Goal: Task Accomplishment & Management: Manage account settings

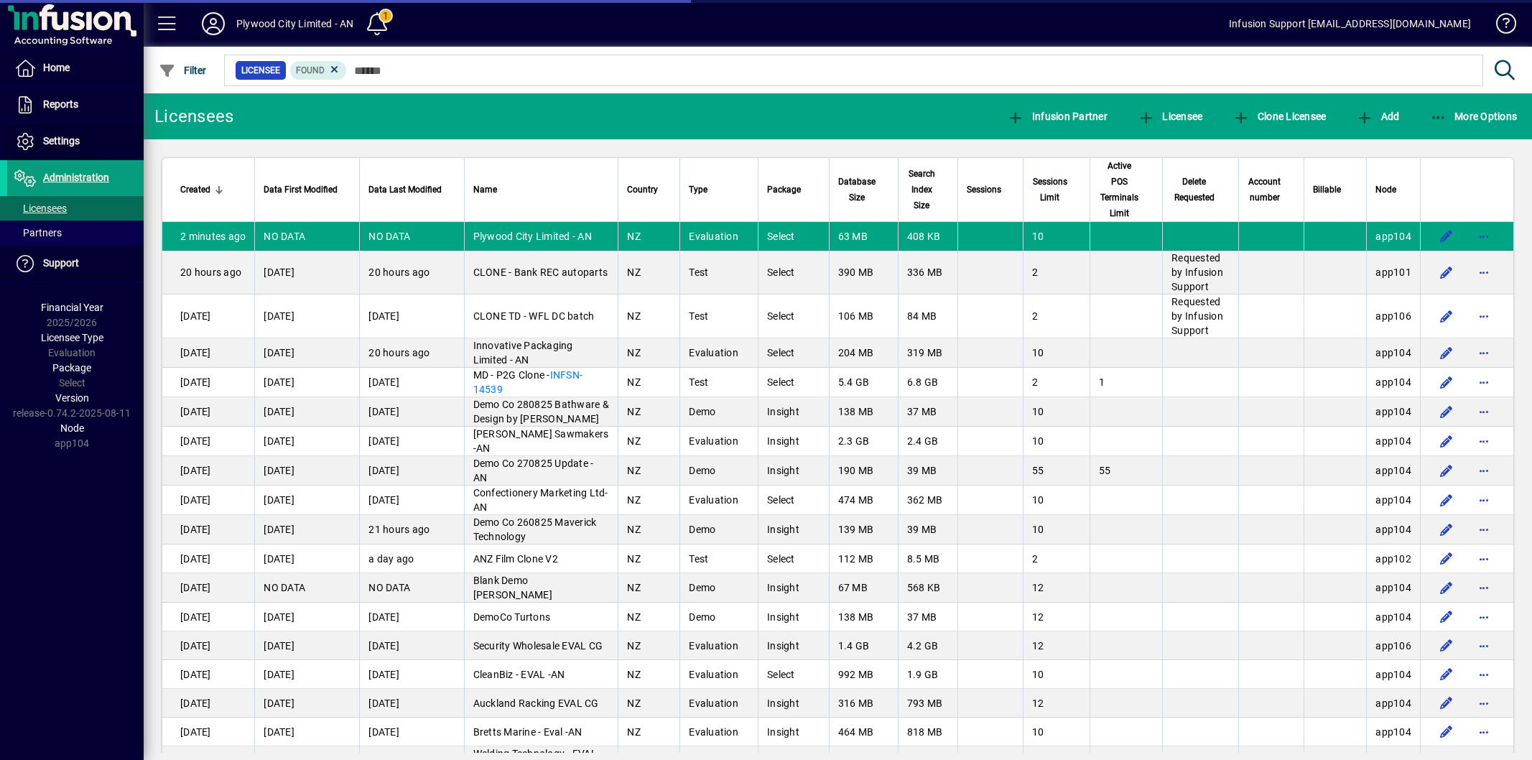
click at [55, 144] on span "Settings" at bounding box center [61, 140] width 37 height 11
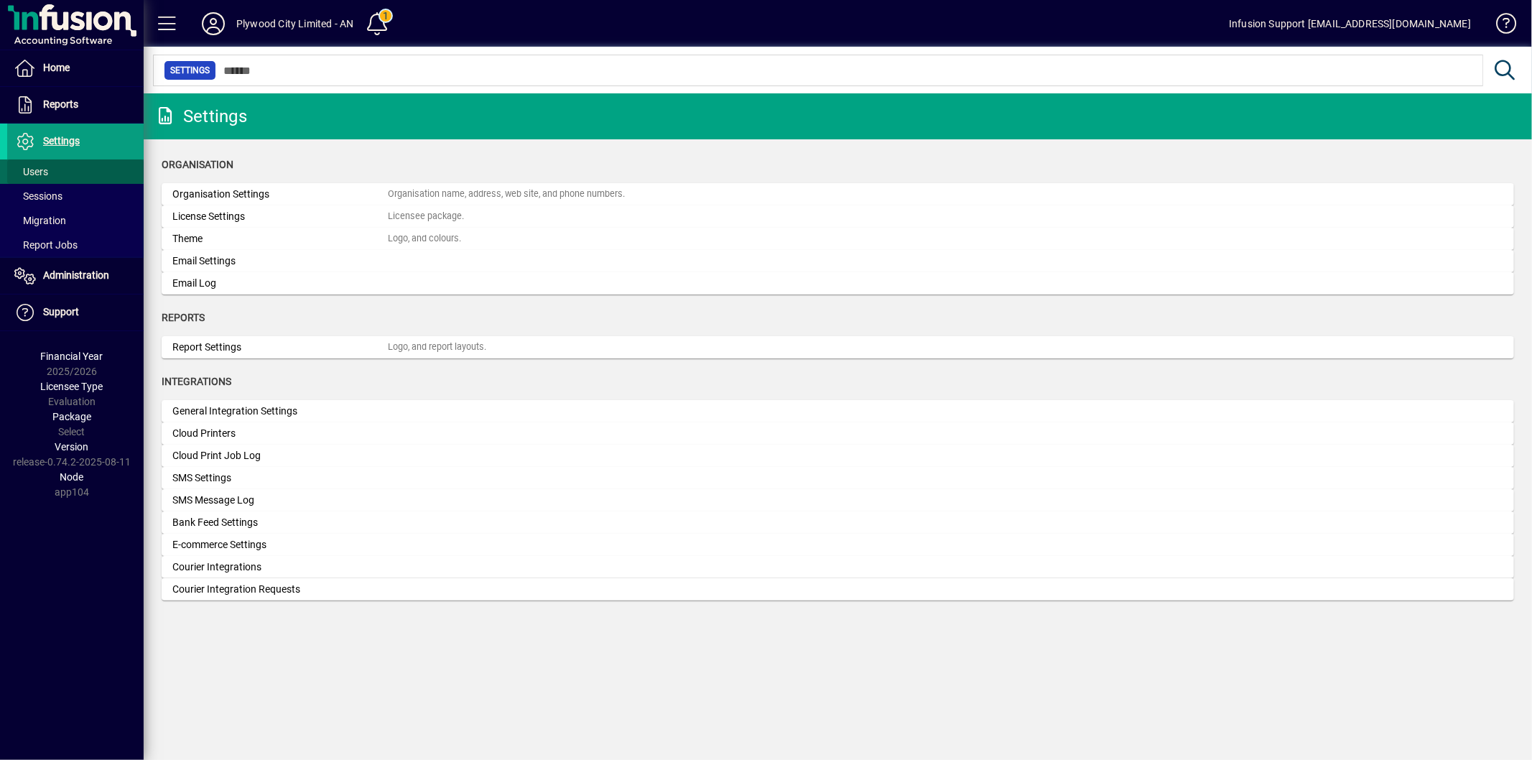
click at [52, 172] on span at bounding box center [75, 171] width 136 height 34
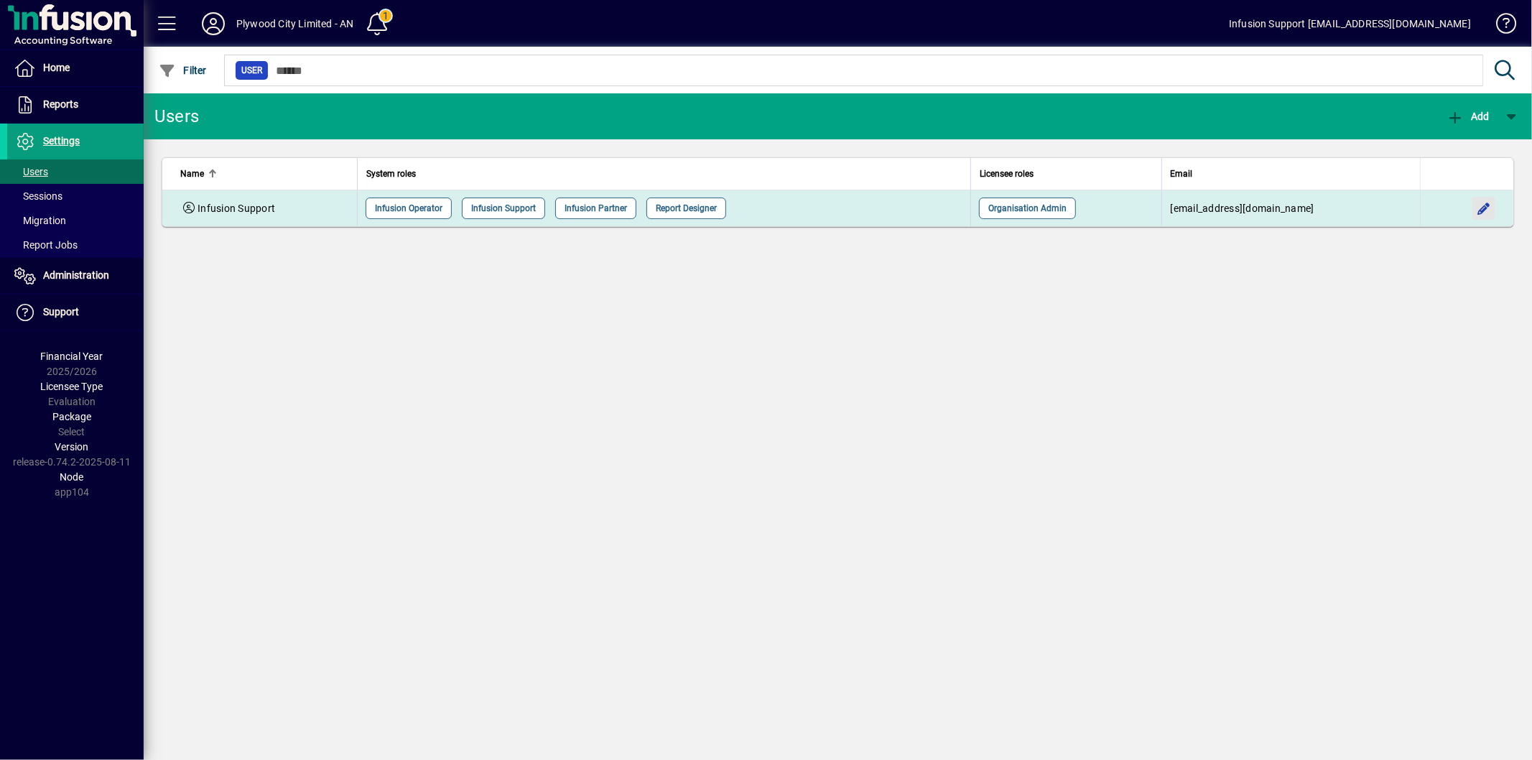
click at [1480, 212] on span "button" at bounding box center [1484, 208] width 34 height 34
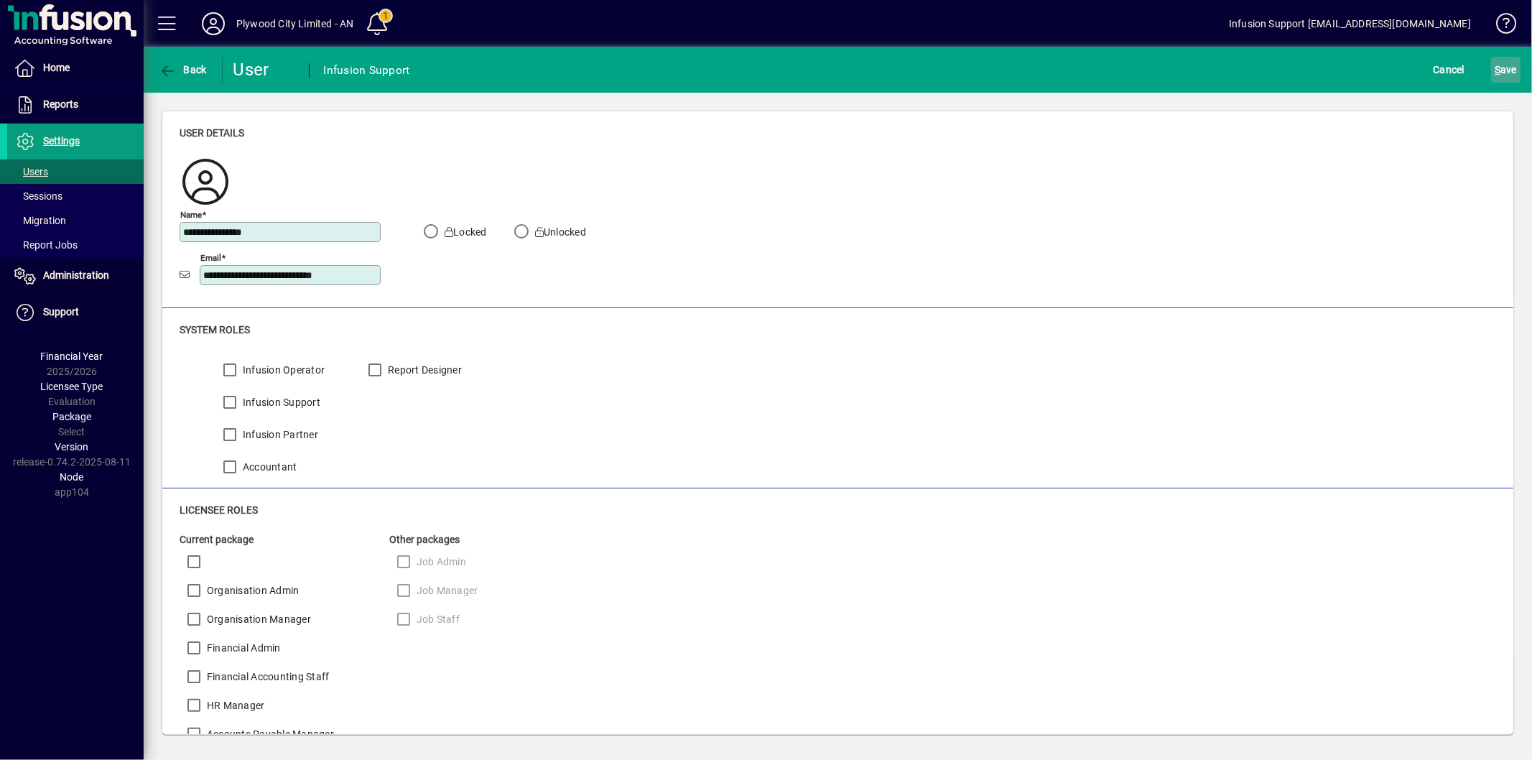
click at [1493, 82] on span "submit" at bounding box center [1505, 69] width 29 height 34
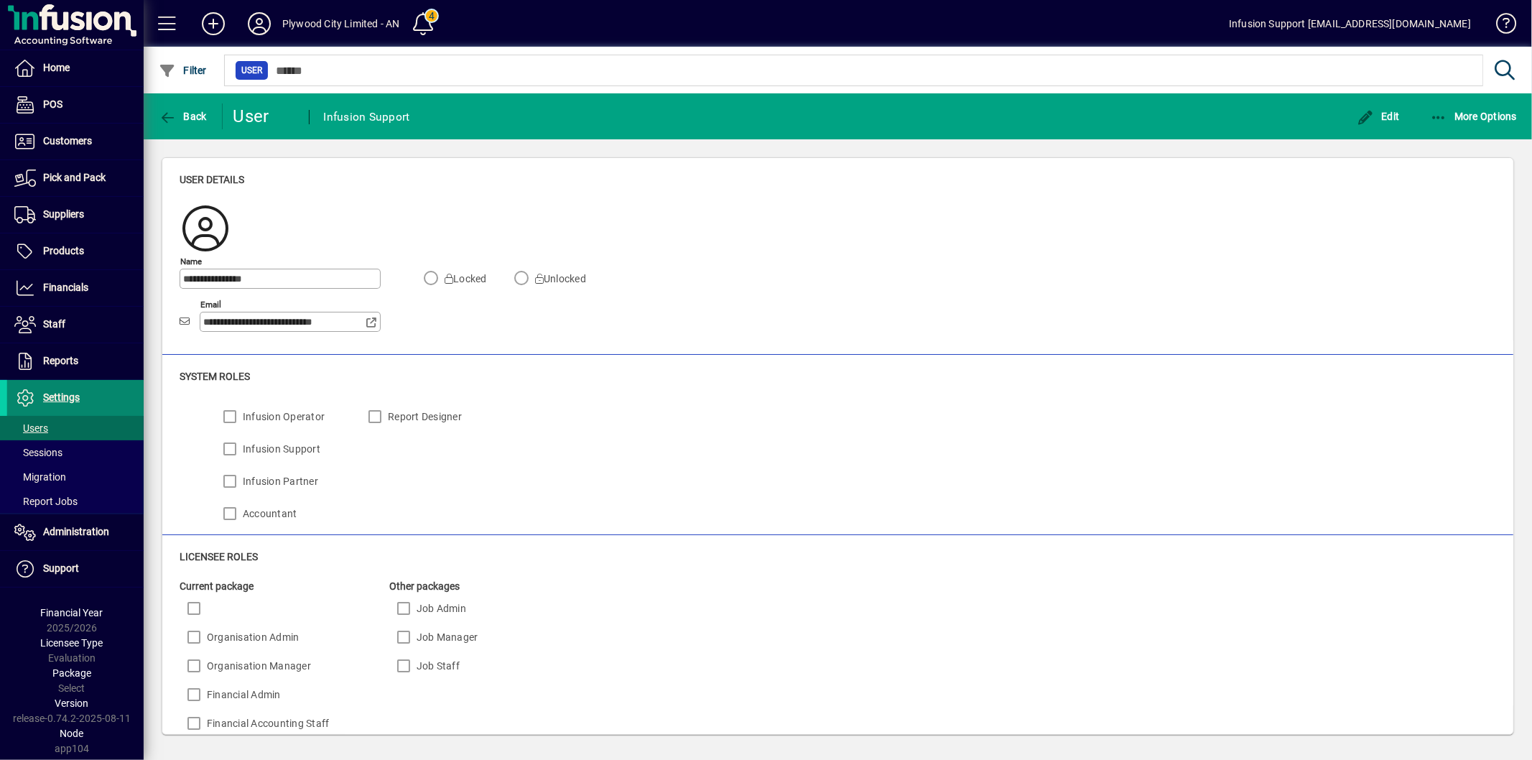
click at [53, 385] on span at bounding box center [75, 398] width 136 height 34
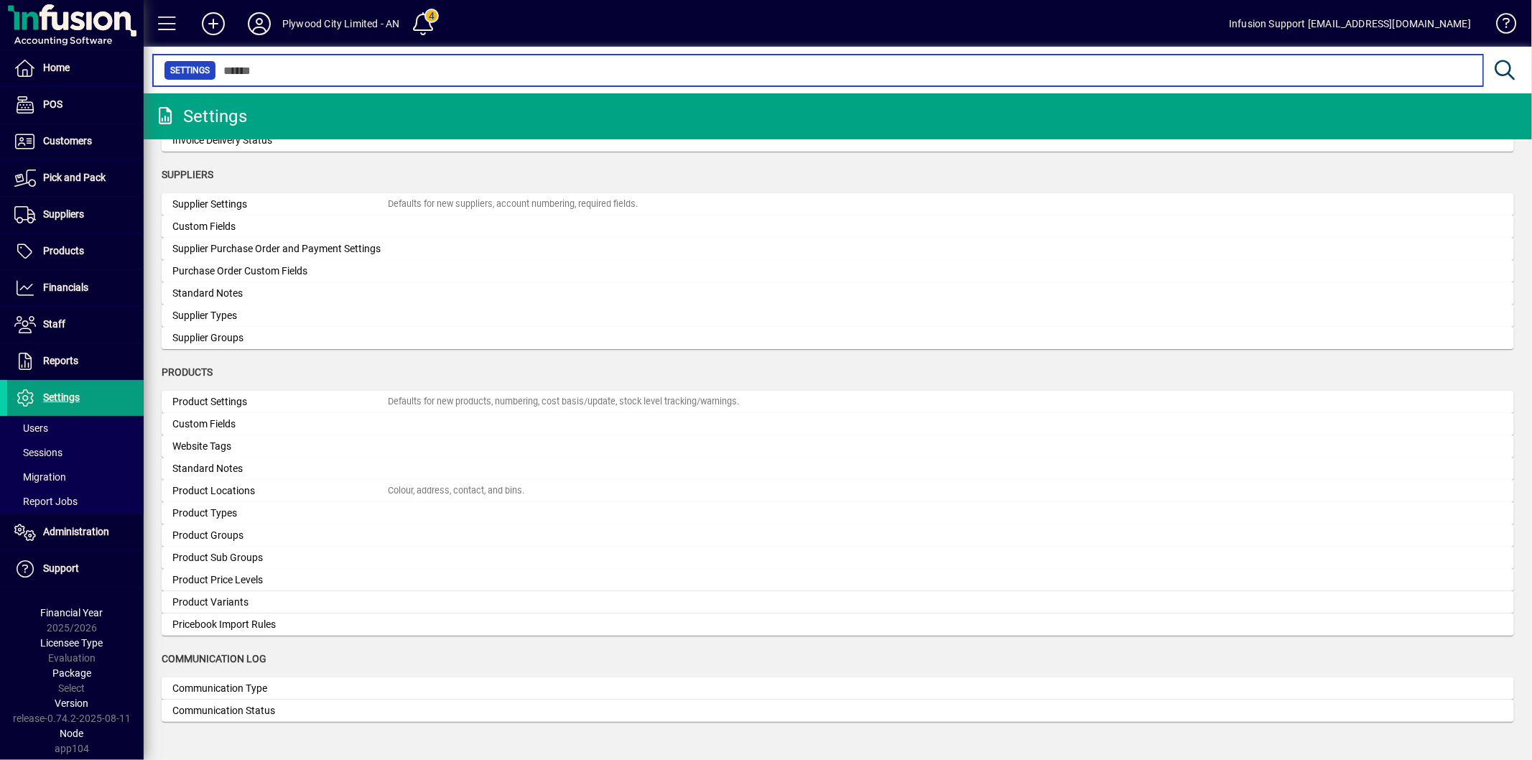
scroll to position [1177, 0]
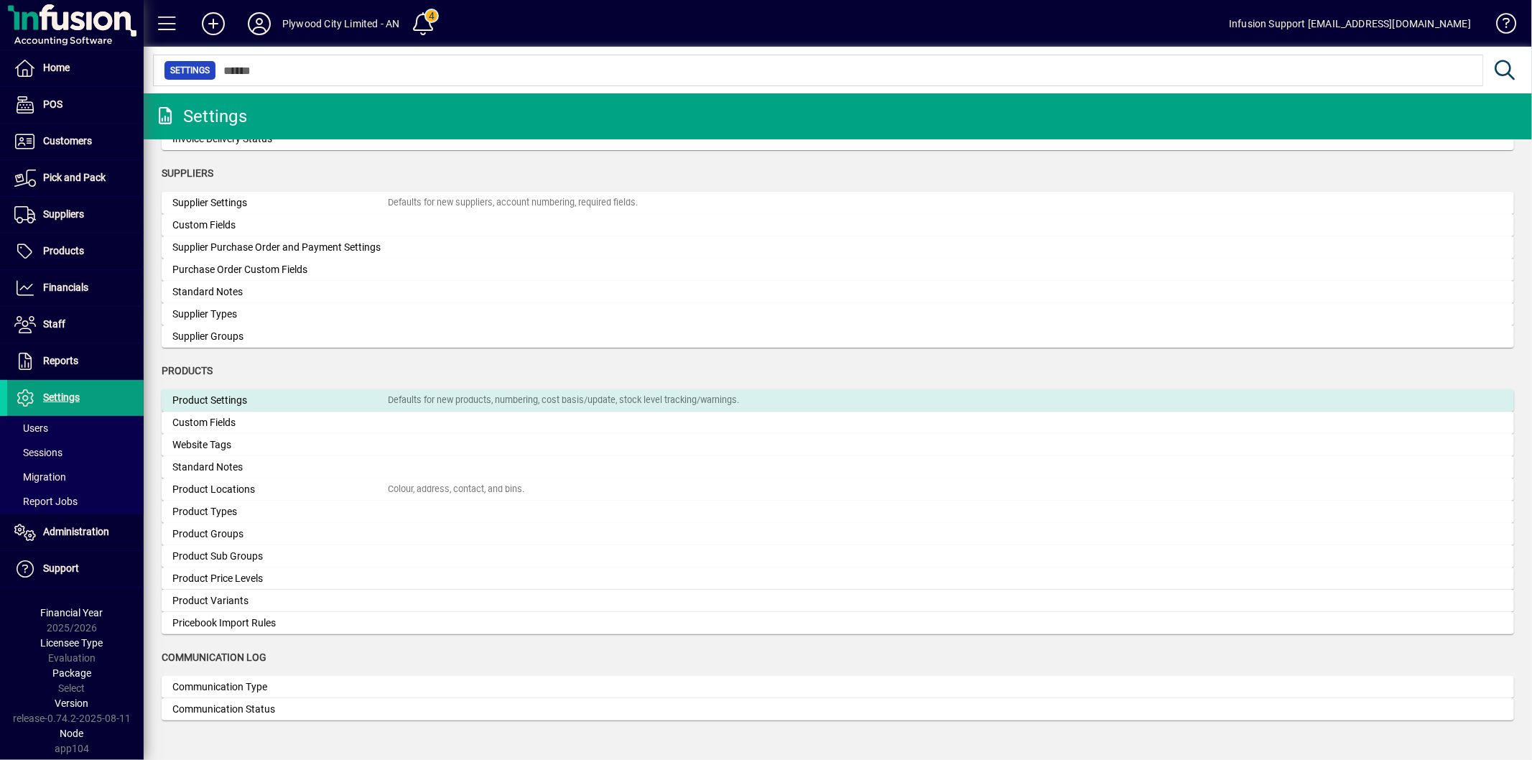
click at [256, 404] on div "Product Settings" at bounding box center [279, 400] width 215 height 15
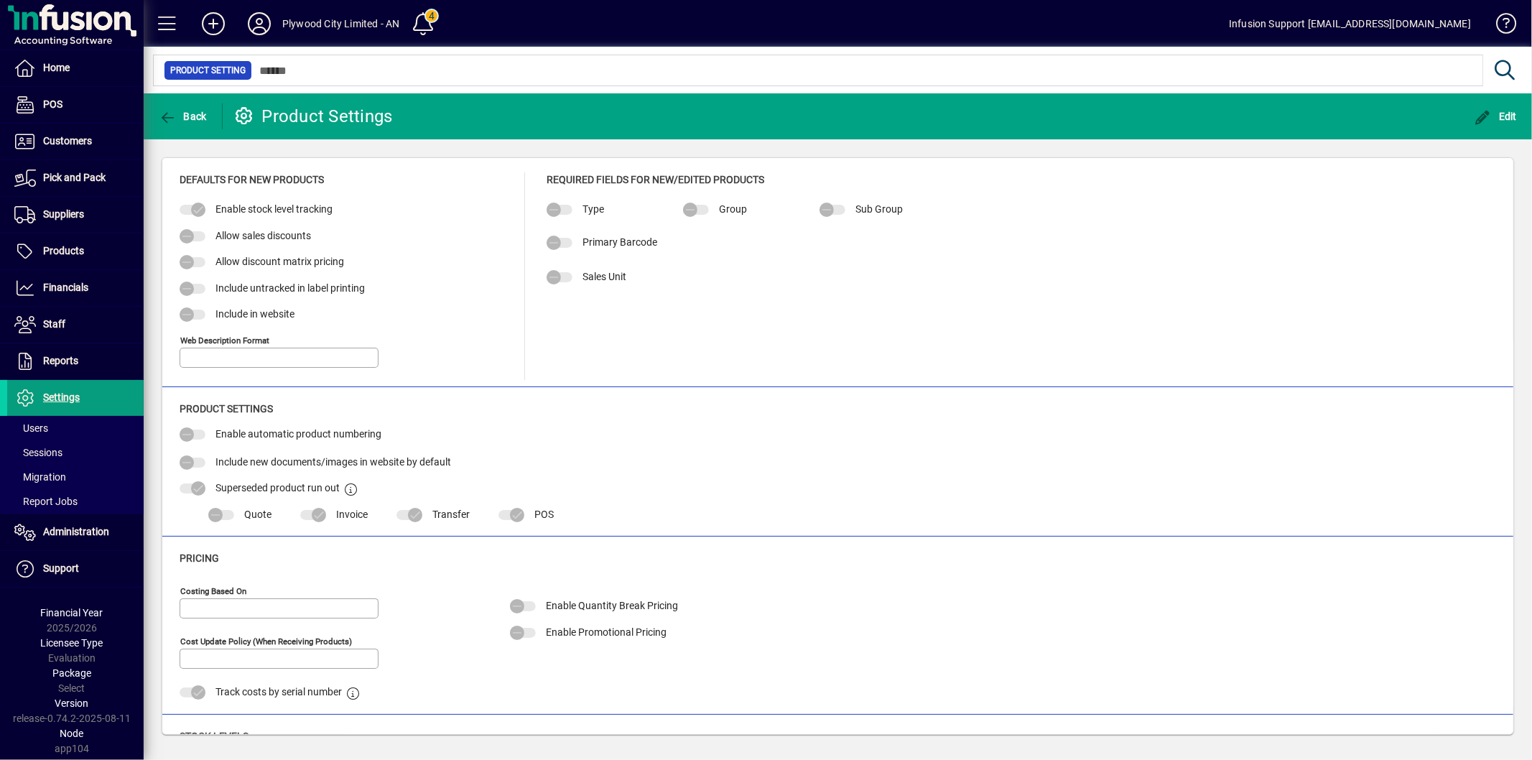
type input "**********"
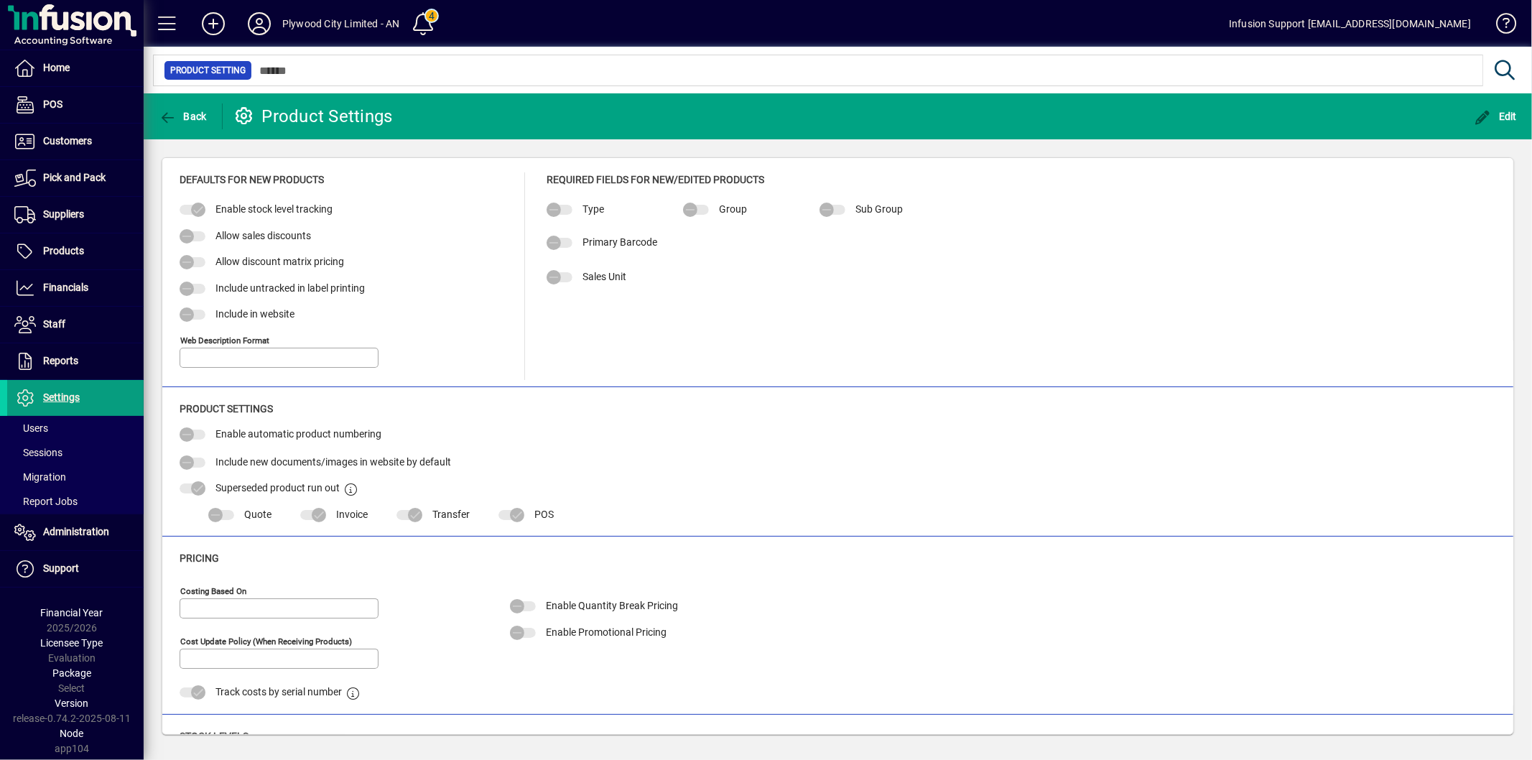
type input "**********"
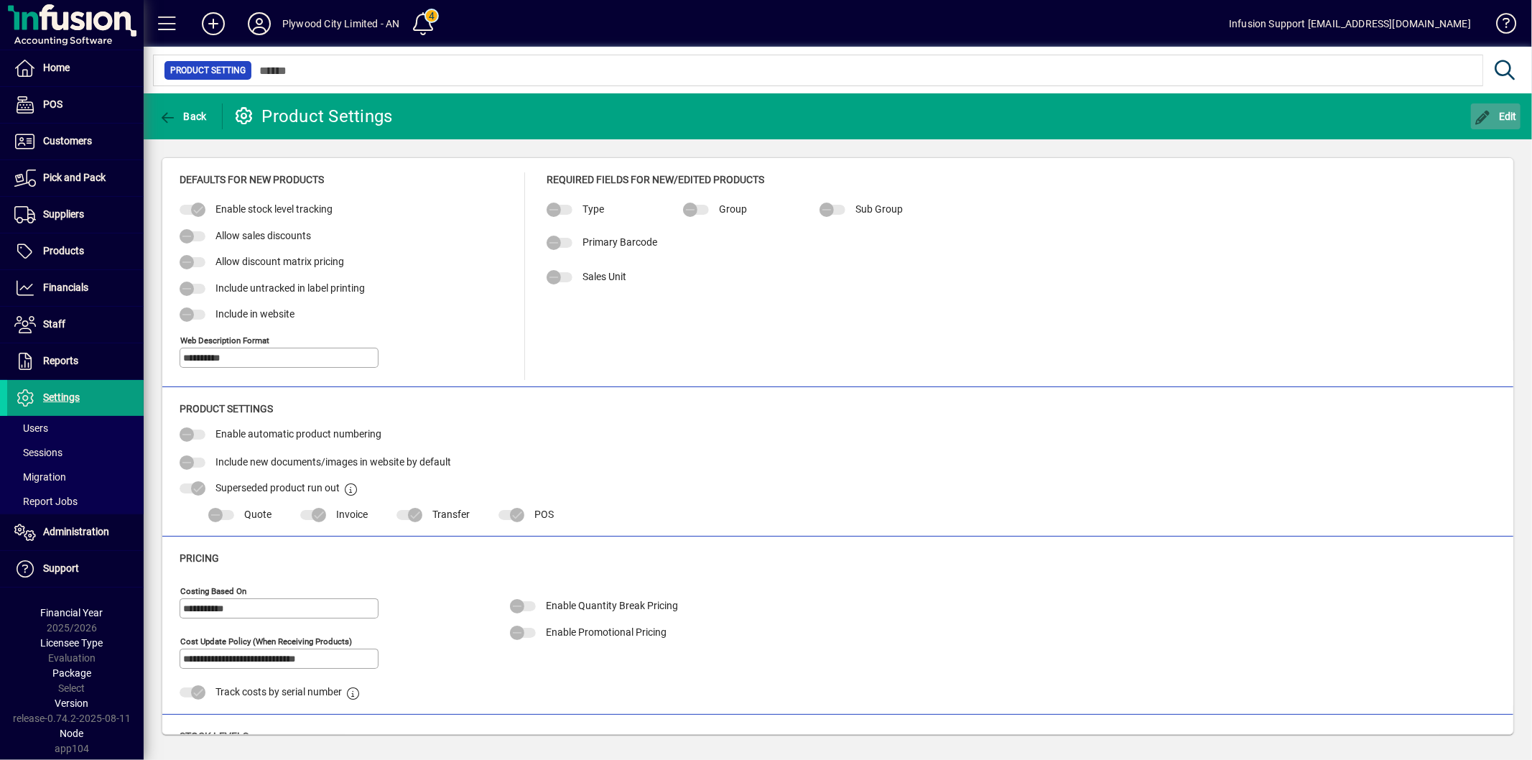
click at [1487, 119] on icon "button" at bounding box center [1484, 118] width 18 height 14
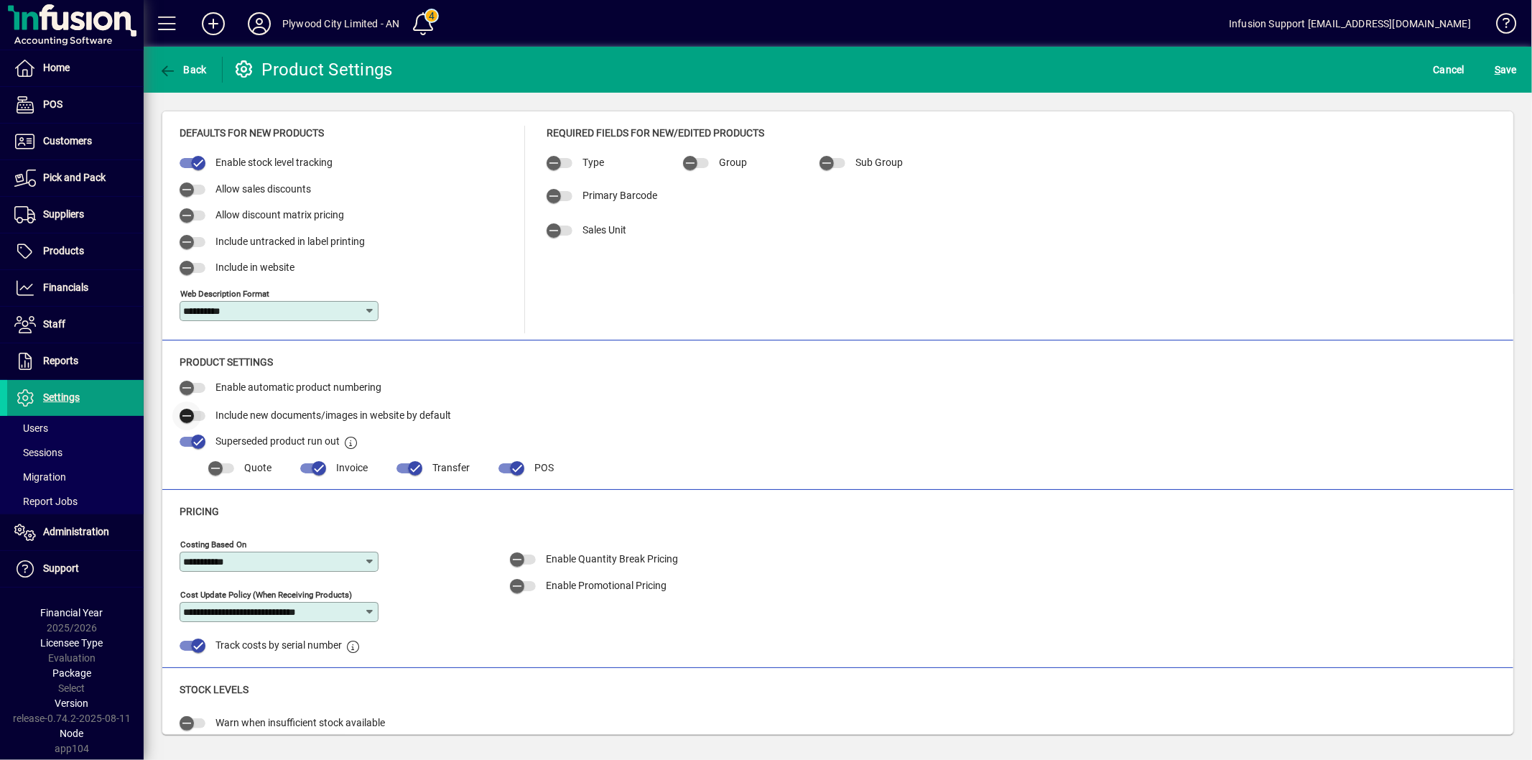
click at [198, 417] on span "button" at bounding box center [186, 416] width 29 height 29
click at [1491, 70] on span "submit" at bounding box center [1505, 69] width 29 height 34
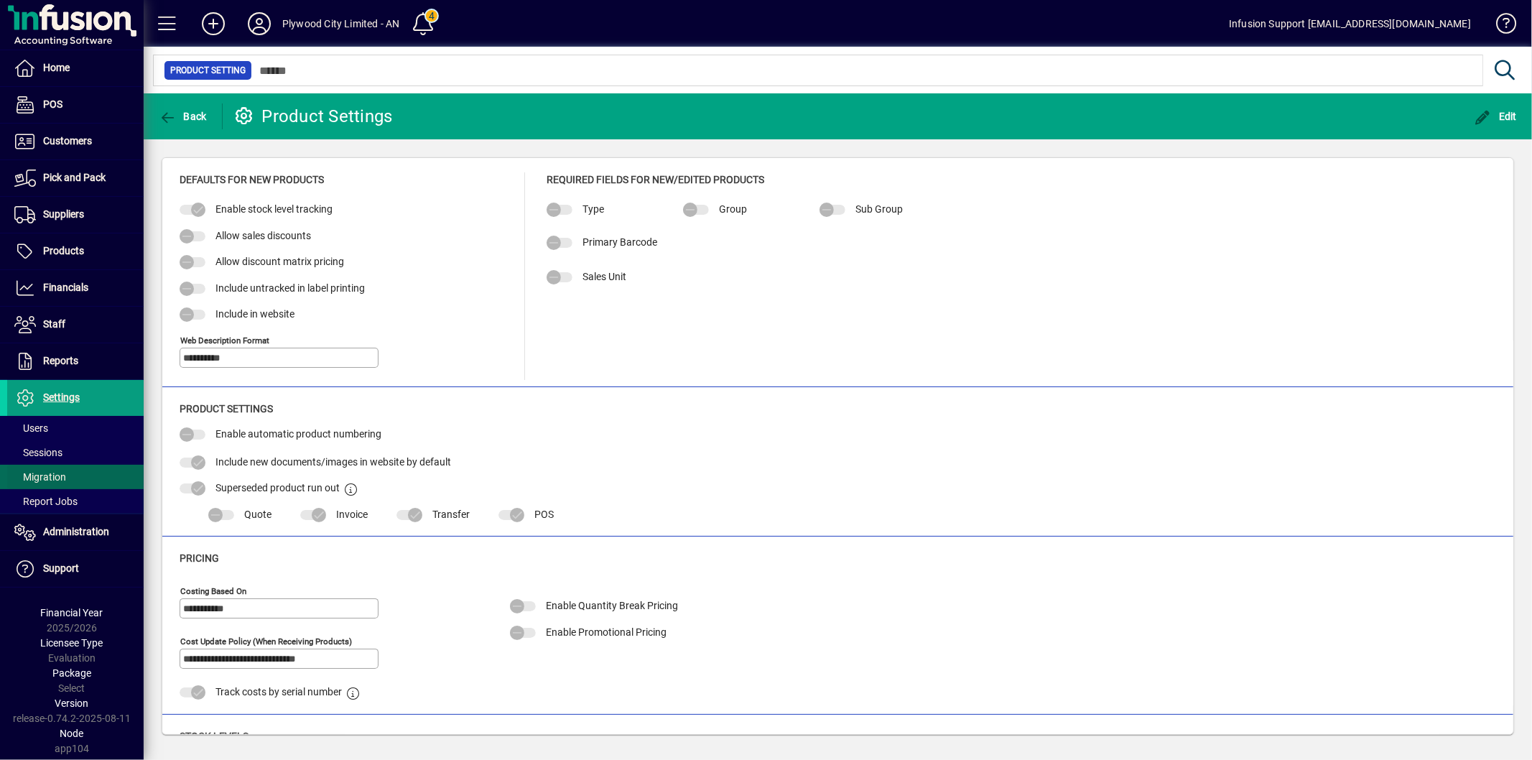
click at [75, 474] on span at bounding box center [75, 477] width 136 height 34
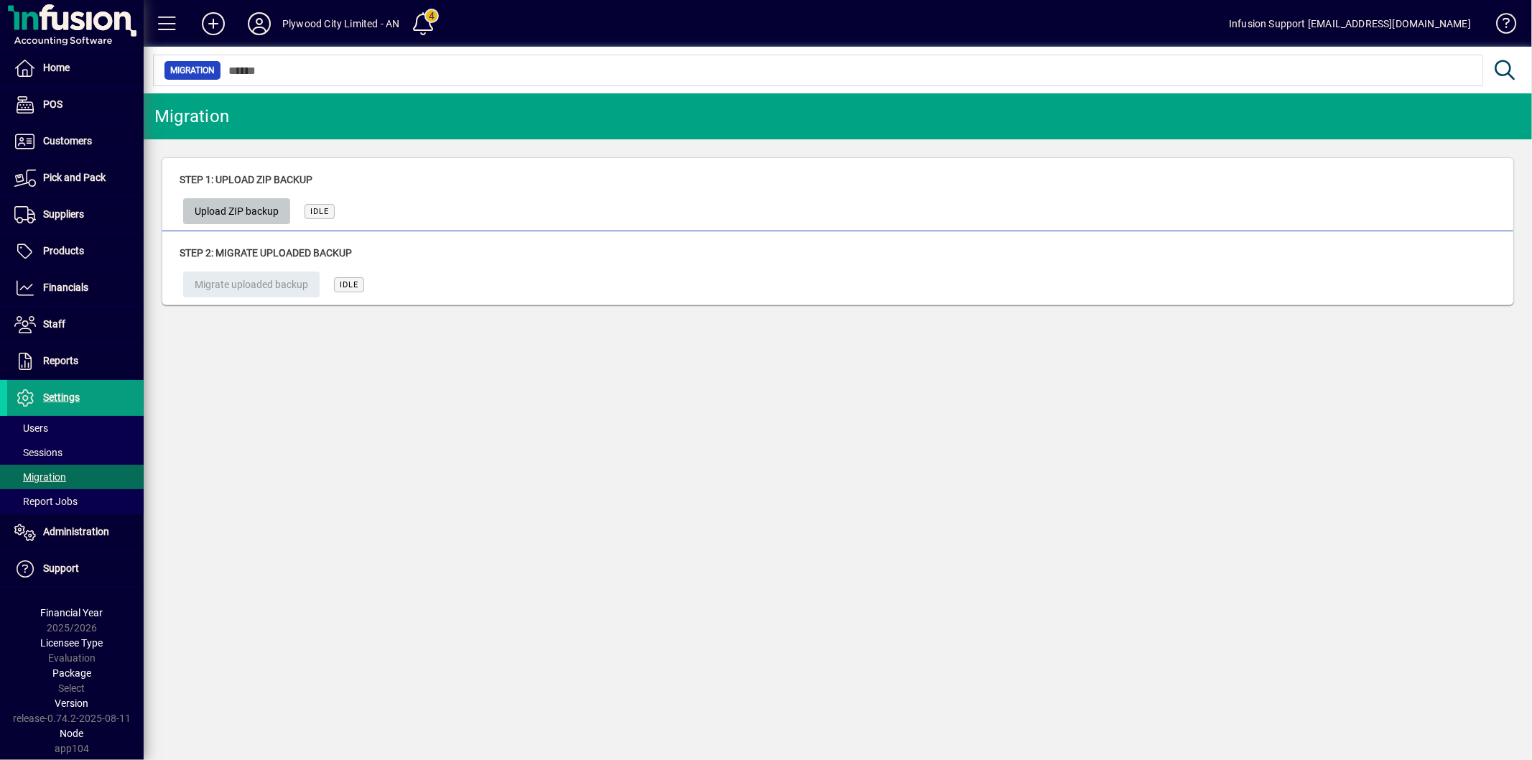
click at [228, 210] on span "Upload ZIP backup" at bounding box center [237, 212] width 84 height 24
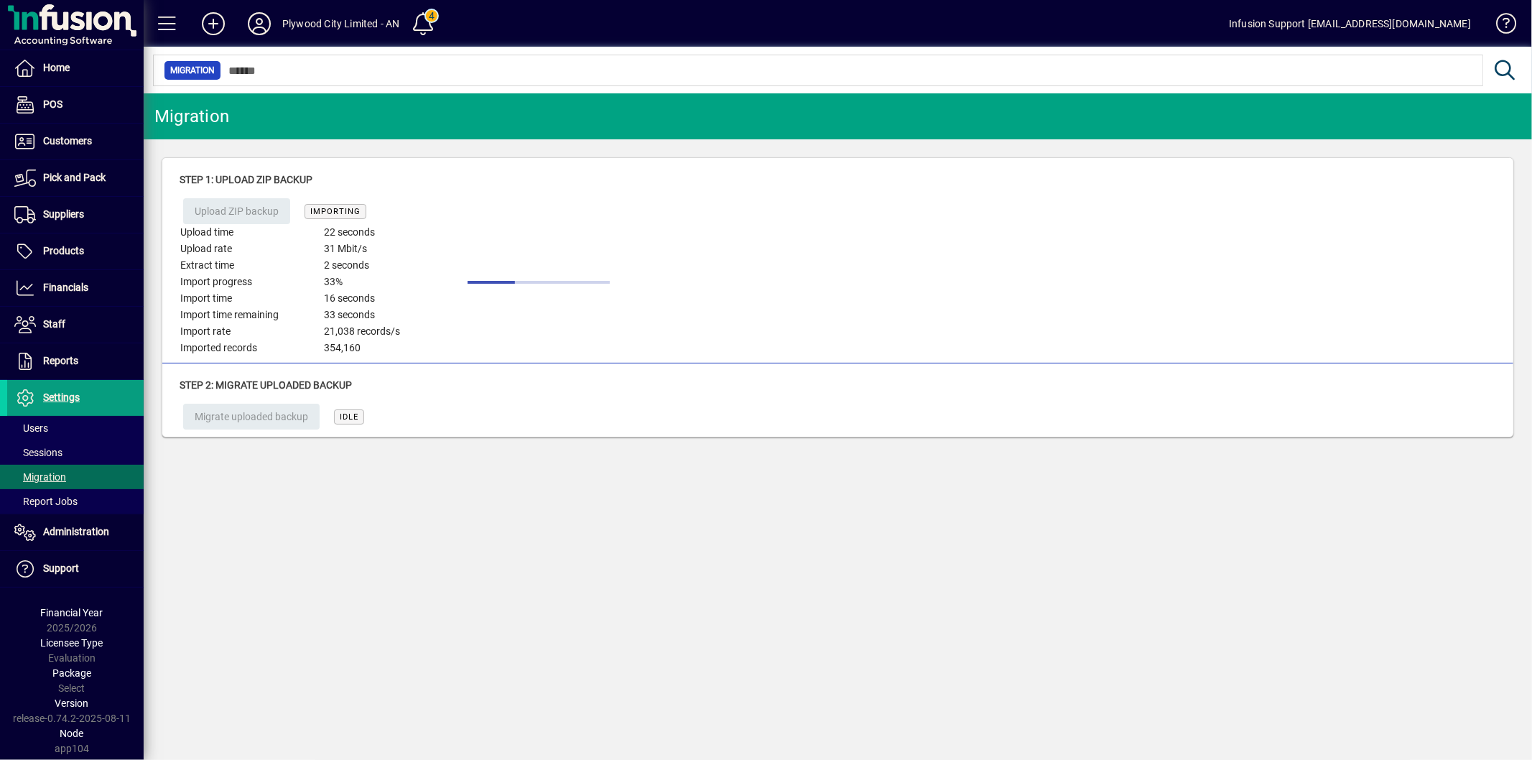
click at [343, 584] on div "Migration Step 1: Upload ZIP backup Upload ZIP backup IMPORTING Upload time 22 …" at bounding box center [838, 426] width 1388 height 667
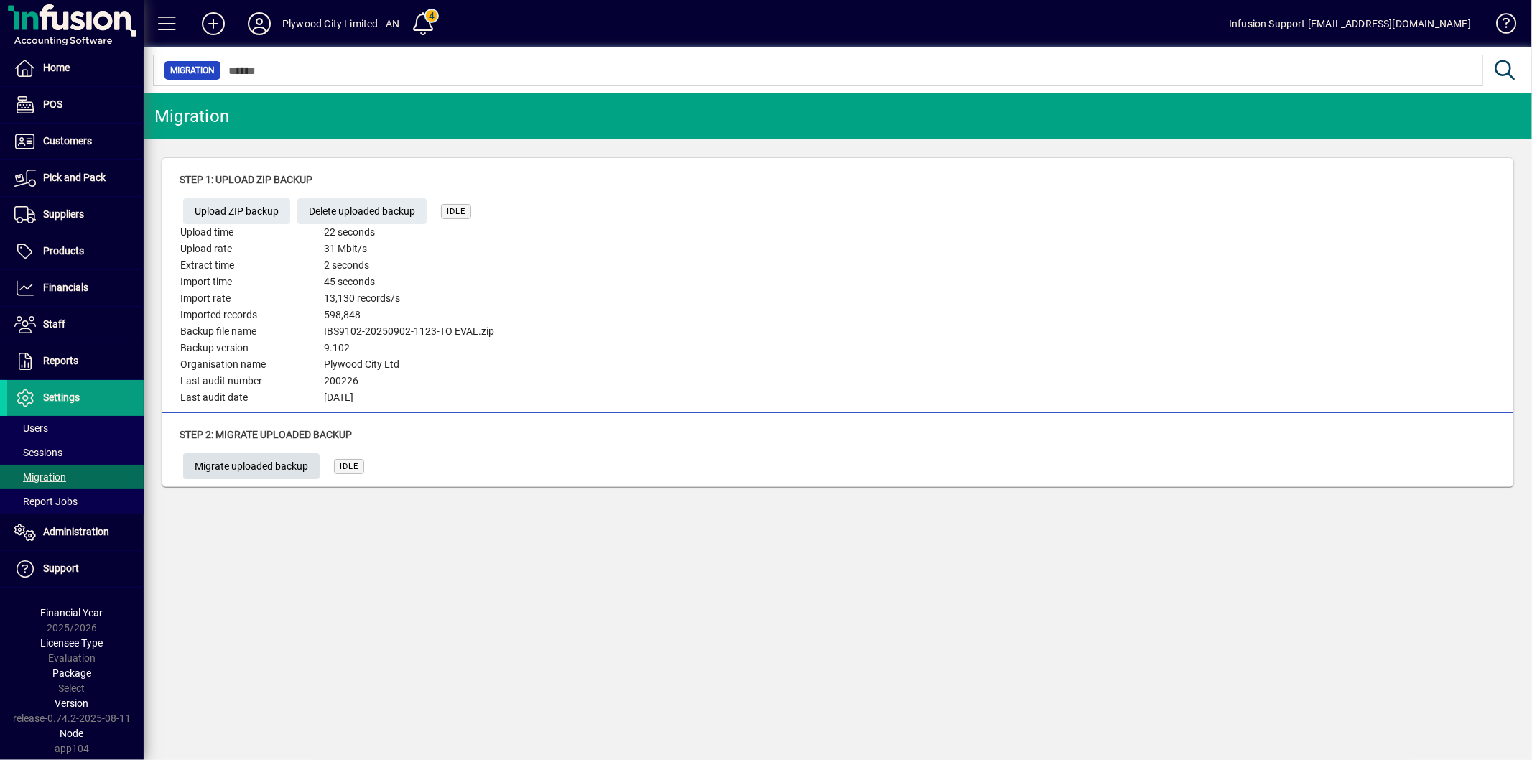
click at [249, 477] on span "Migrate uploaded backup" at bounding box center [251, 467] width 113 height 24
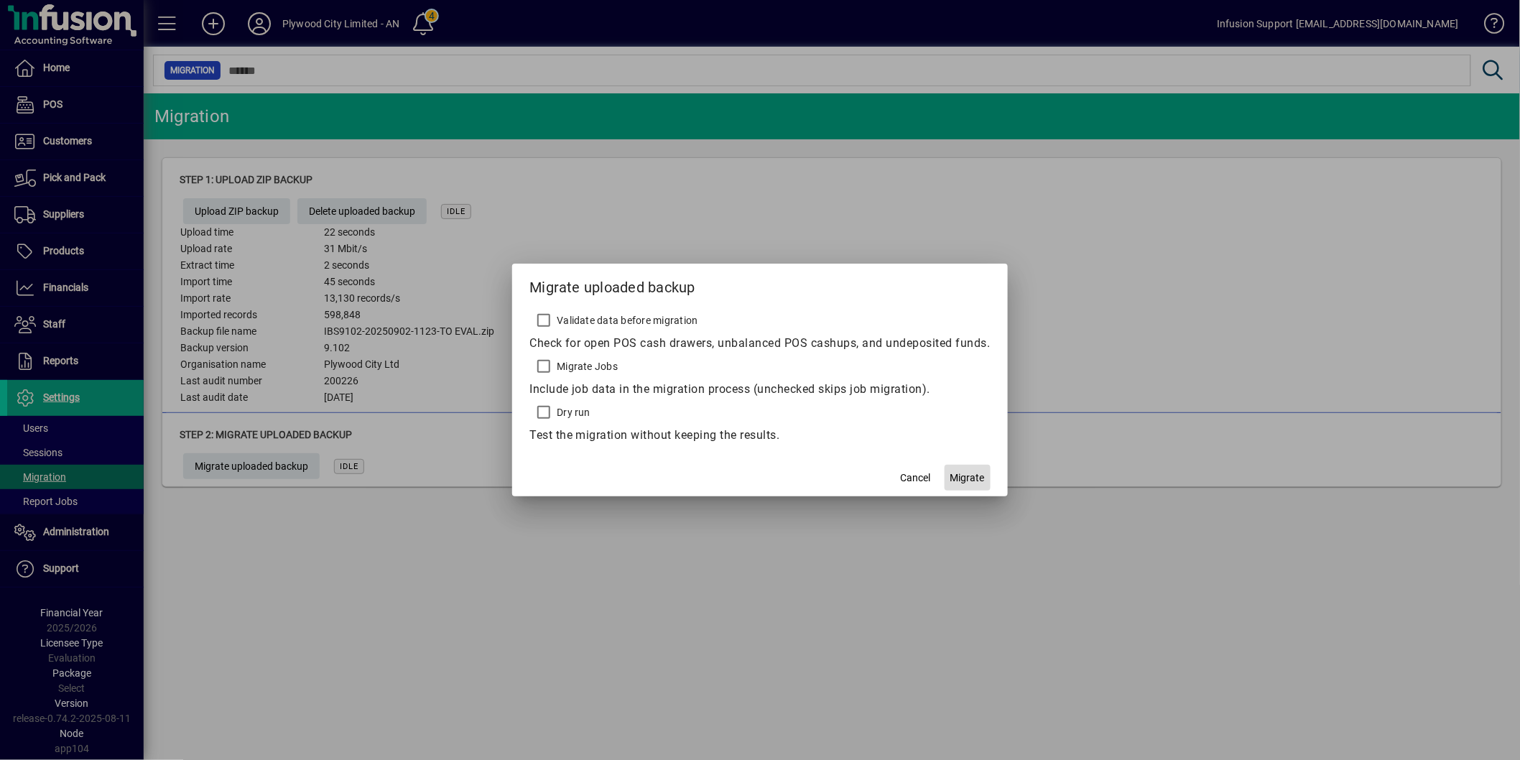
click at [952, 471] on span "Migrate" at bounding box center [967, 477] width 34 height 15
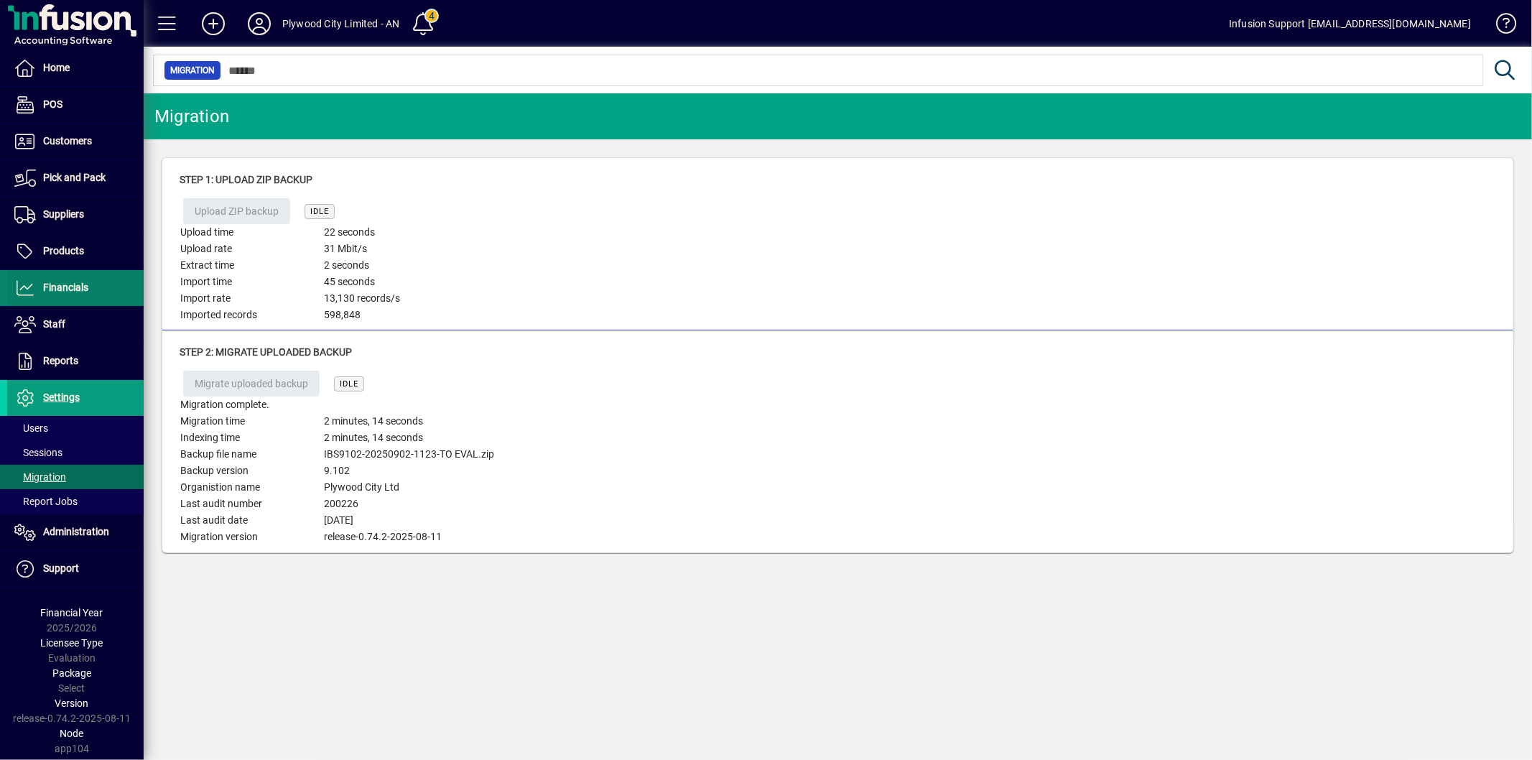
click at [70, 285] on span "Financials" at bounding box center [65, 287] width 45 height 11
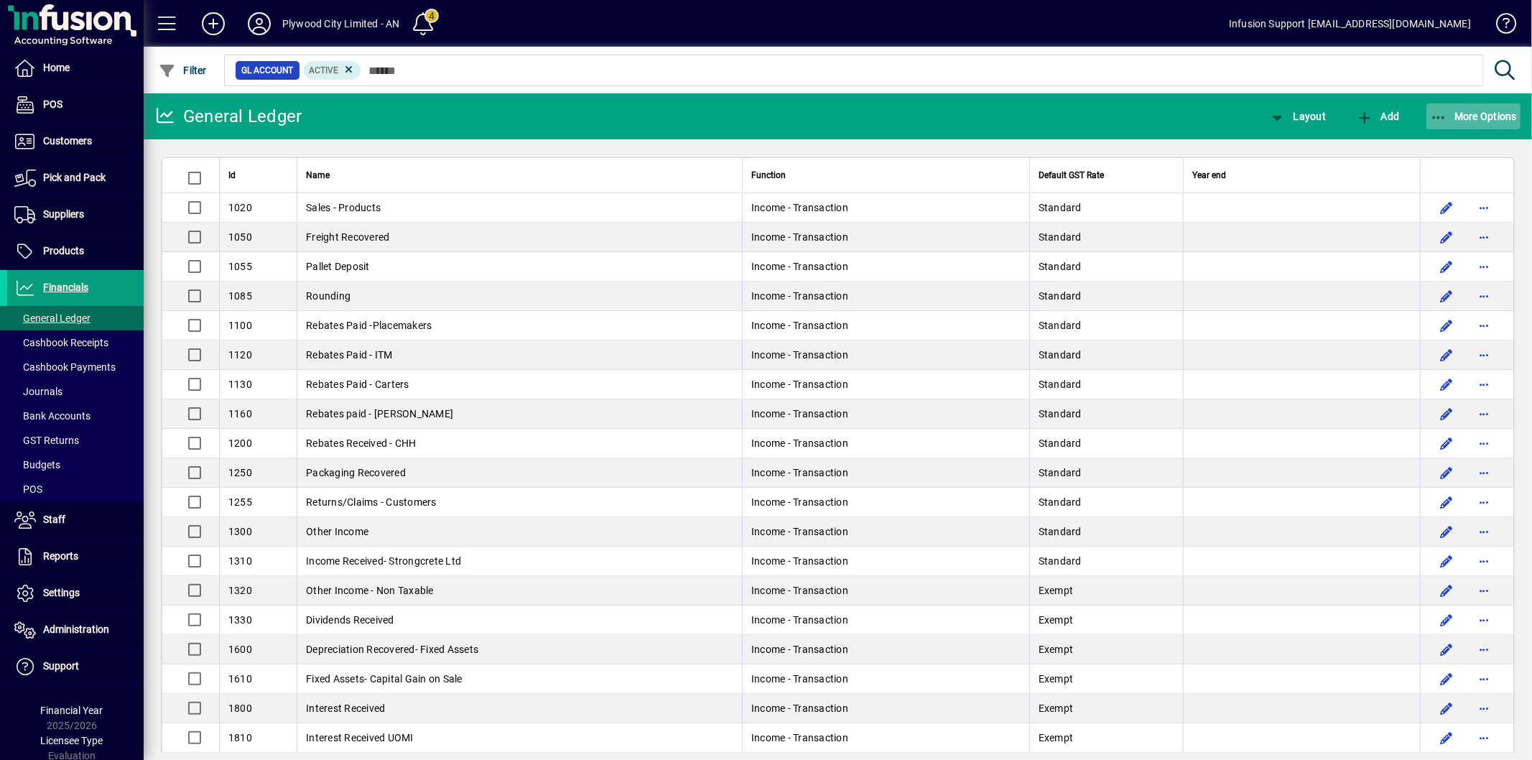
click at [1455, 112] on span "More Options" at bounding box center [1474, 116] width 88 height 11
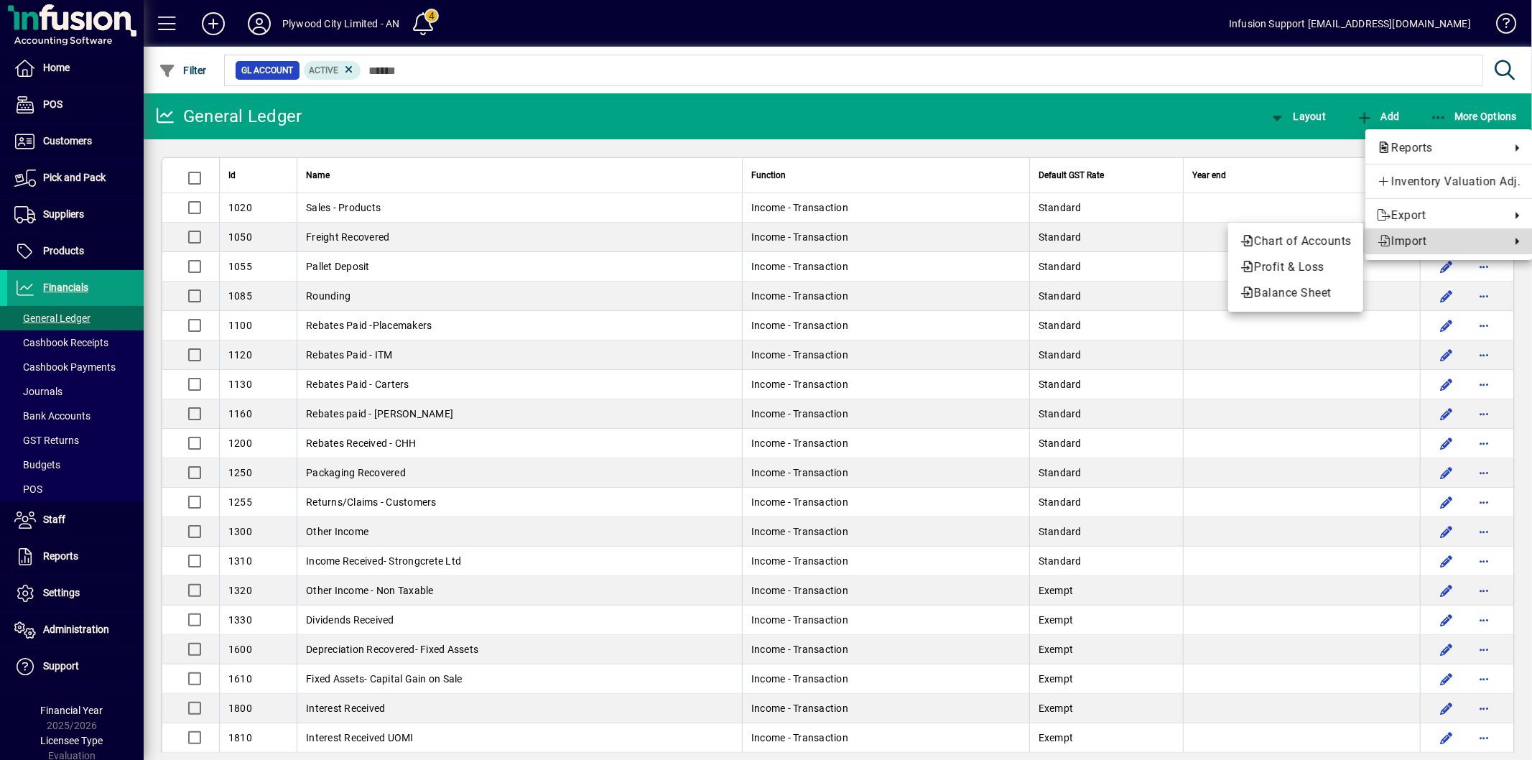
click at [1402, 236] on span "Import" at bounding box center [1440, 241] width 126 height 17
click at [1319, 237] on span "Chart of Accounts" at bounding box center [1296, 241] width 112 height 17
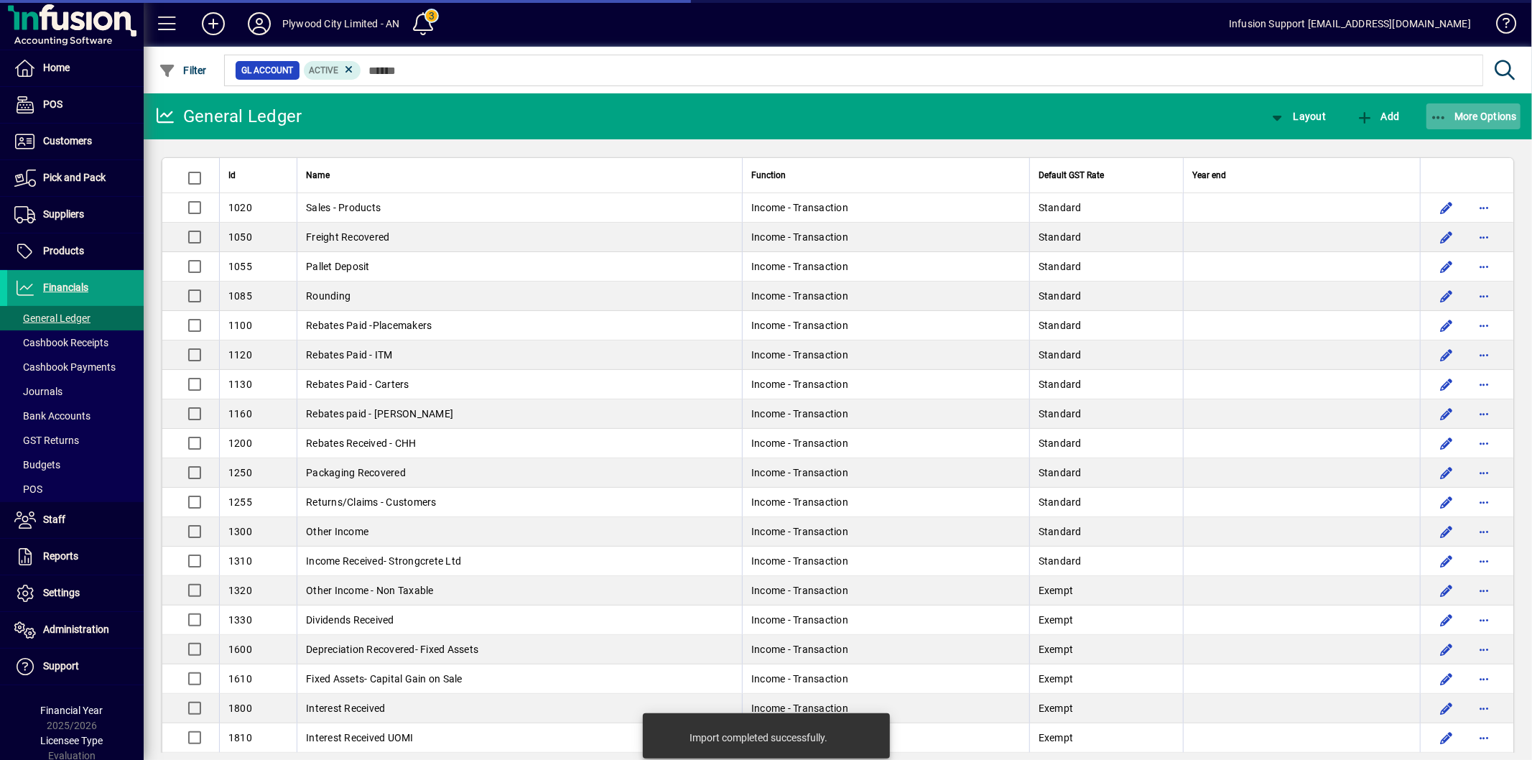
click at [1465, 122] on span "button" at bounding box center [1473, 116] width 95 height 34
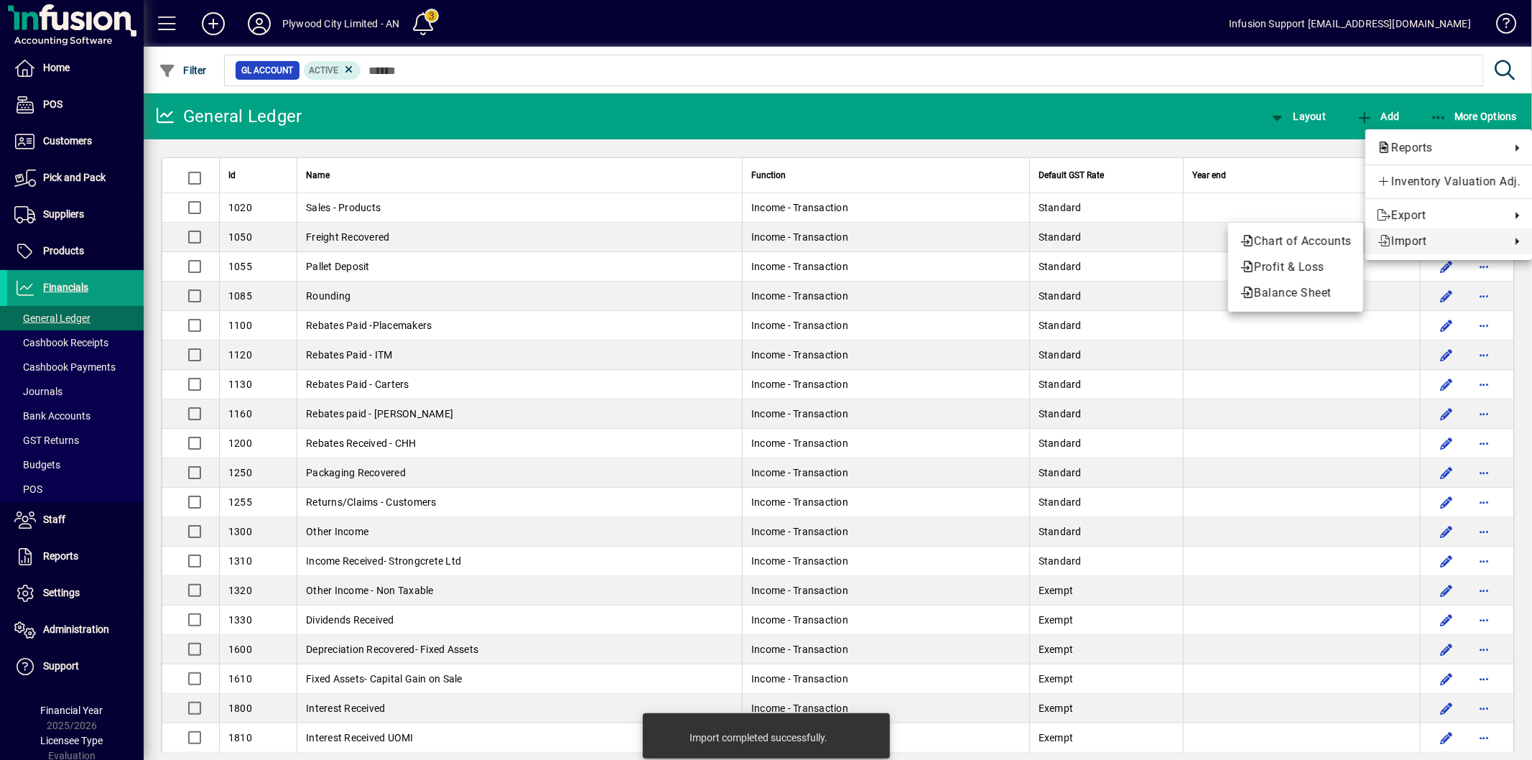
click at [1422, 236] on span "Import" at bounding box center [1440, 241] width 126 height 17
click at [1322, 264] on span "Profit & Loss" at bounding box center [1296, 267] width 112 height 17
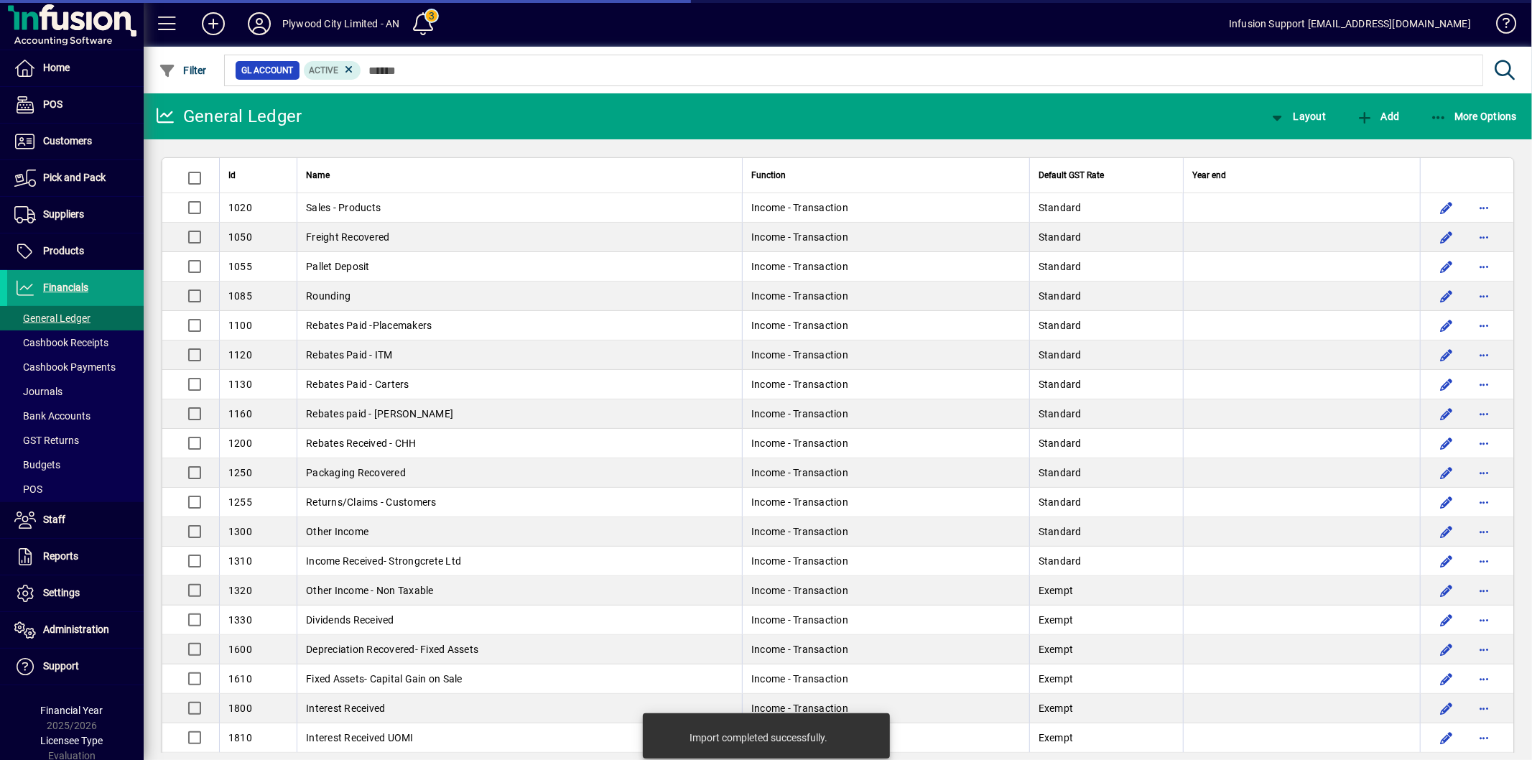
click at [1423, 119] on div "More Options" at bounding box center [1474, 116] width 118 height 26
click at [1434, 117] on icon "button" at bounding box center [1439, 118] width 18 height 14
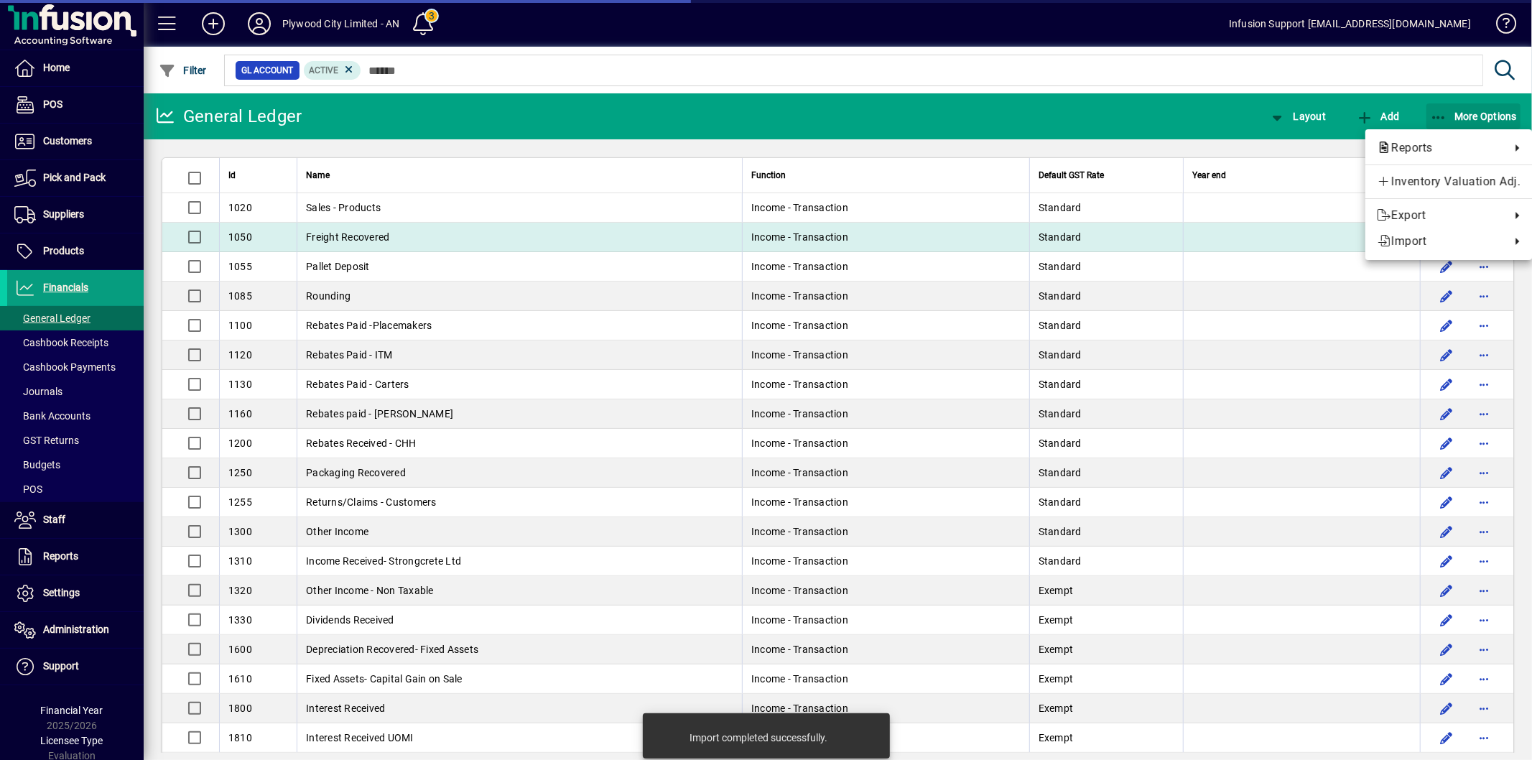
click at [1391, 246] on td at bounding box center [1301, 237] width 237 height 29
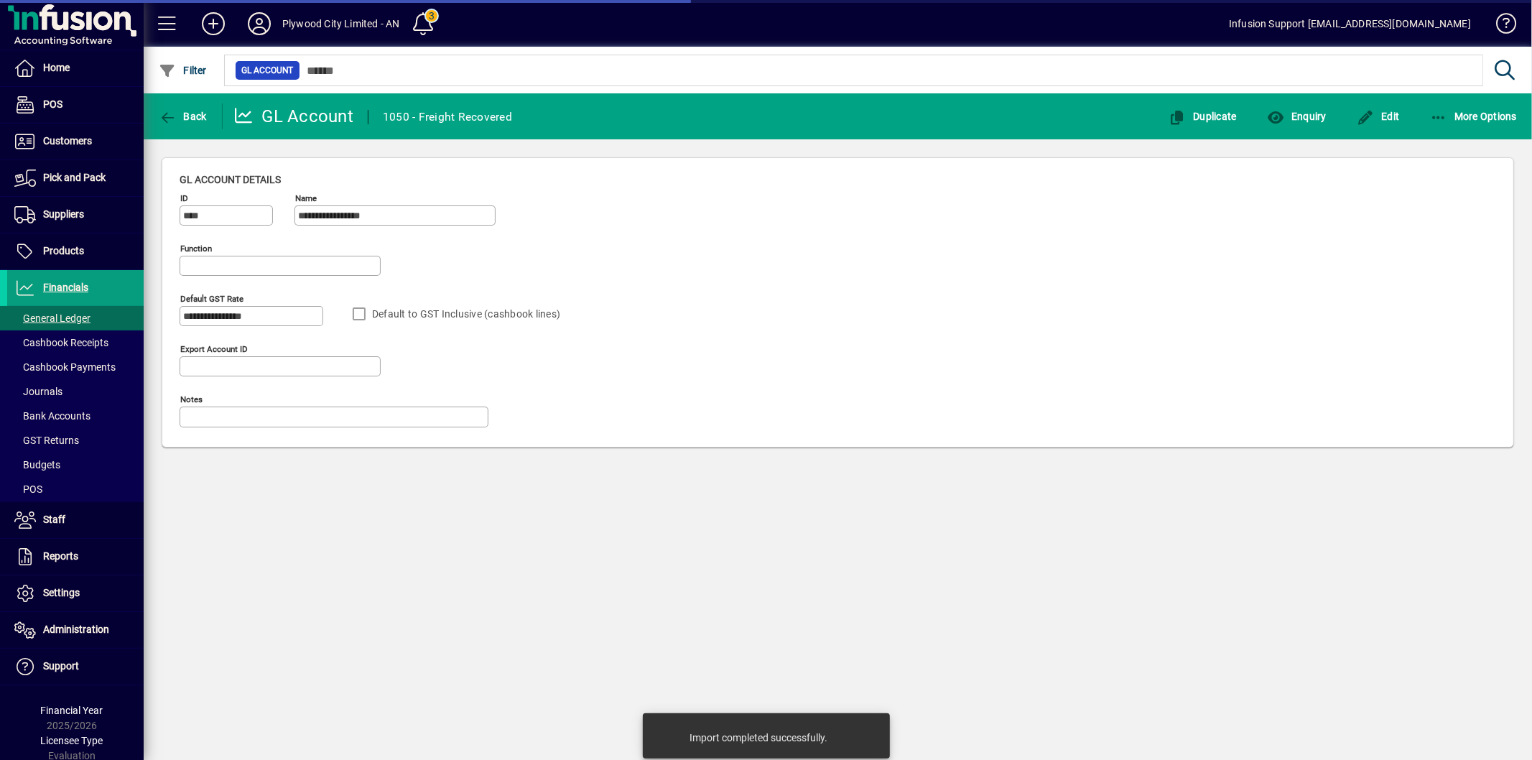
type input "**********"
click at [168, 119] on icon "button" at bounding box center [168, 118] width 18 height 14
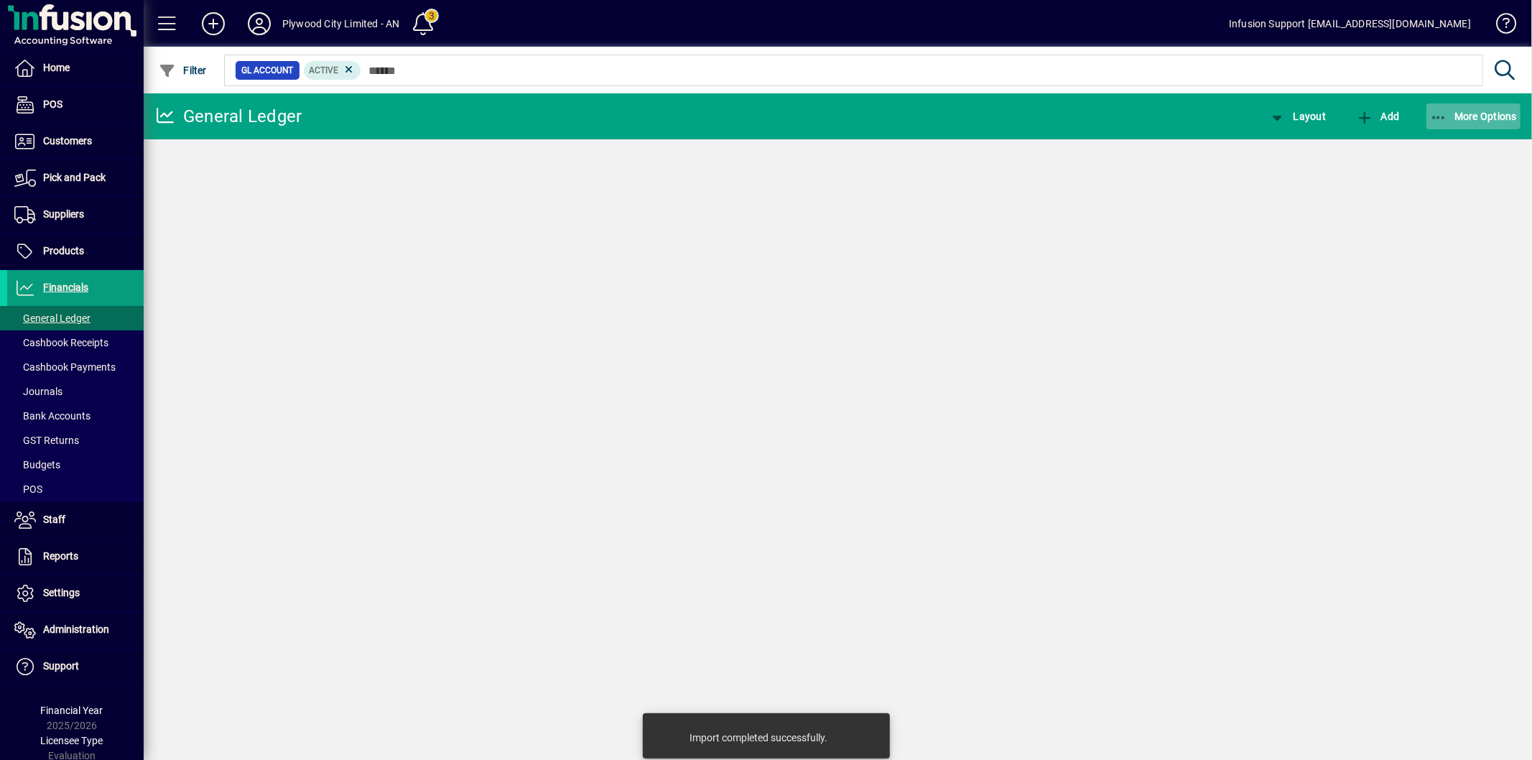
click at [1456, 116] on span "More Options" at bounding box center [1474, 116] width 88 height 11
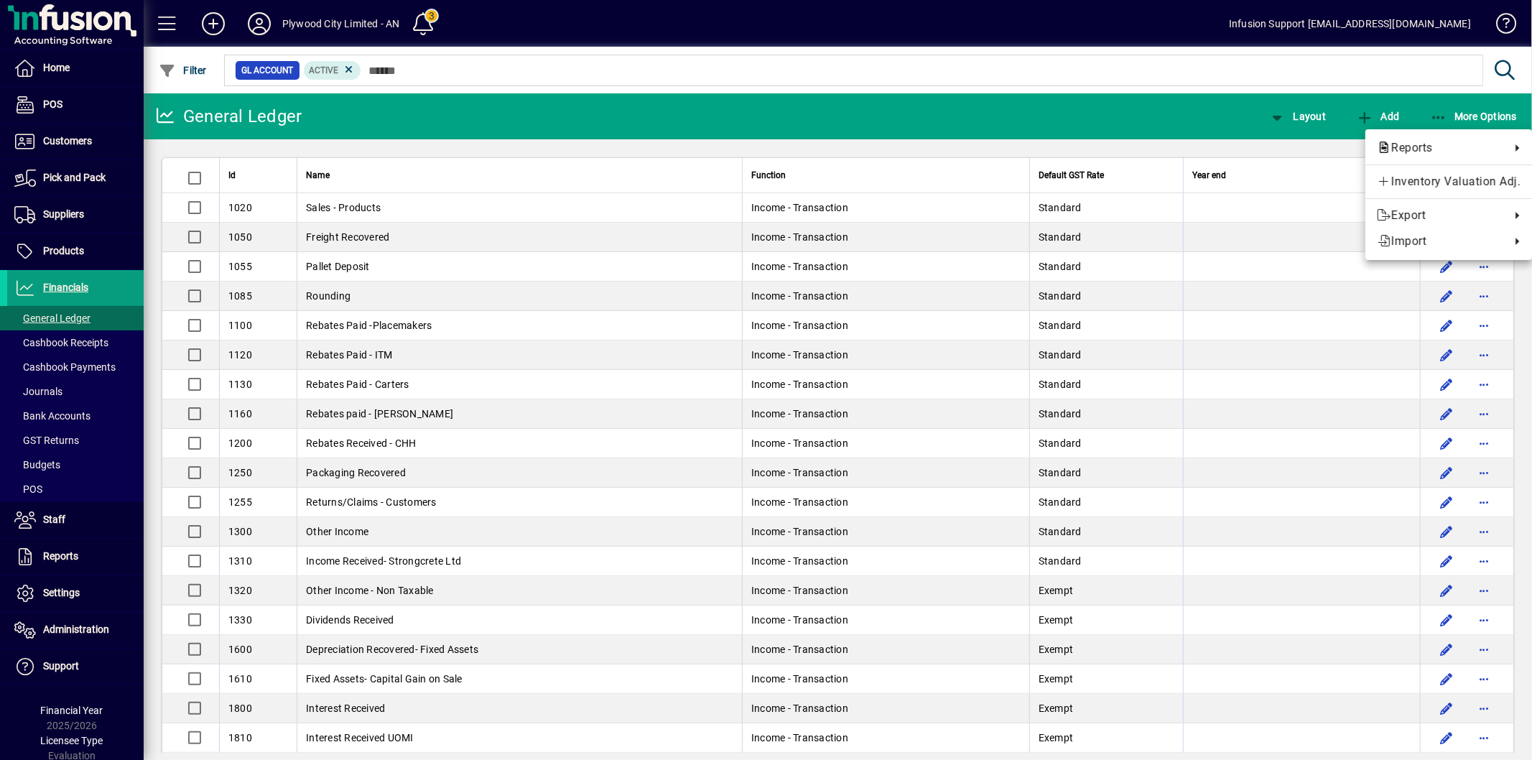
click at [1454, 117] on div at bounding box center [766, 380] width 1532 height 760
click at [1454, 117] on span "More Options" at bounding box center [1474, 116] width 88 height 11
click at [1406, 241] on span "Import" at bounding box center [1440, 241] width 126 height 17
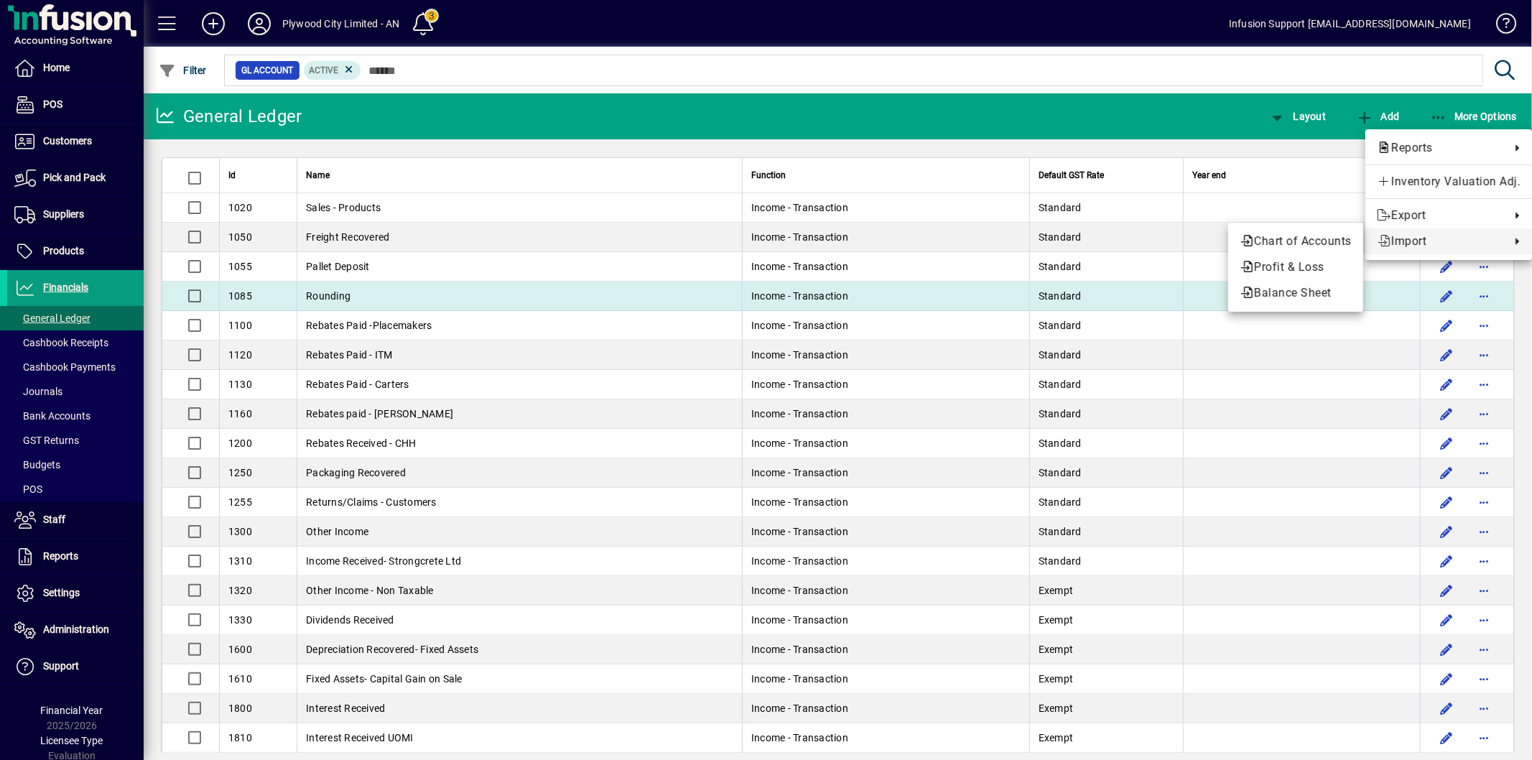
click at [1297, 289] on span "Balance Sheet" at bounding box center [1296, 292] width 112 height 17
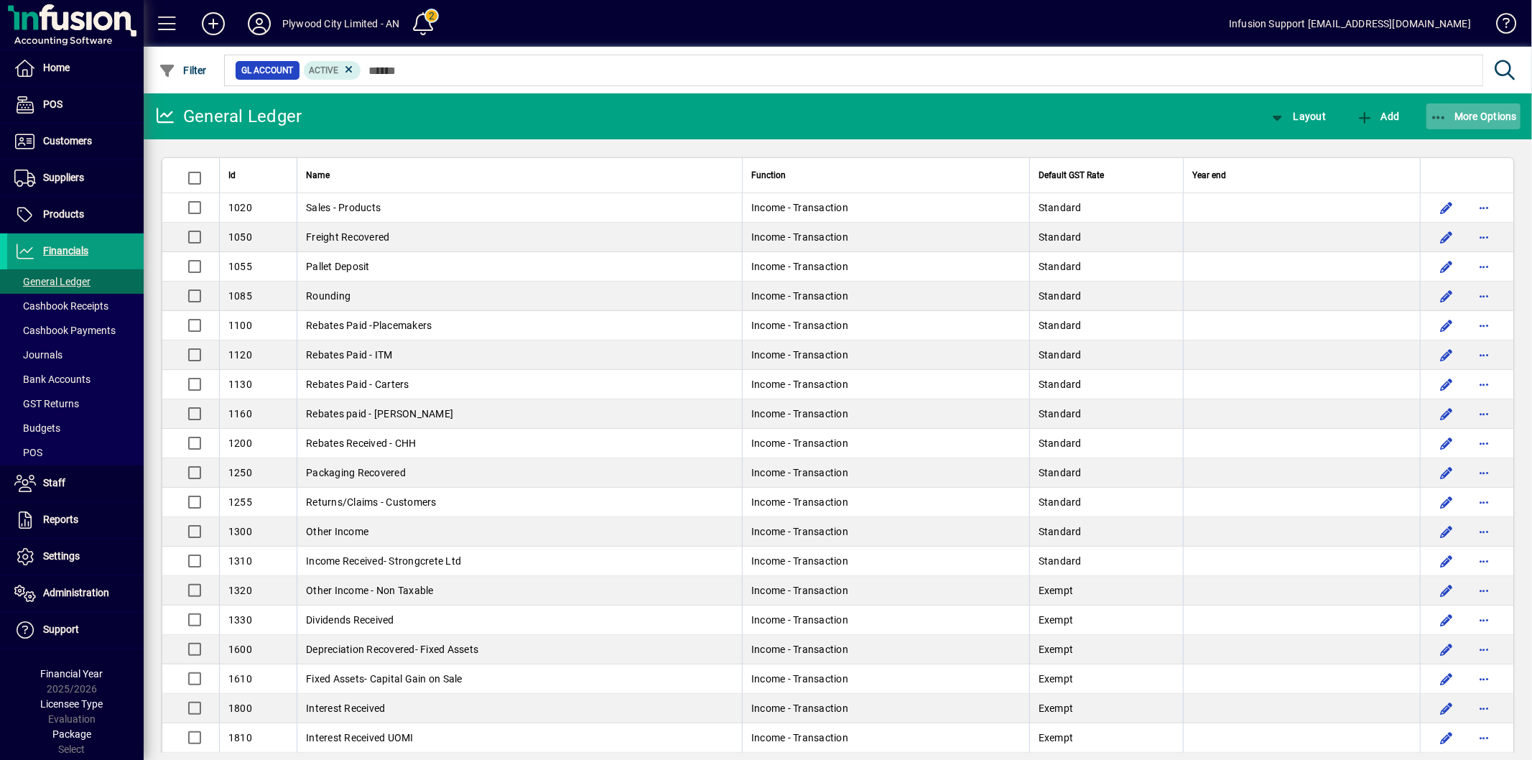
click at [1447, 113] on icon "button" at bounding box center [1439, 118] width 18 height 14
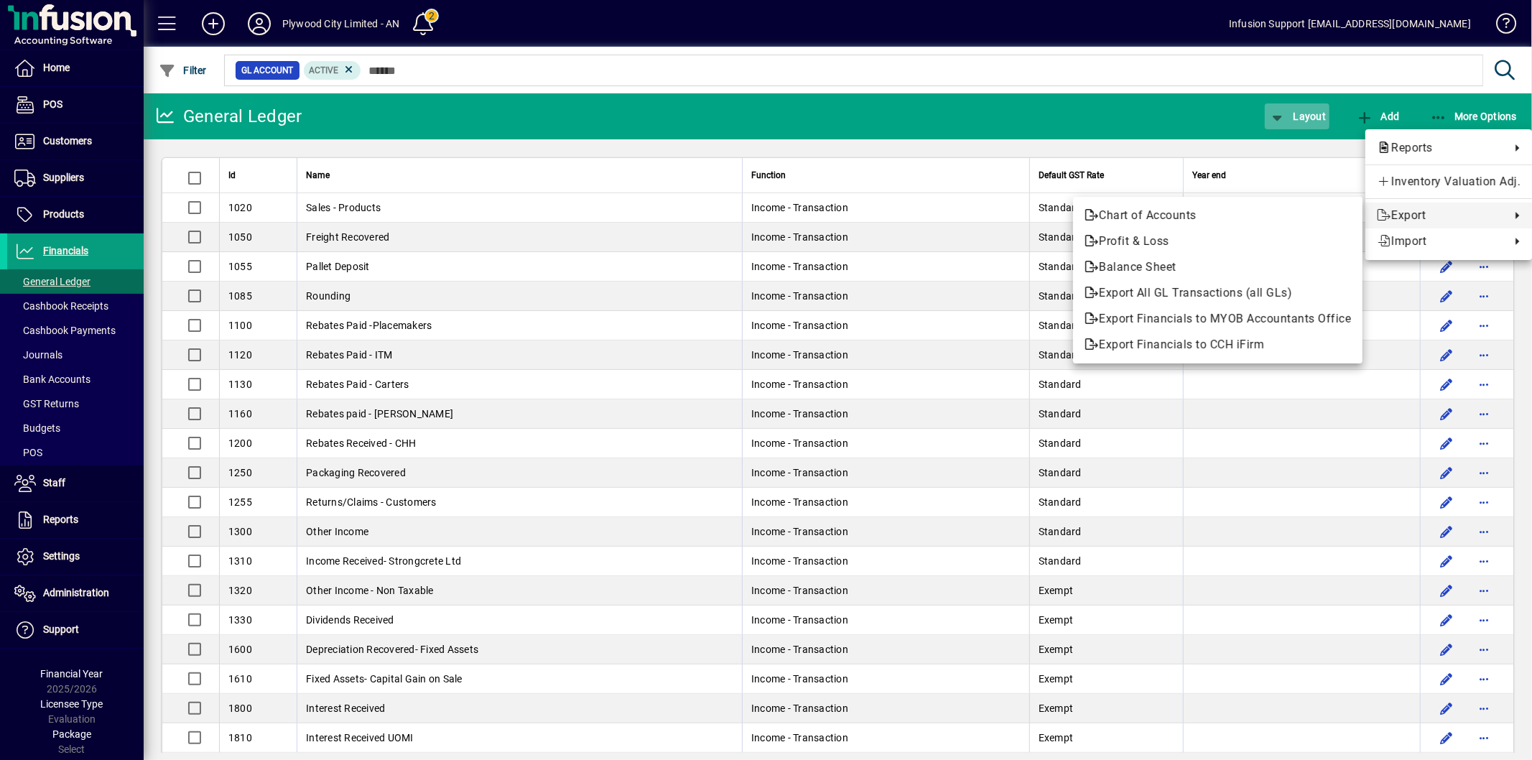
click at [1288, 118] on div at bounding box center [766, 380] width 1532 height 760
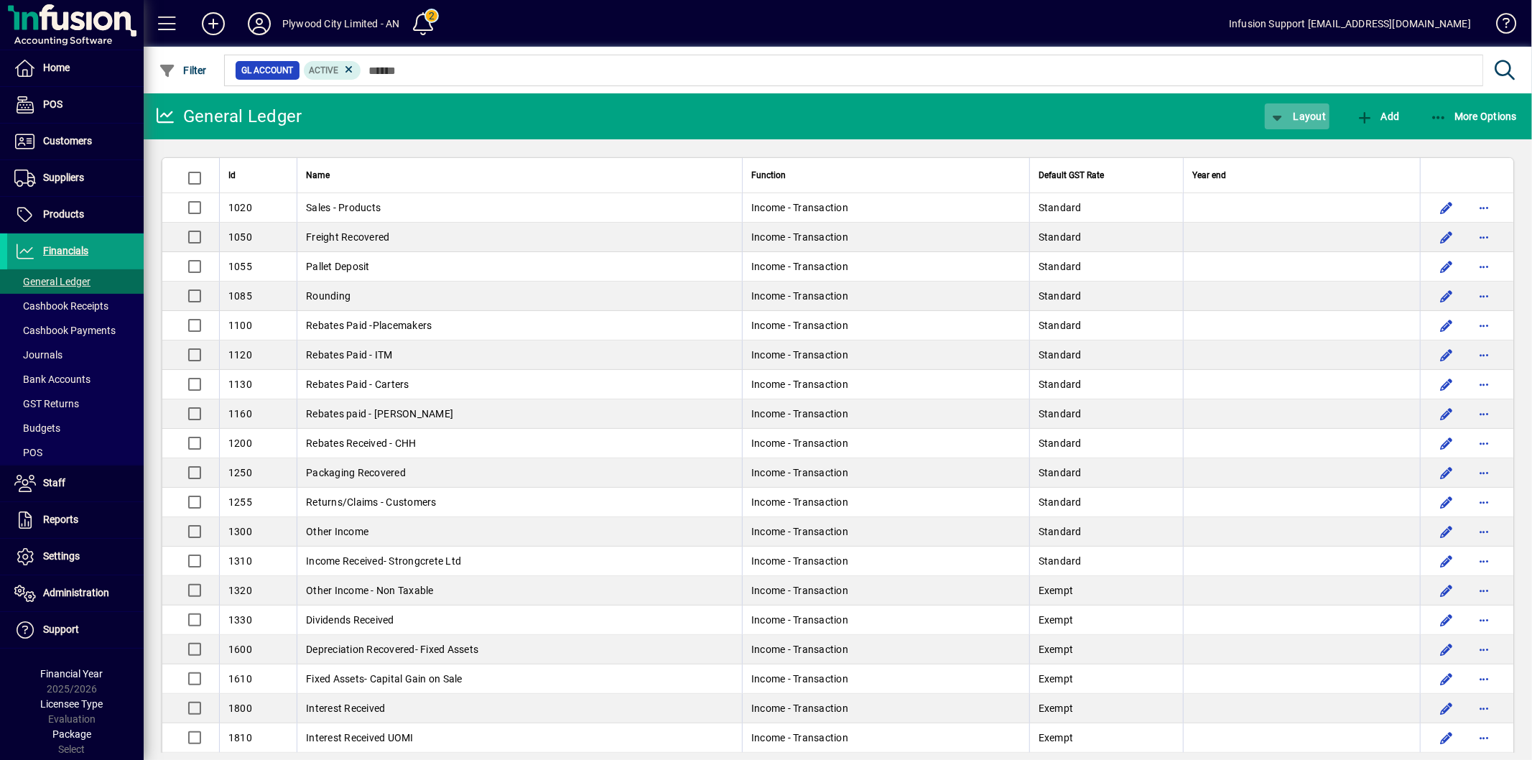
click at [1283, 117] on icon "button" at bounding box center [1277, 118] width 18 height 14
click at [1302, 198] on span "Balance Sheet" at bounding box center [1313, 199] width 92 height 17
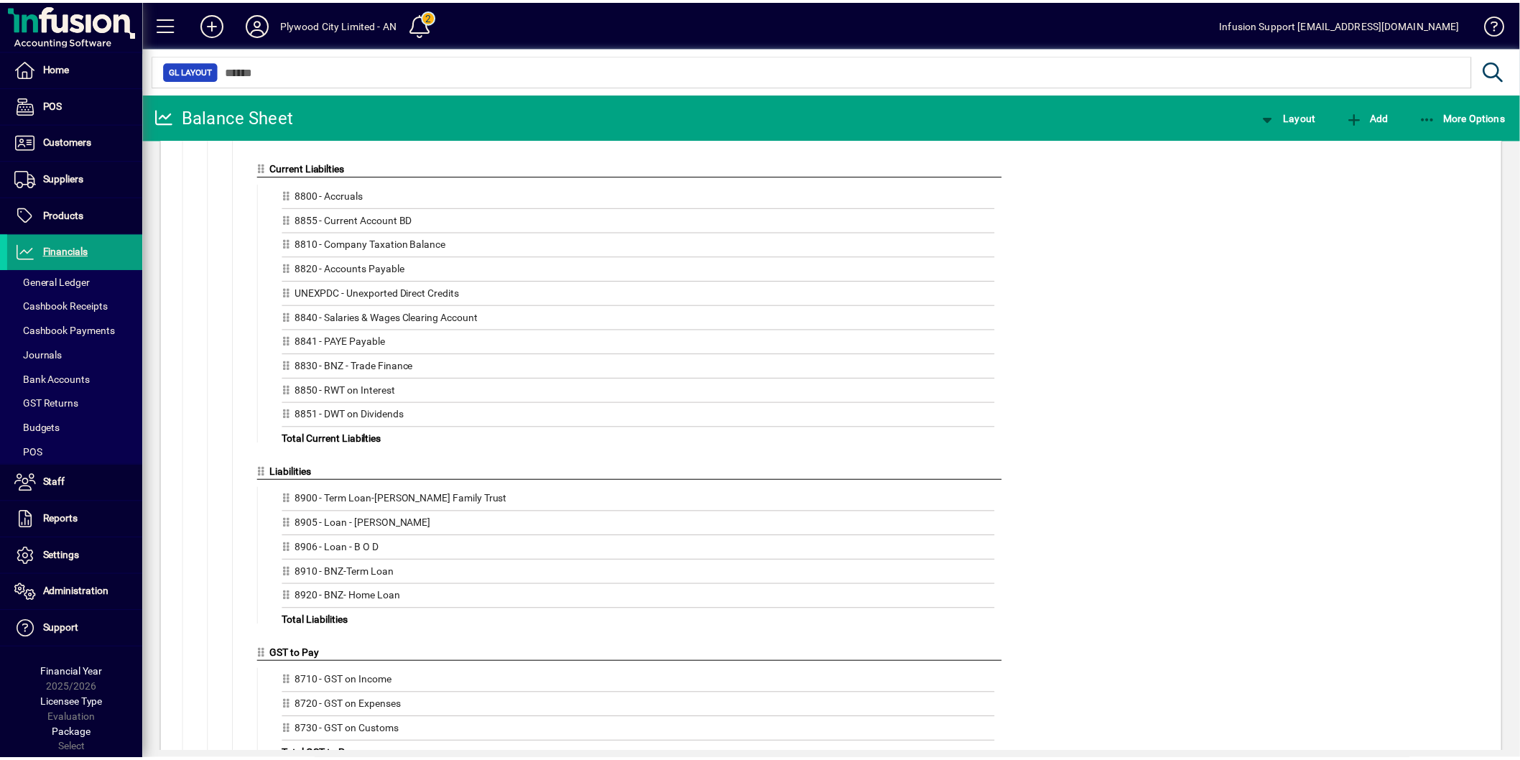
scroll to position [1727, 0]
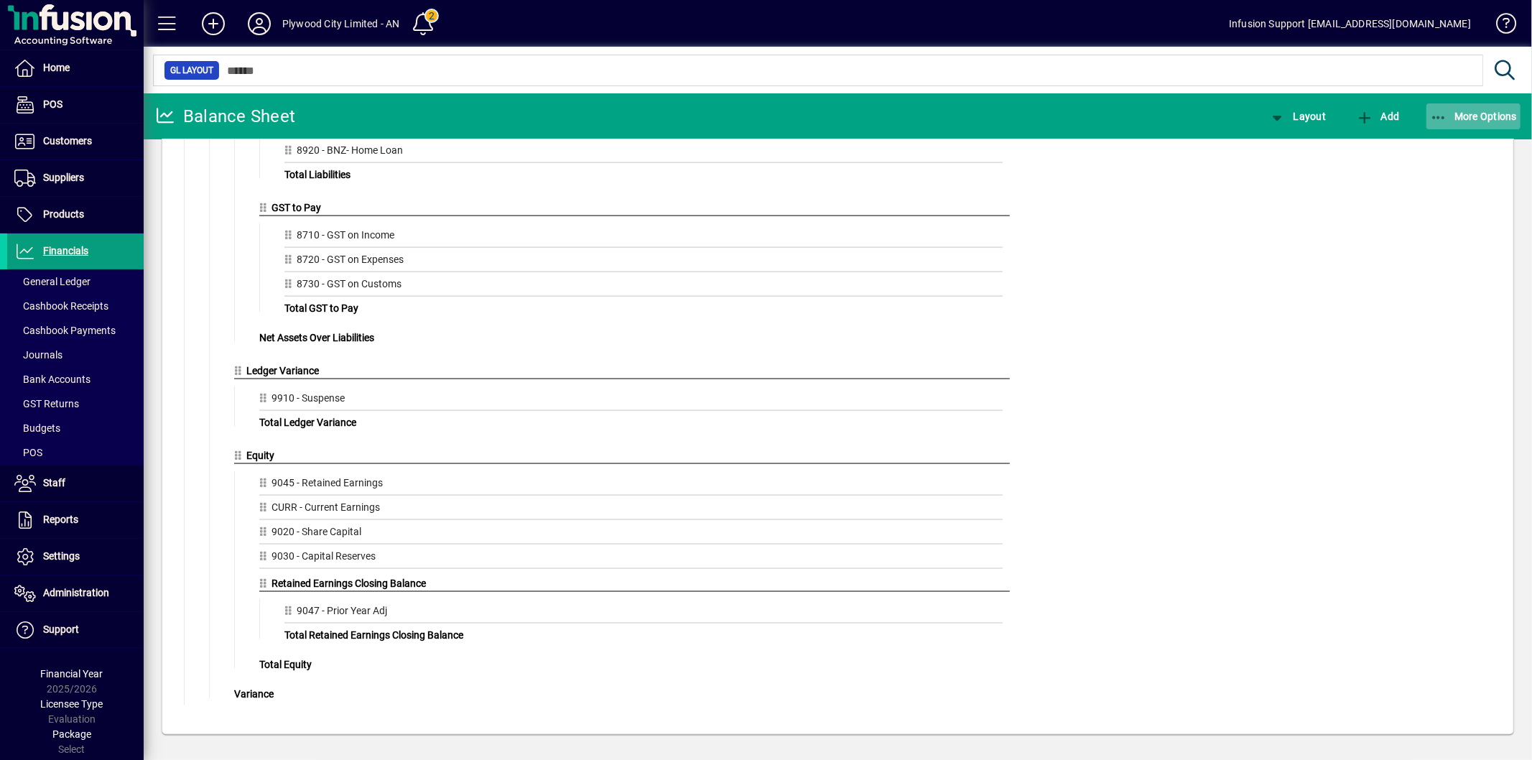
click at [1454, 119] on span "More Options" at bounding box center [1474, 116] width 88 height 11
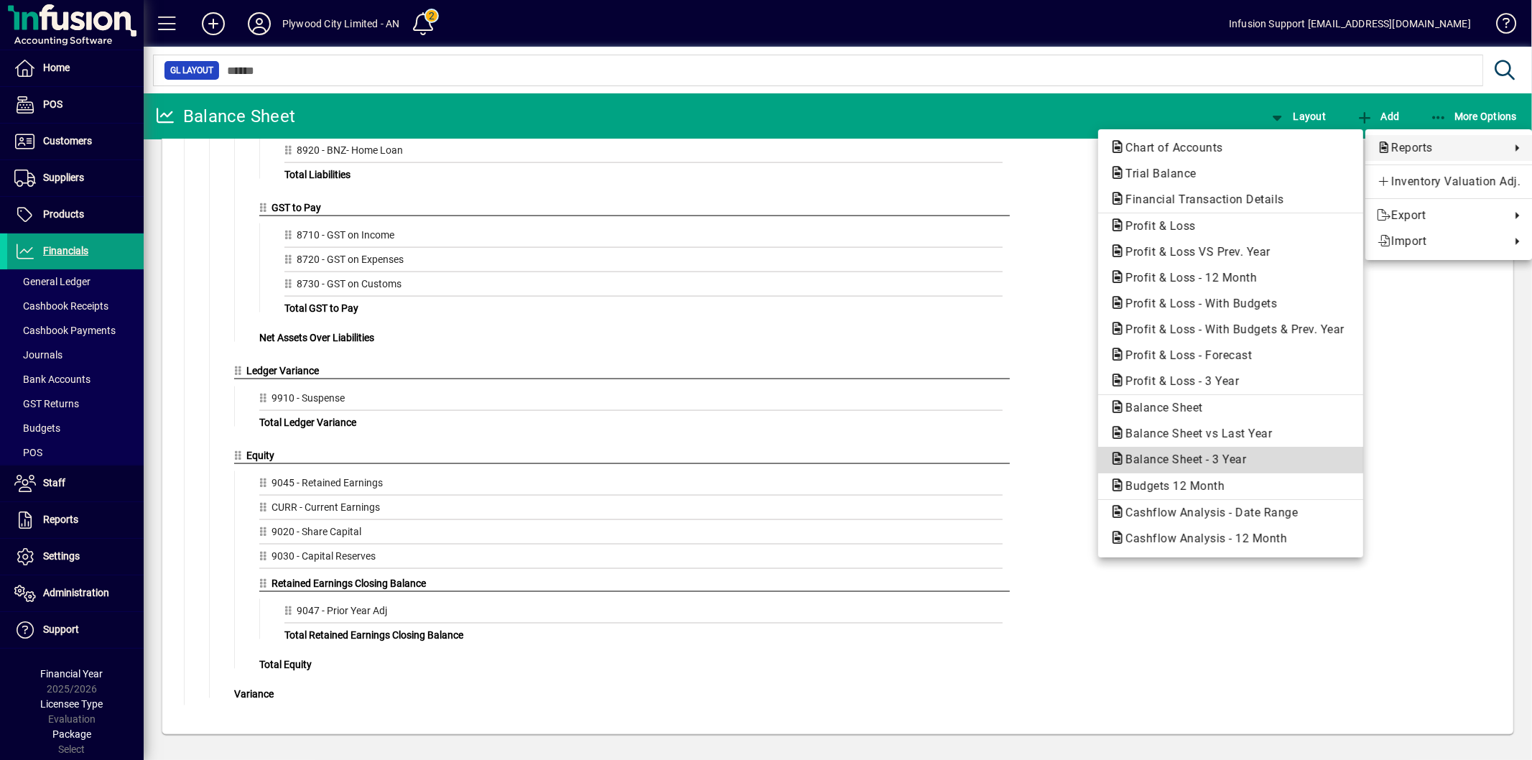
click at [1230, 462] on span "Balance Sheet - 3 Year" at bounding box center [1182, 460] width 144 height 14
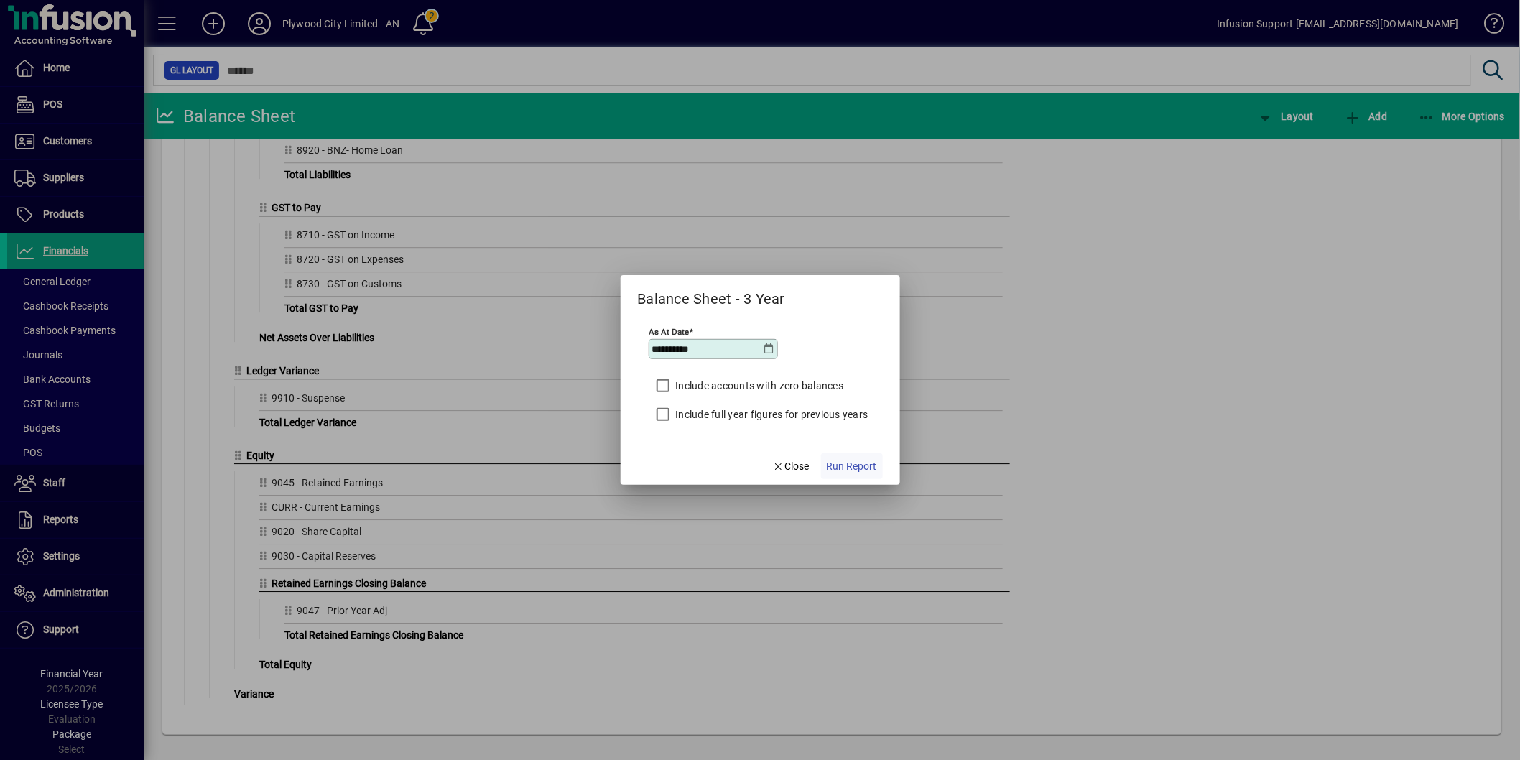
click at [867, 467] on span "Run Report" at bounding box center [852, 466] width 50 height 15
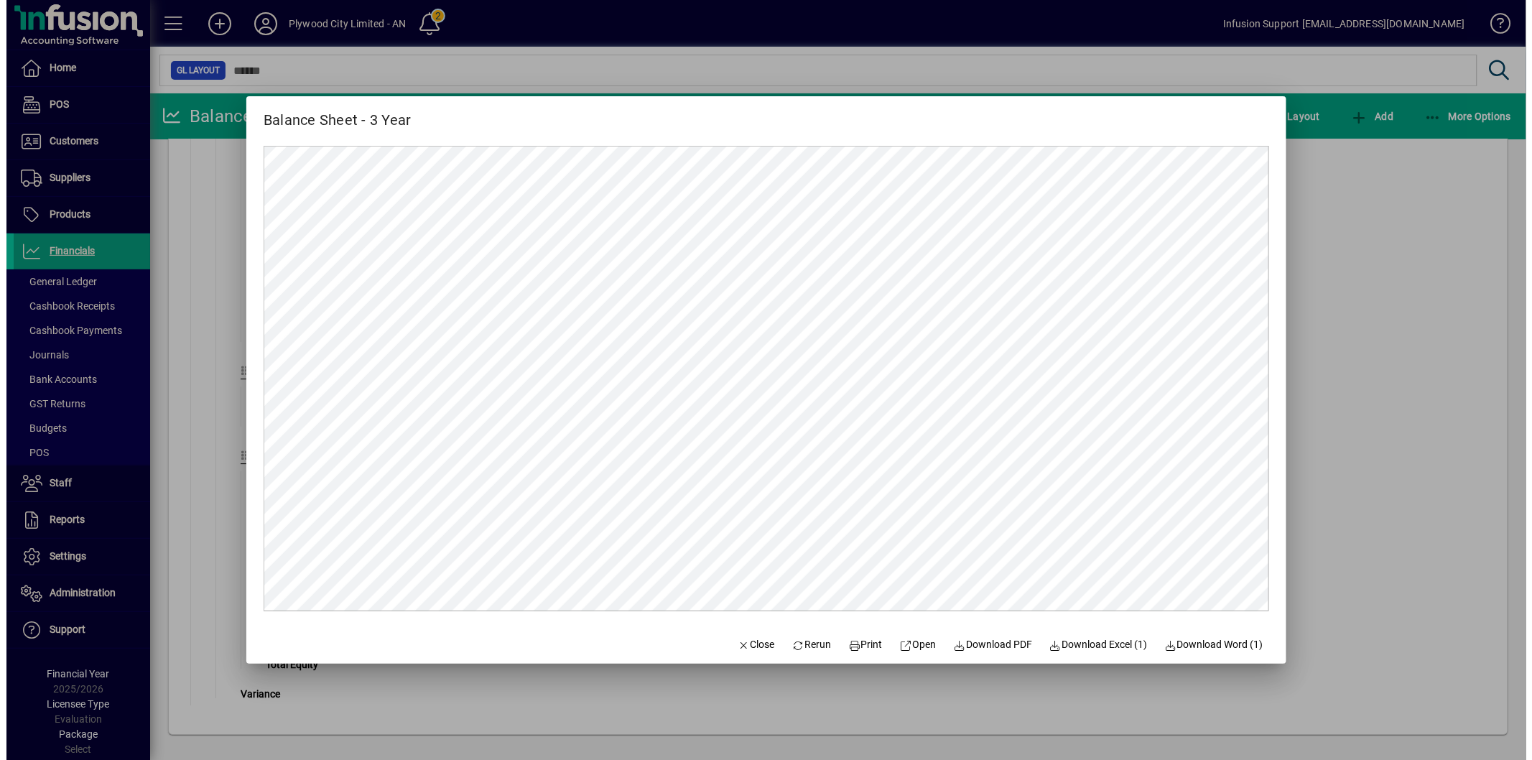
scroll to position [0, 0]
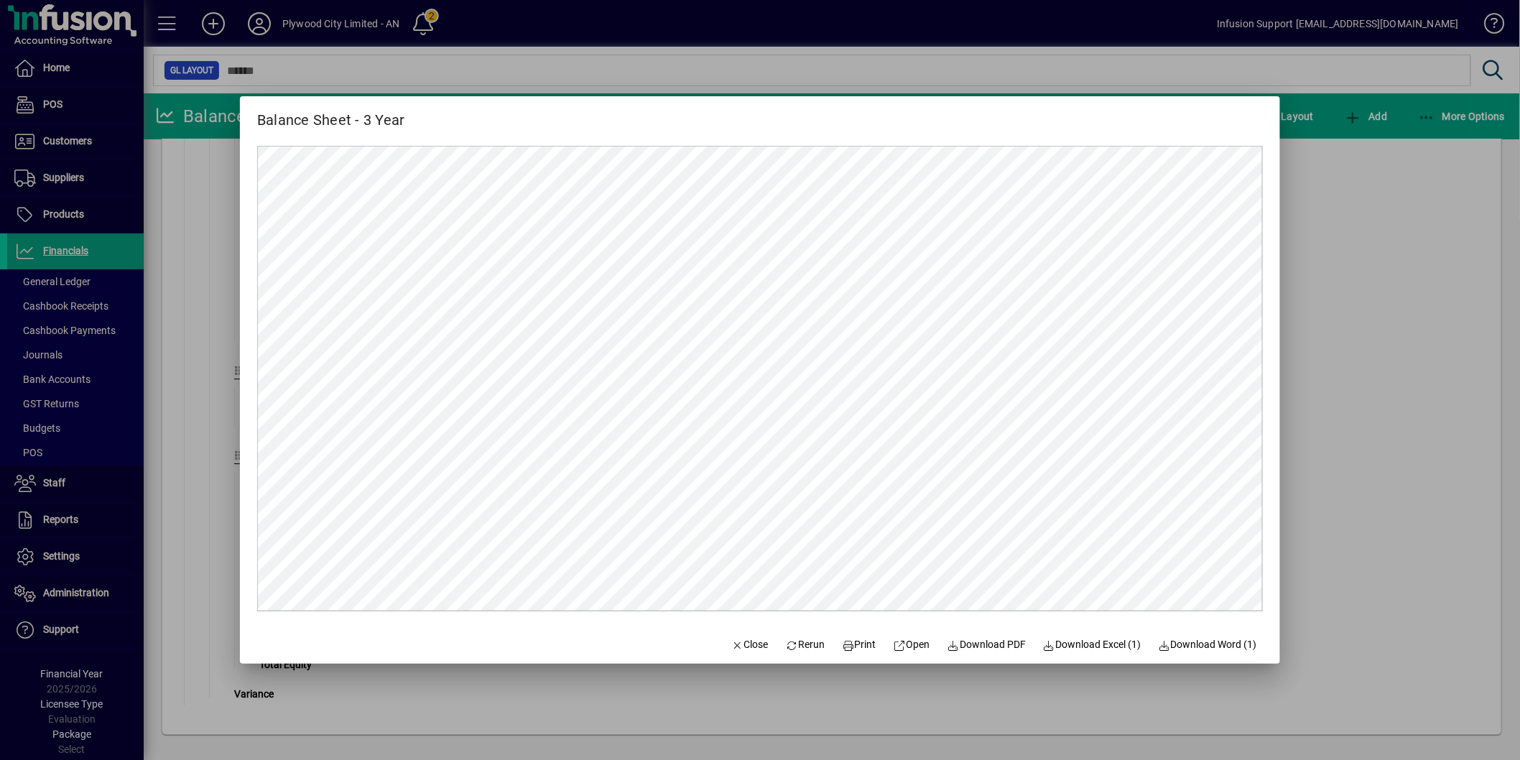
click at [1401, 594] on div at bounding box center [760, 380] width 1520 height 760
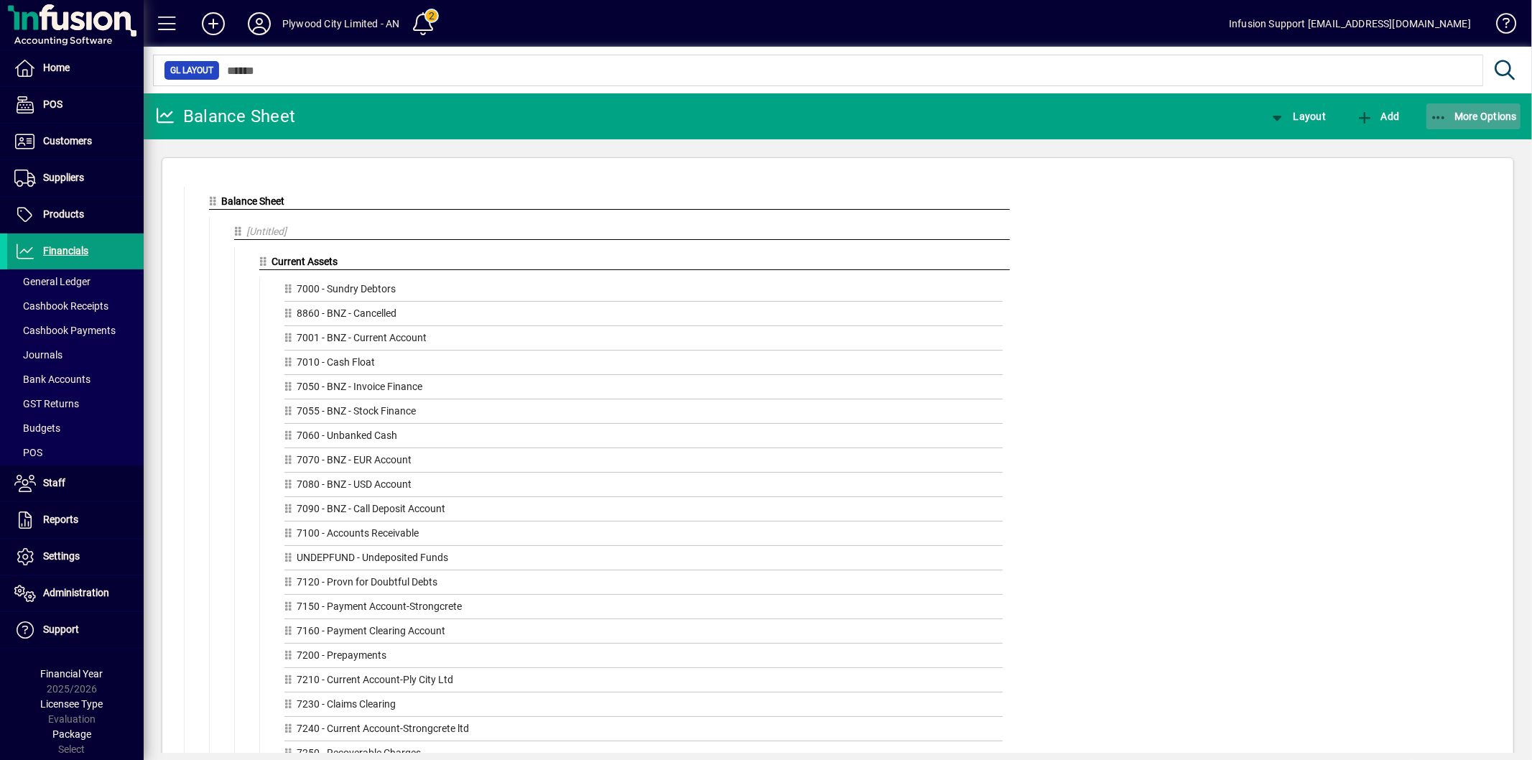
click at [1448, 111] on span "More Options" at bounding box center [1474, 116] width 88 height 11
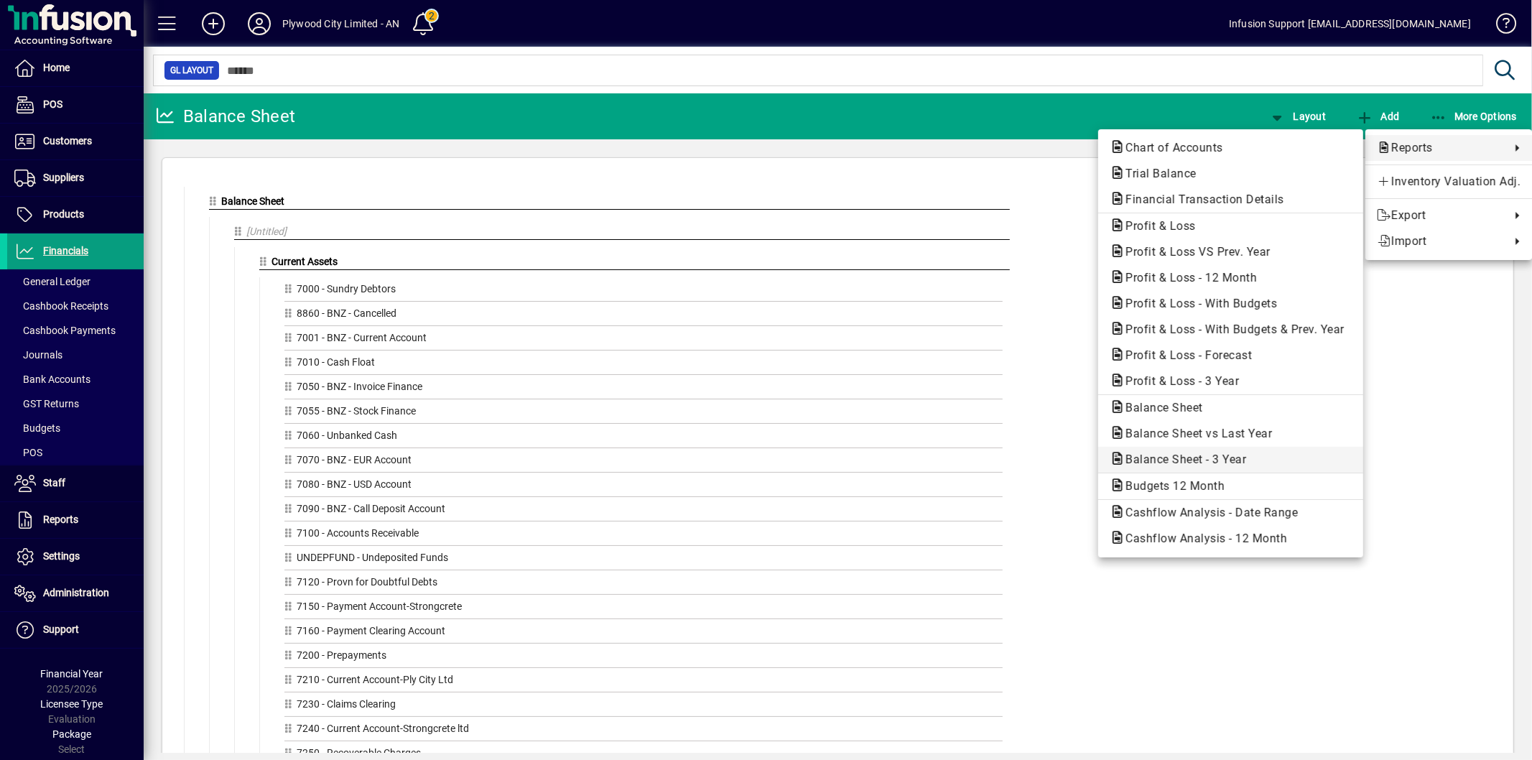
click at [1254, 461] on span "Balance Sheet - 3 Year" at bounding box center [1231, 459] width 242 height 17
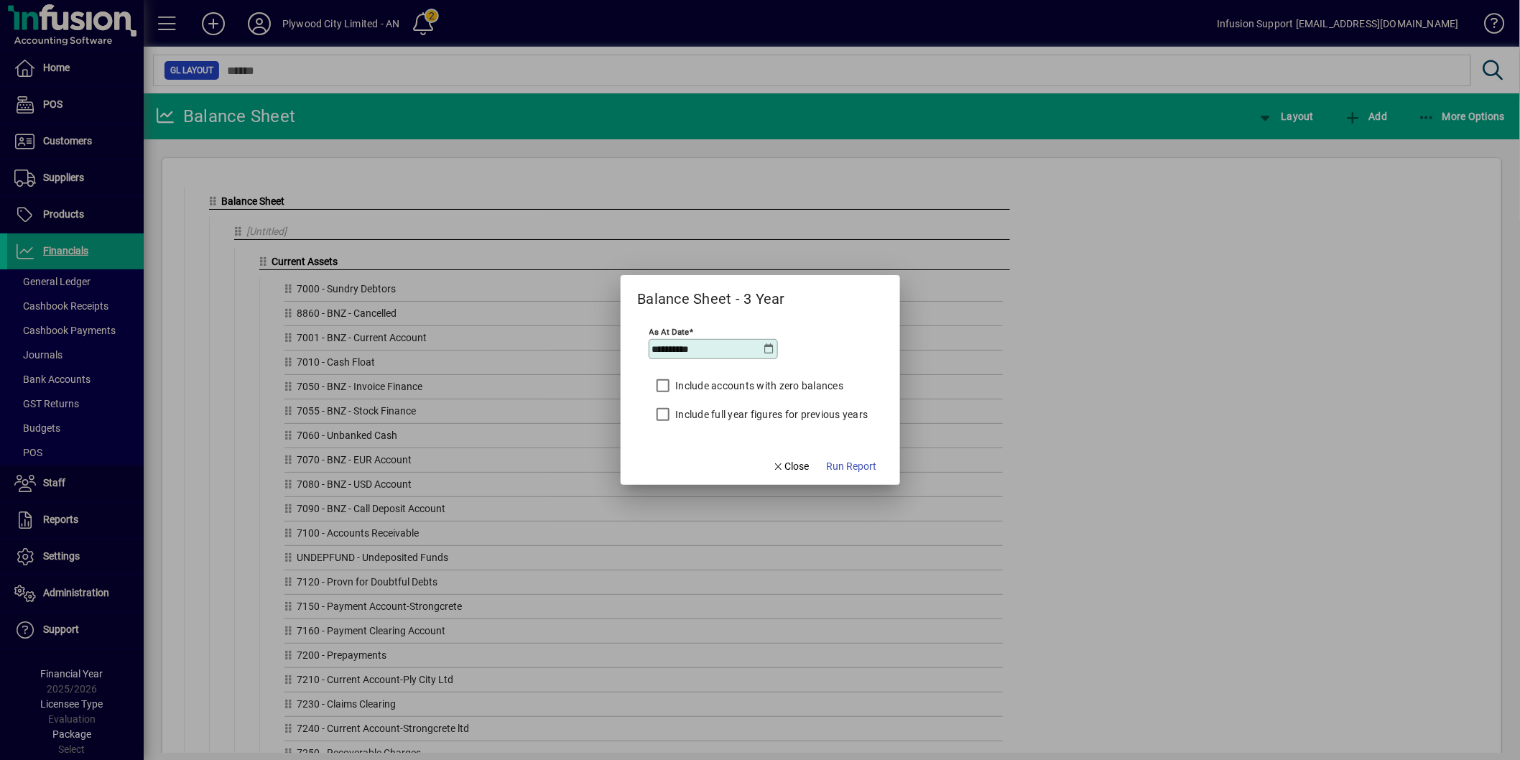
click at [733, 412] on label "Include full year figures for previous years" at bounding box center [770, 414] width 195 height 14
click at [853, 469] on span "Run Report" at bounding box center [852, 466] width 50 height 15
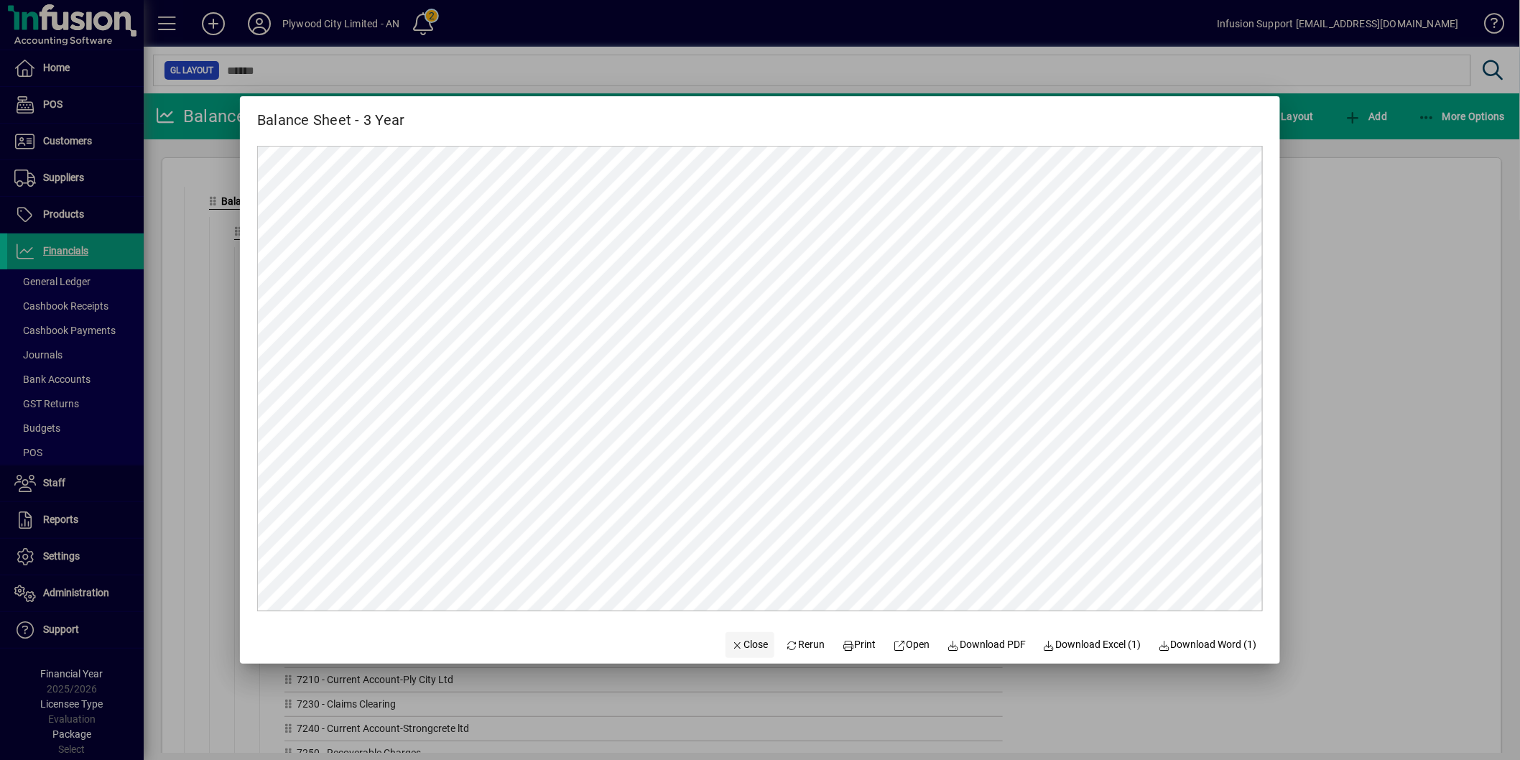
click at [731, 644] on icon "button" at bounding box center [737, 646] width 13 height 10
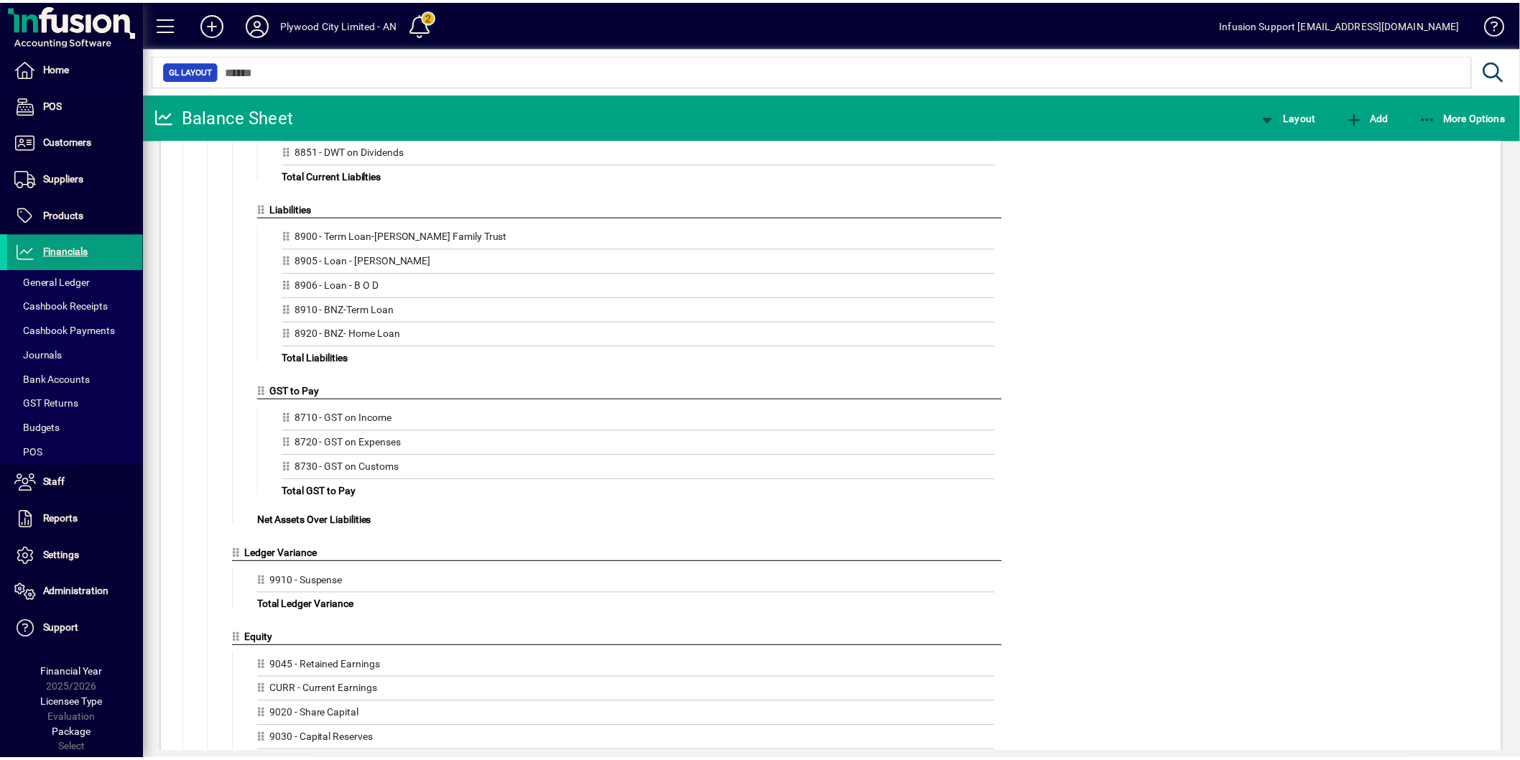
scroll to position [1727, 0]
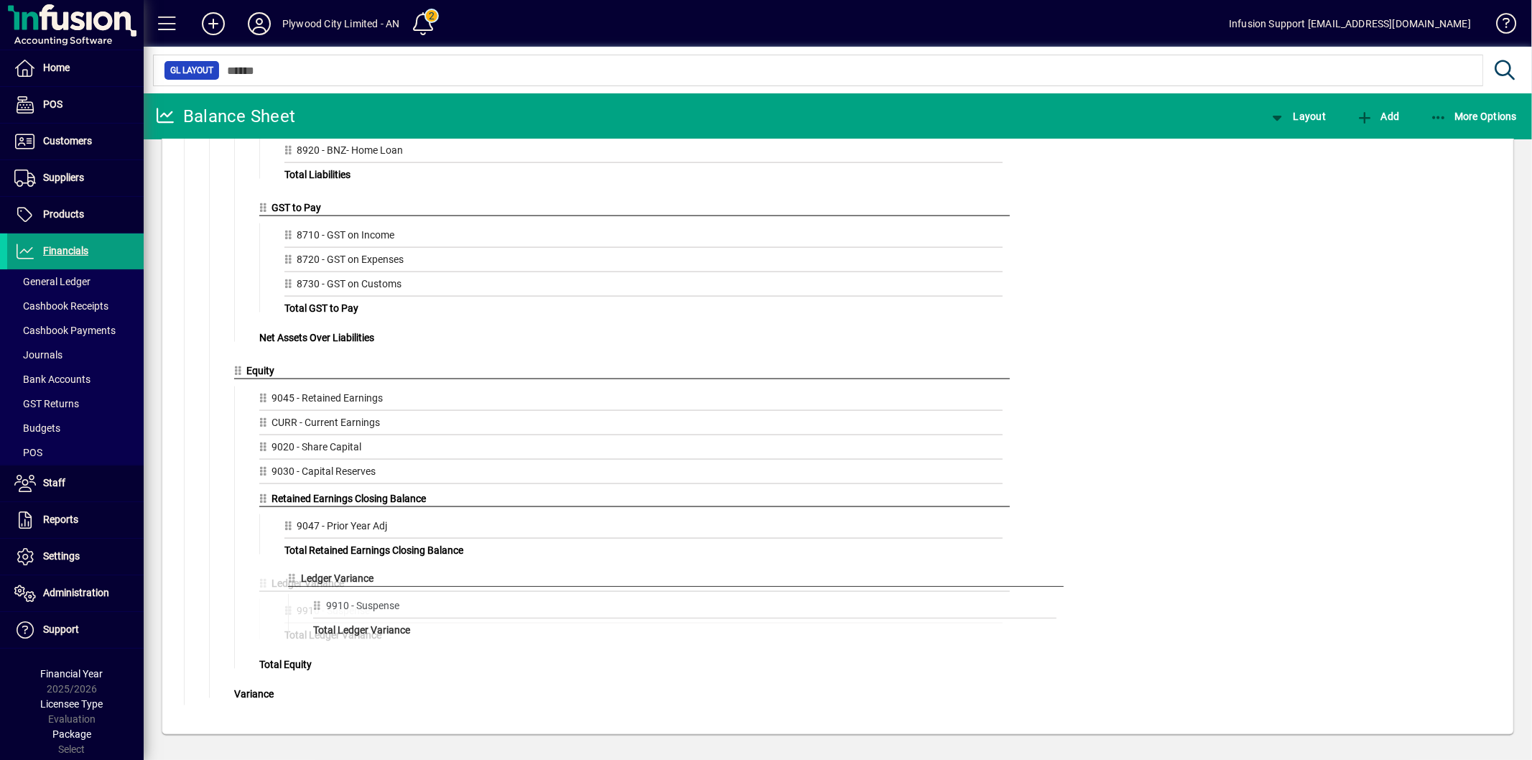
drag, startPoint x: 240, startPoint y: 366, endPoint x: 298, endPoint y: 564, distance: 205.9
click at [1498, 113] on span "More Options" at bounding box center [1474, 116] width 88 height 11
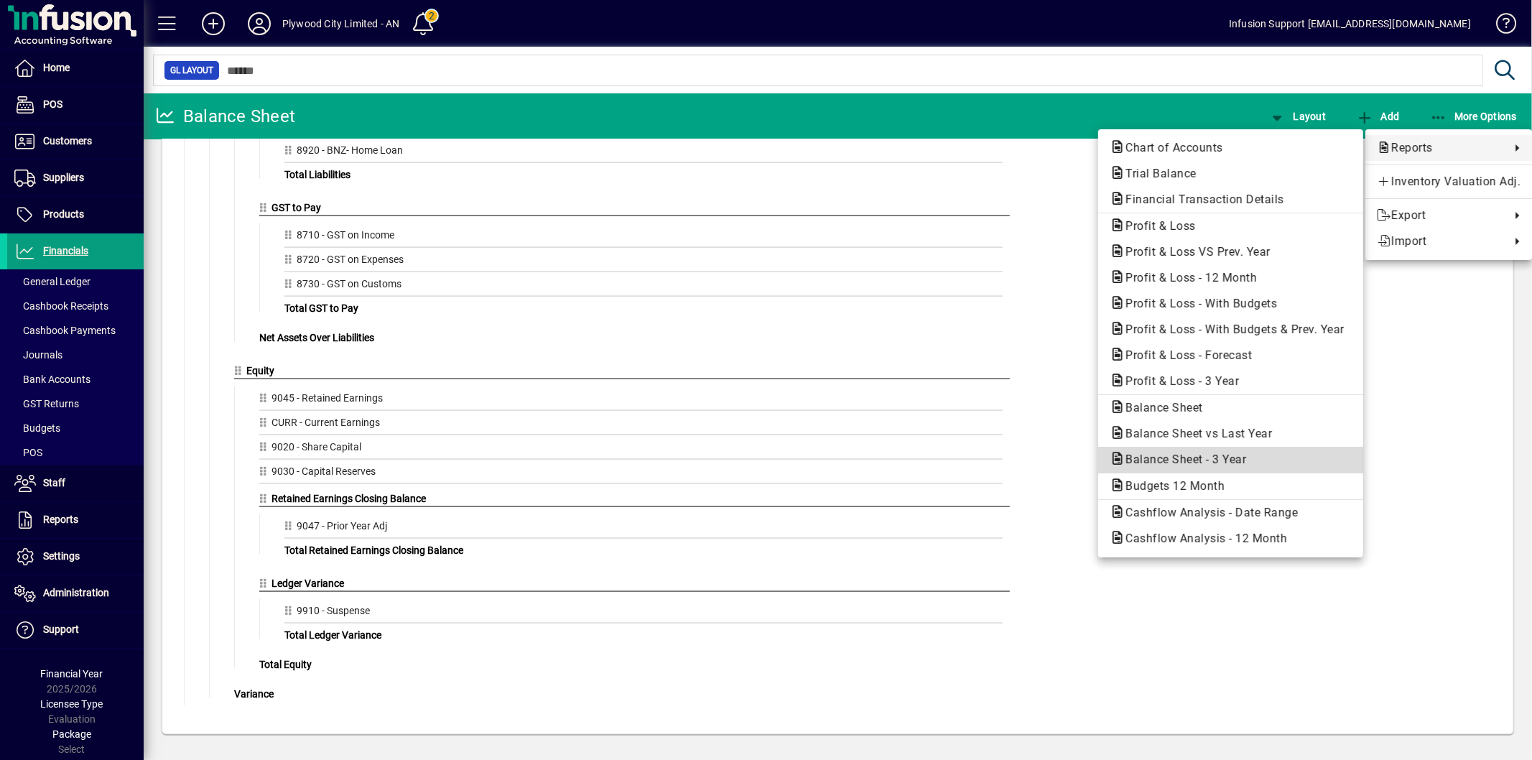
click at [1182, 460] on span "Balance Sheet - 3 Year" at bounding box center [1182, 460] width 144 height 14
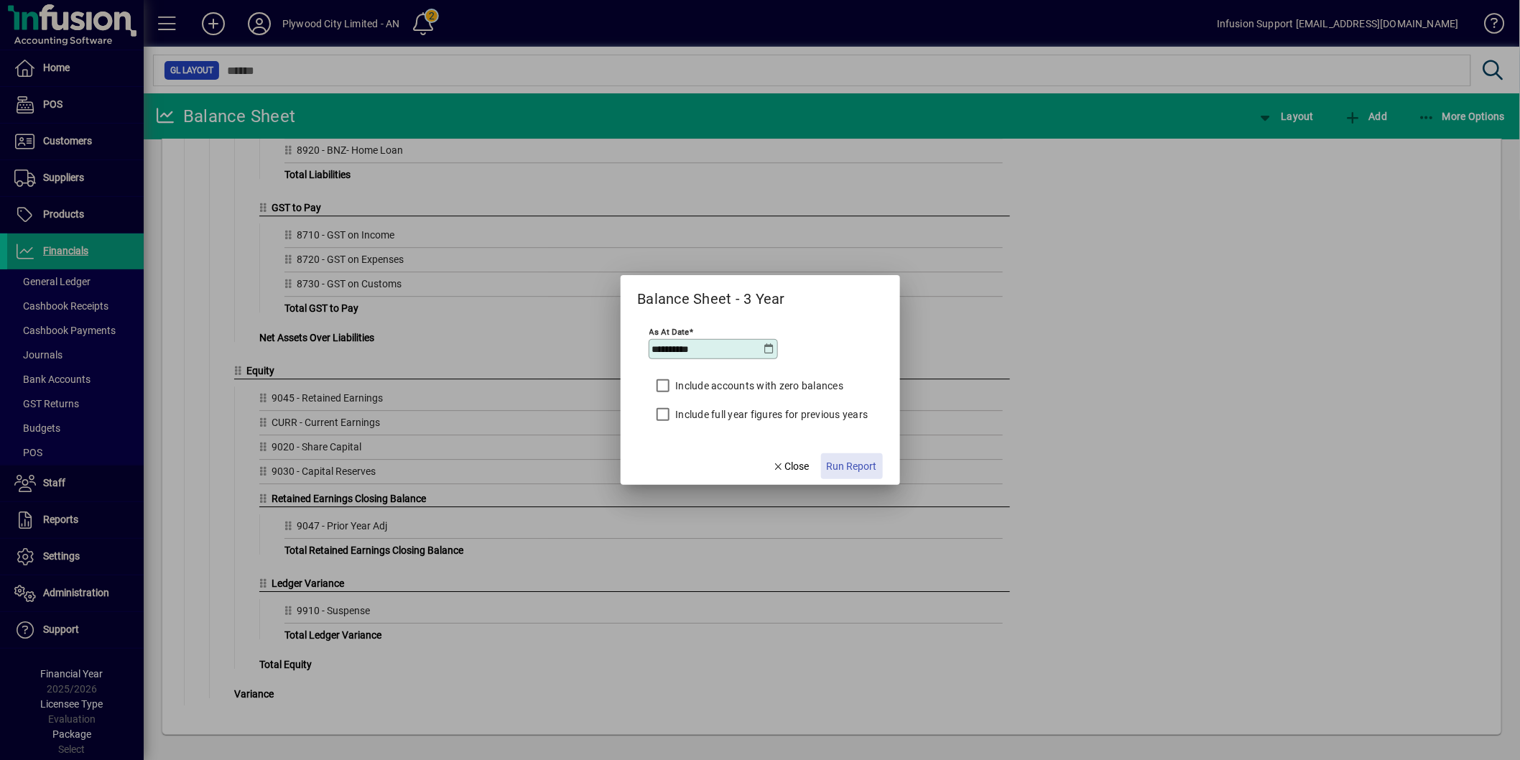
click at [858, 458] on span "button" at bounding box center [852, 466] width 62 height 34
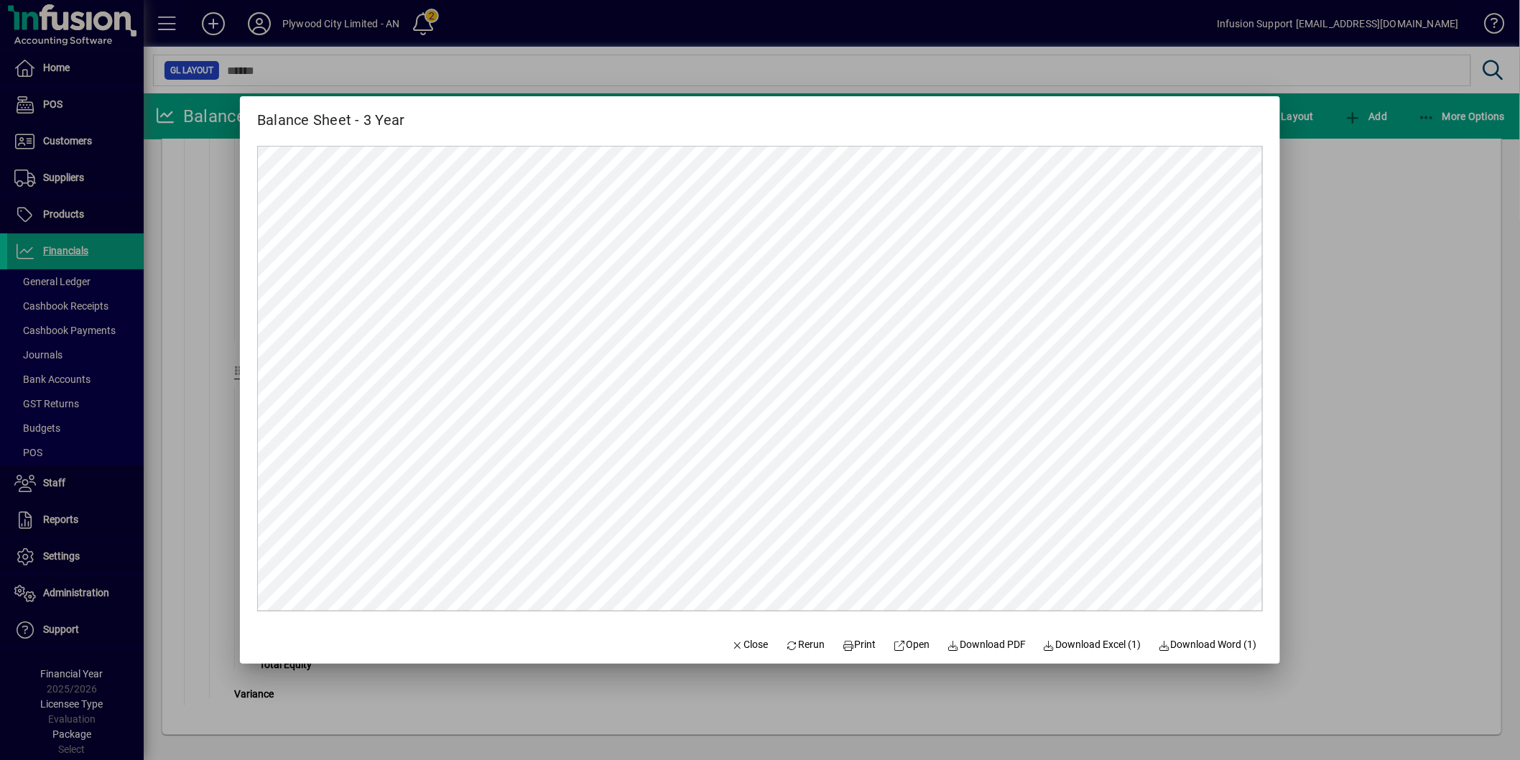
scroll to position [0, 0]
click at [984, 639] on span "Download PDF" at bounding box center [986, 644] width 79 height 15
click at [737, 637] on span "Close" at bounding box center [749, 644] width 37 height 15
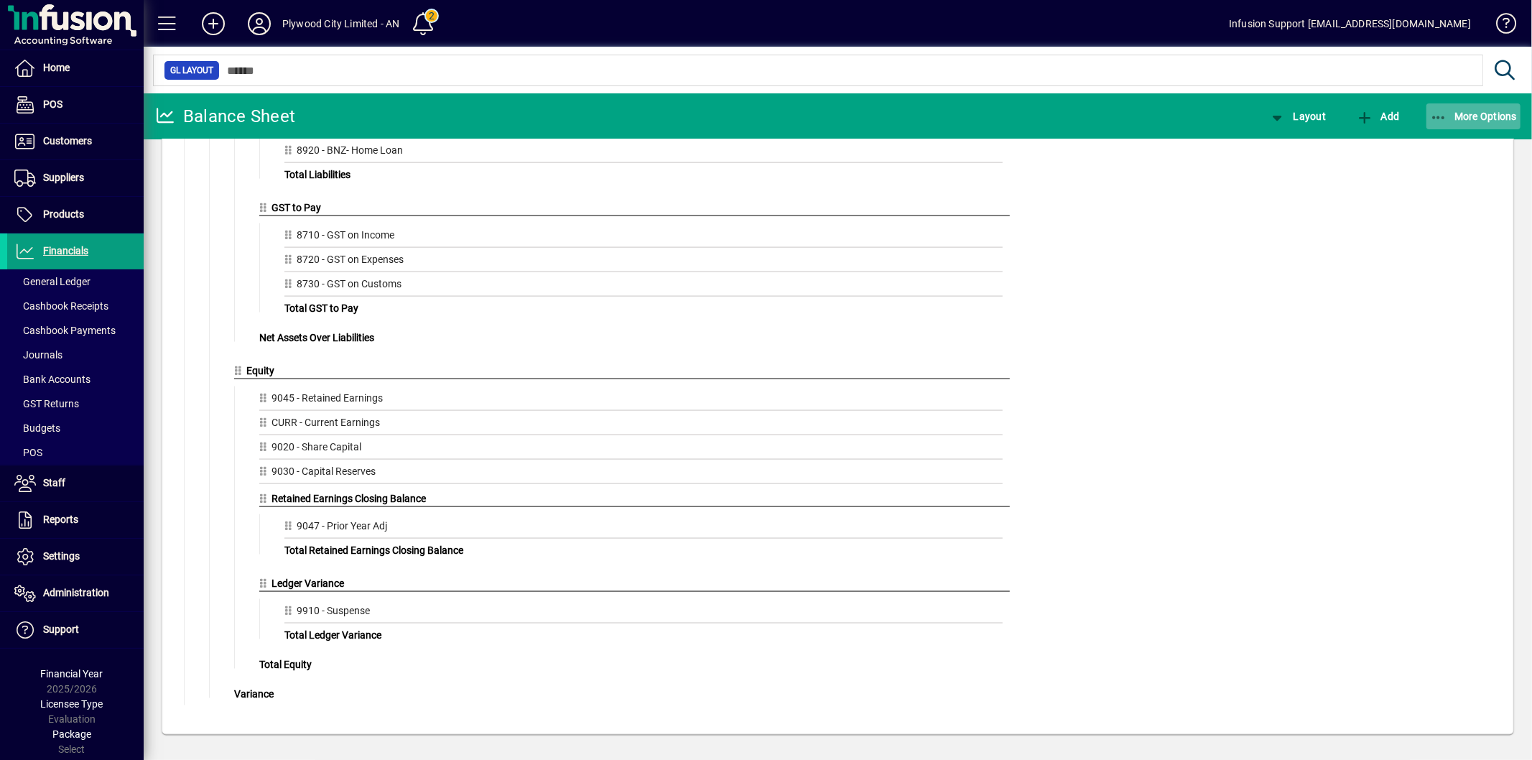
click at [1451, 112] on span "More Options" at bounding box center [1474, 116] width 88 height 11
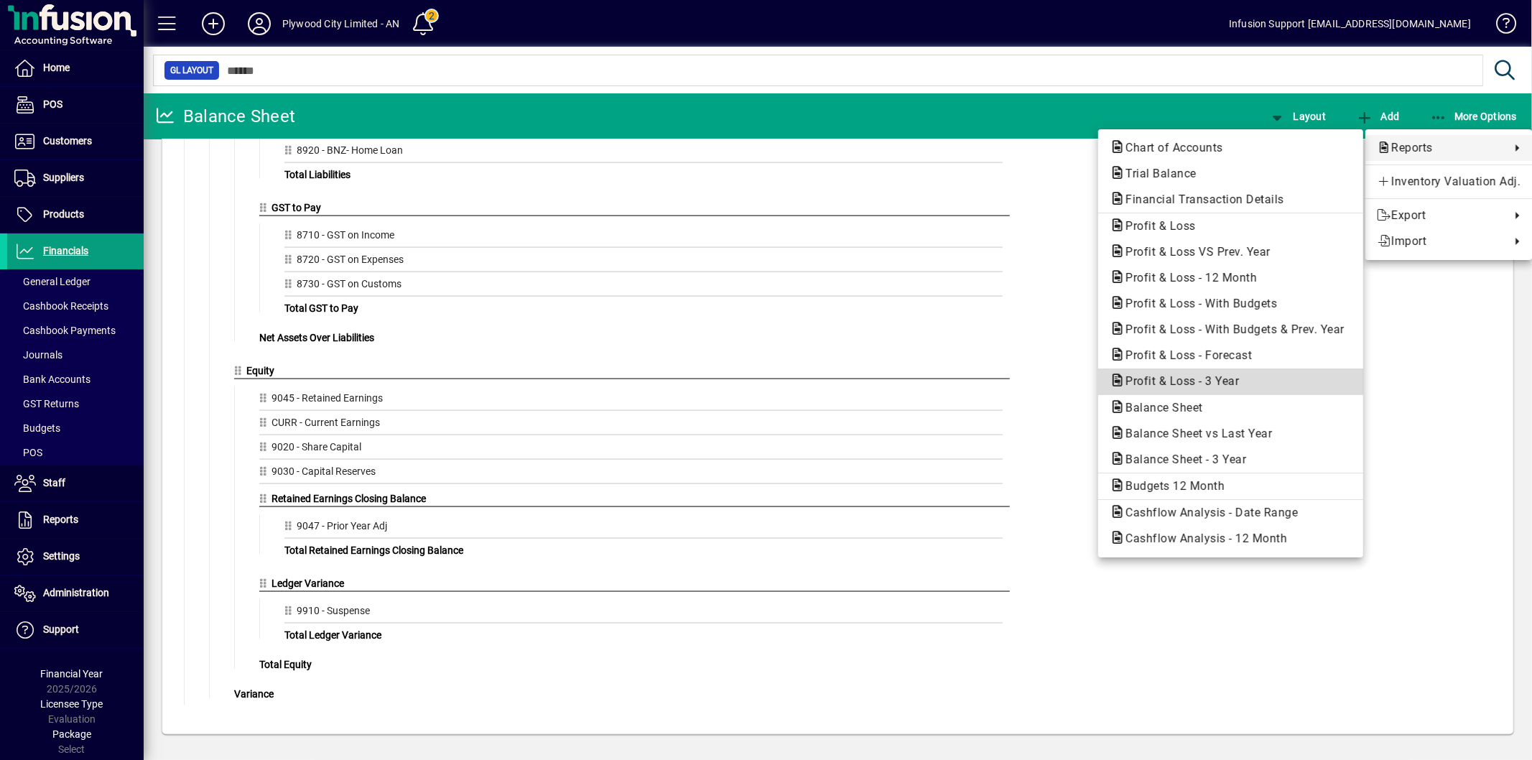
click at [1217, 376] on span "Profit & Loss - 3 Year" at bounding box center [1178, 381] width 136 height 14
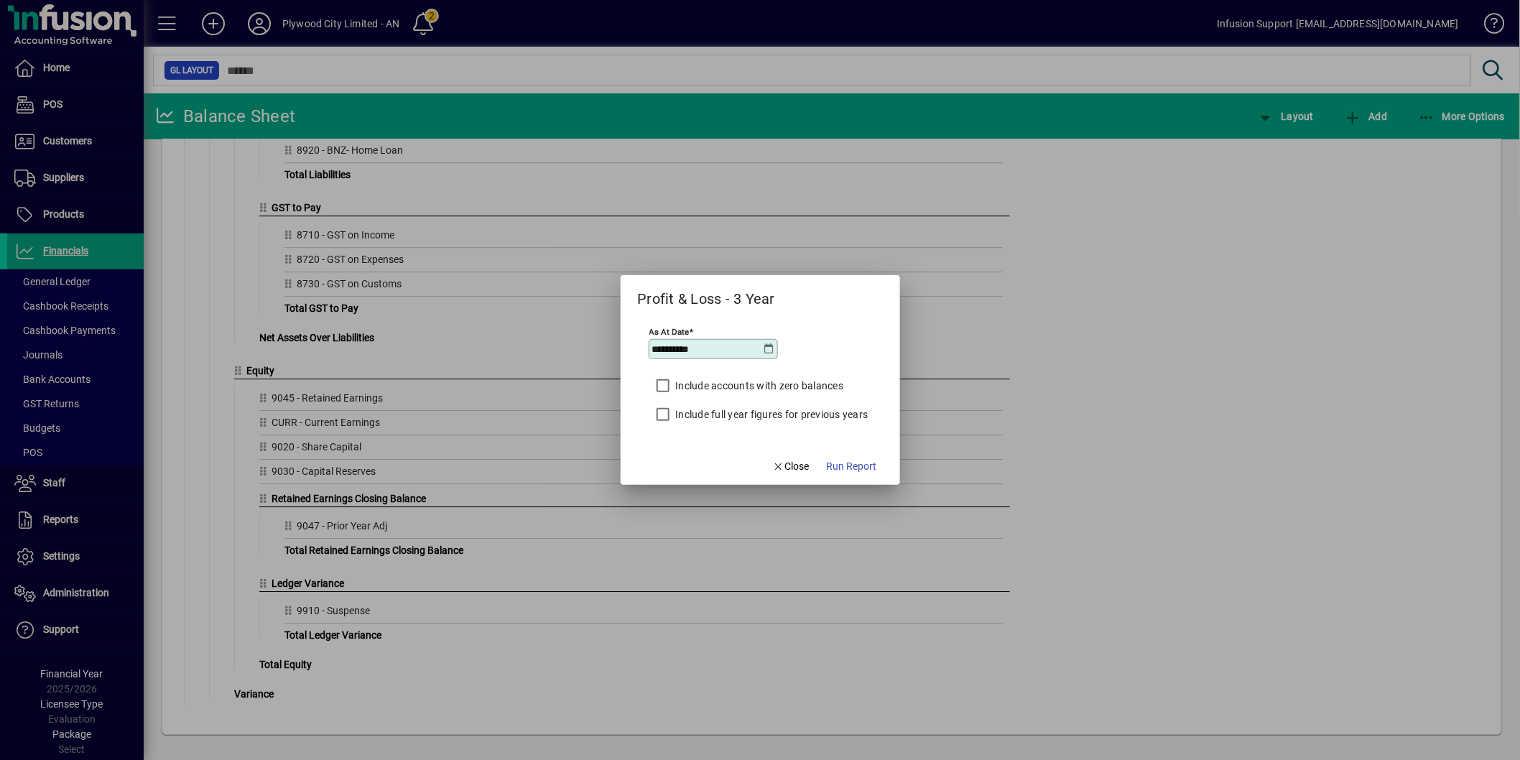
click at [800, 409] on label "Include full year figures for previous years" at bounding box center [770, 414] width 195 height 14
click at [850, 468] on span "Run Report" at bounding box center [852, 466] width 50 height 15
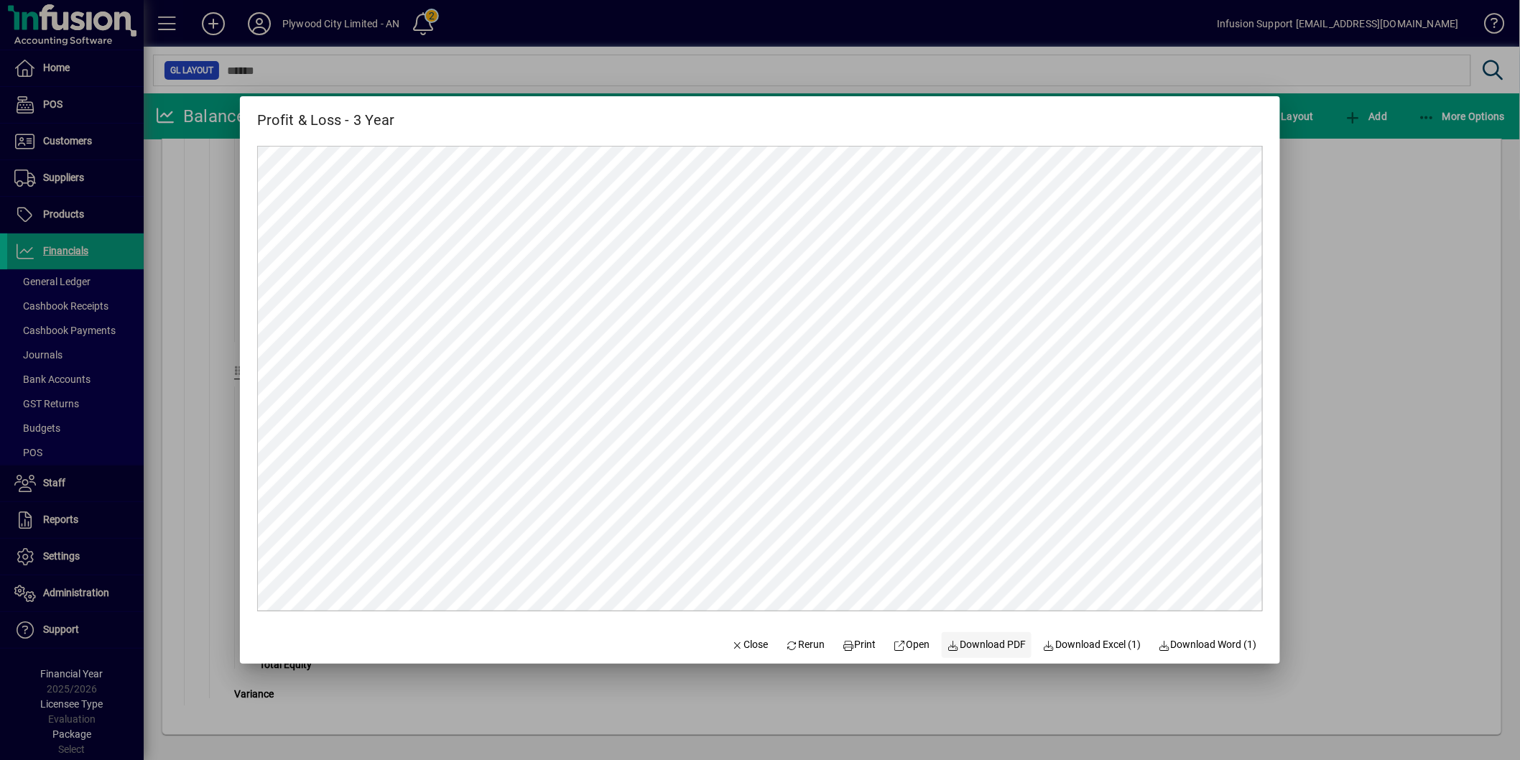
click at [1003, 643] on span "Download PDF" at bounding box center [986, 644] width 79 height 15
click at [731, 641] on icon "button" at bounding box center [737, 646] width 13 height 10
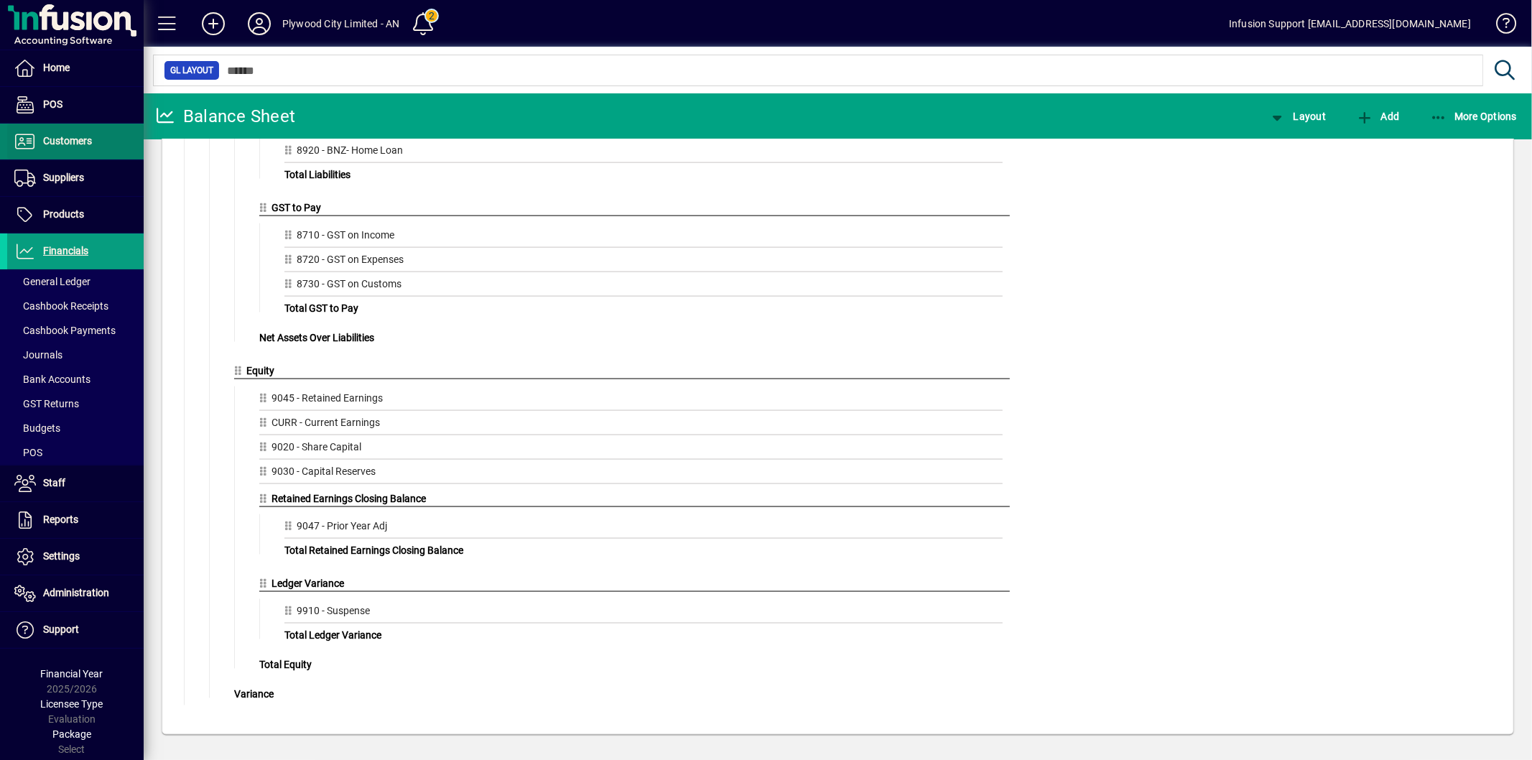
click at [38, 131] on span at bounding box center [75, 141] width 136 height 34
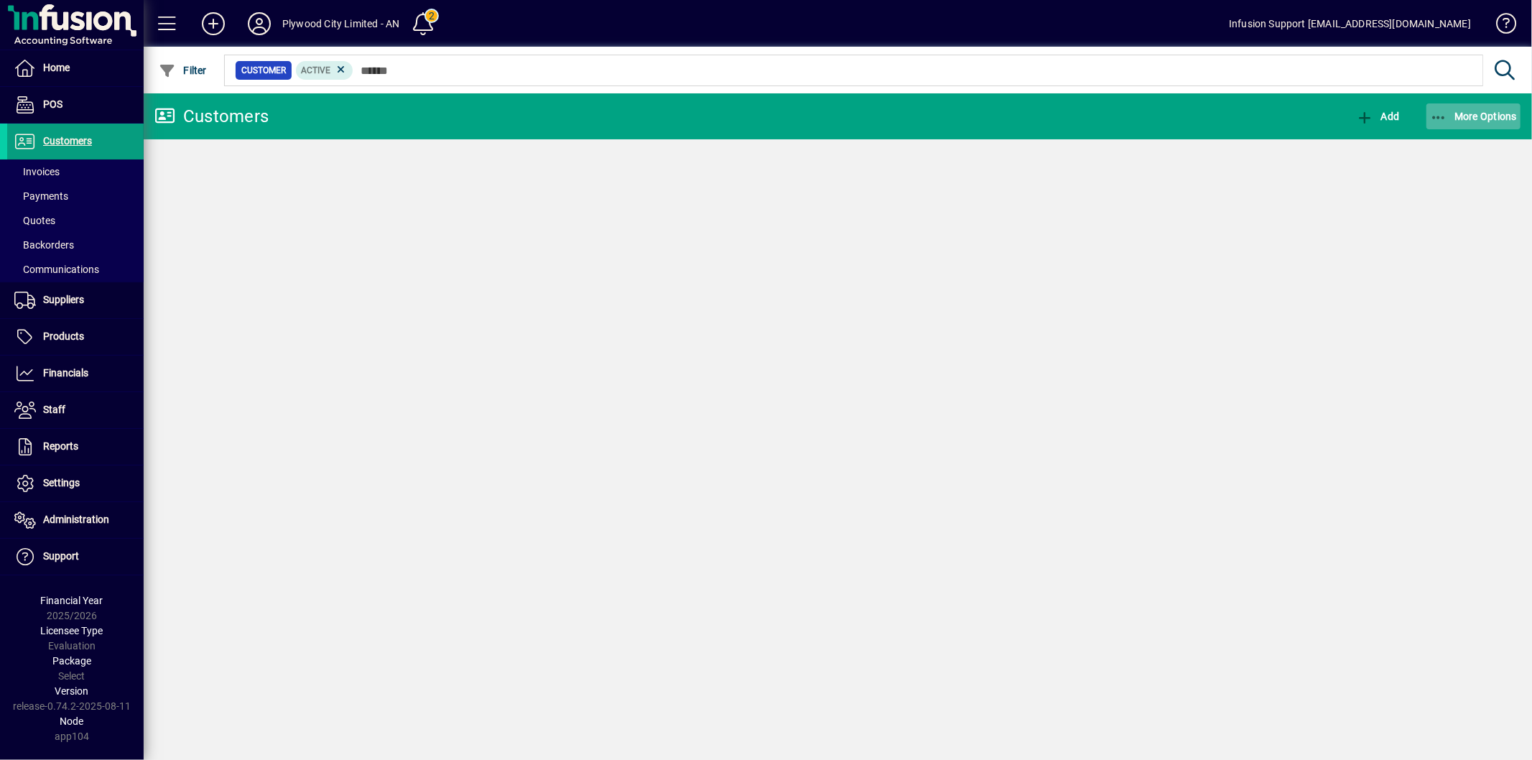
click at [1462, 111] on span "More Options" at bounding box center [1474, 116] width 88 height 11
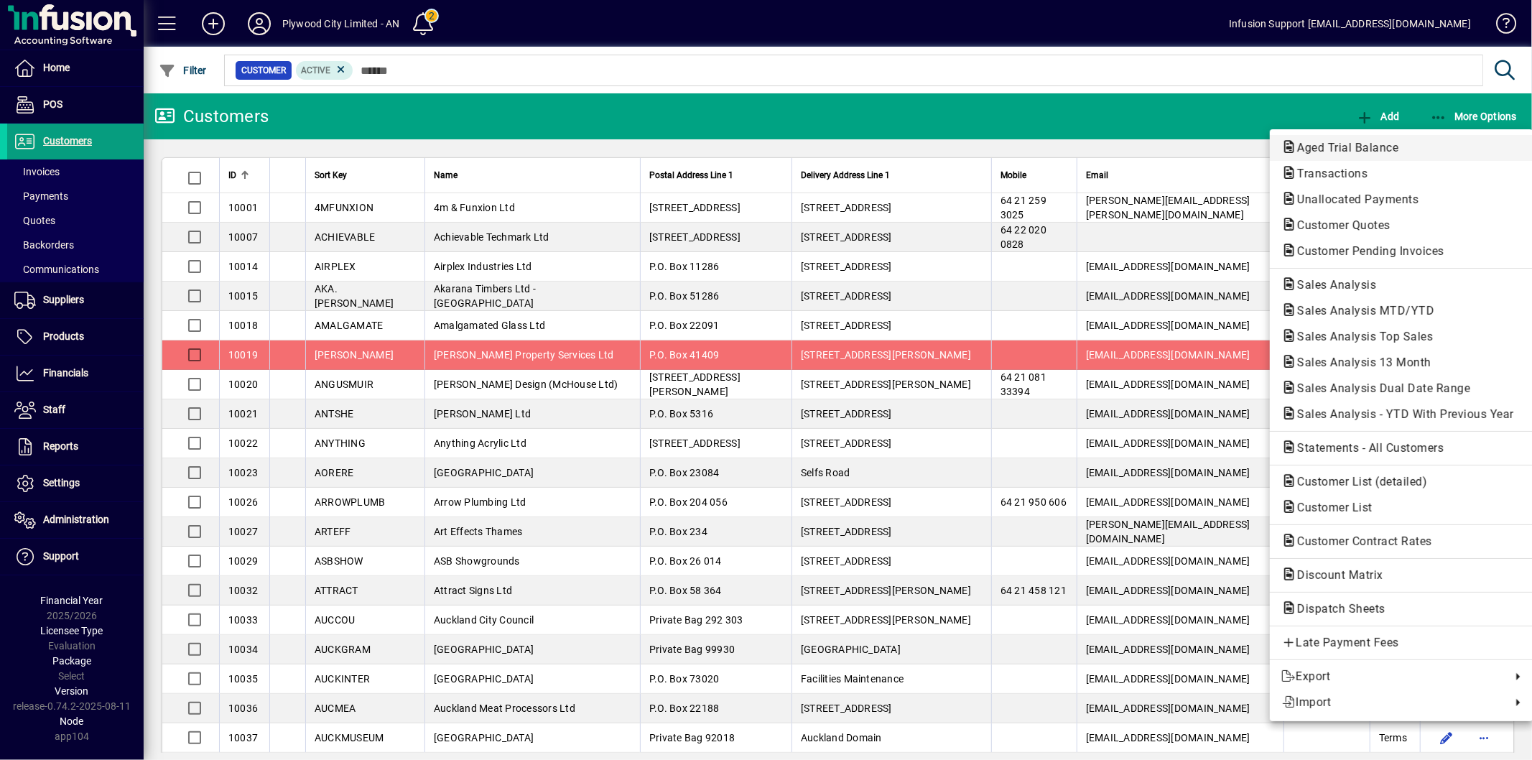
click at [1345, 149] on span "Aged Trial Balance" at bounding box center [1343, 148] width 124 height 14
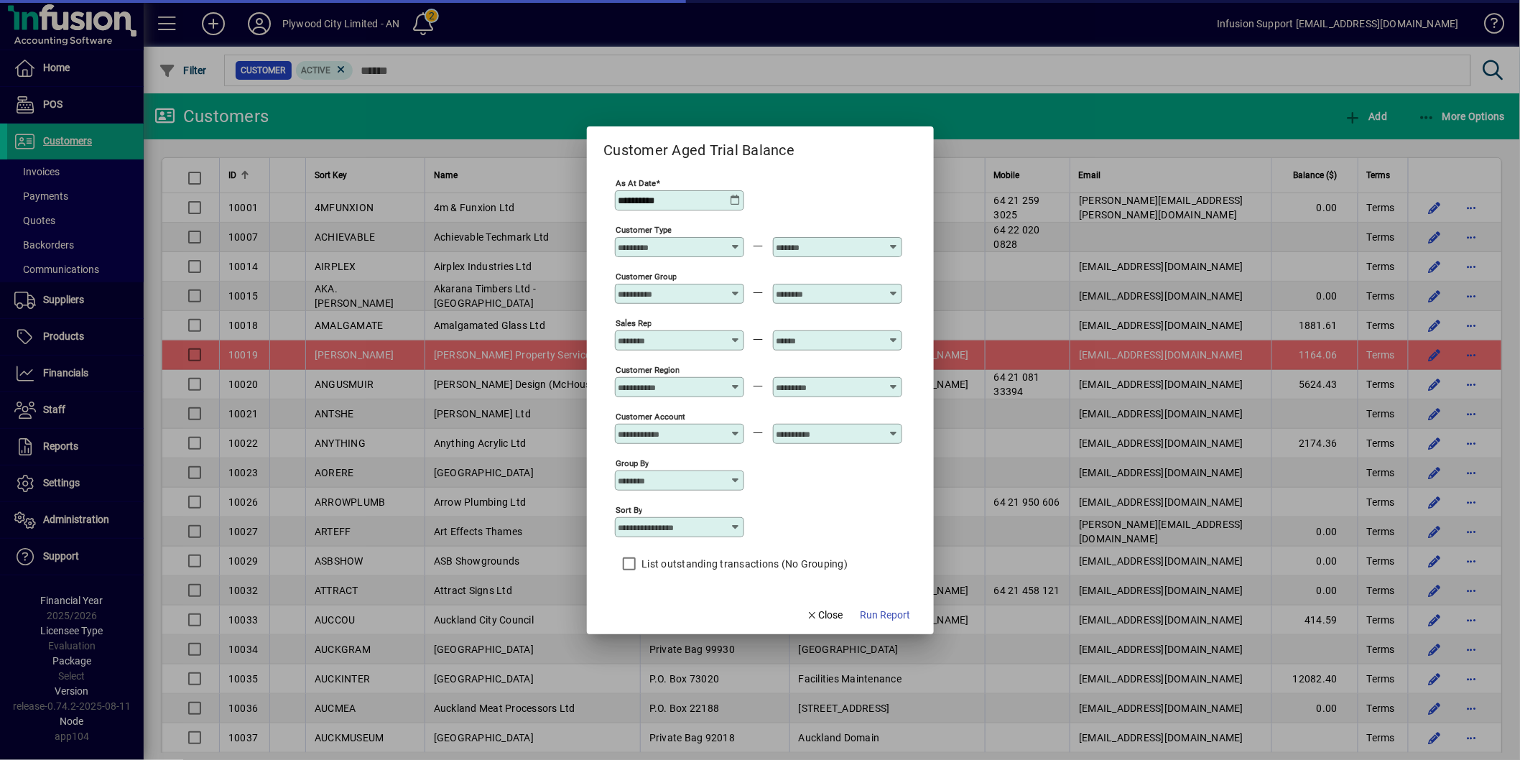
click at [884, 608] on span "button" at bounding box center [886, 615] width 62 height 34
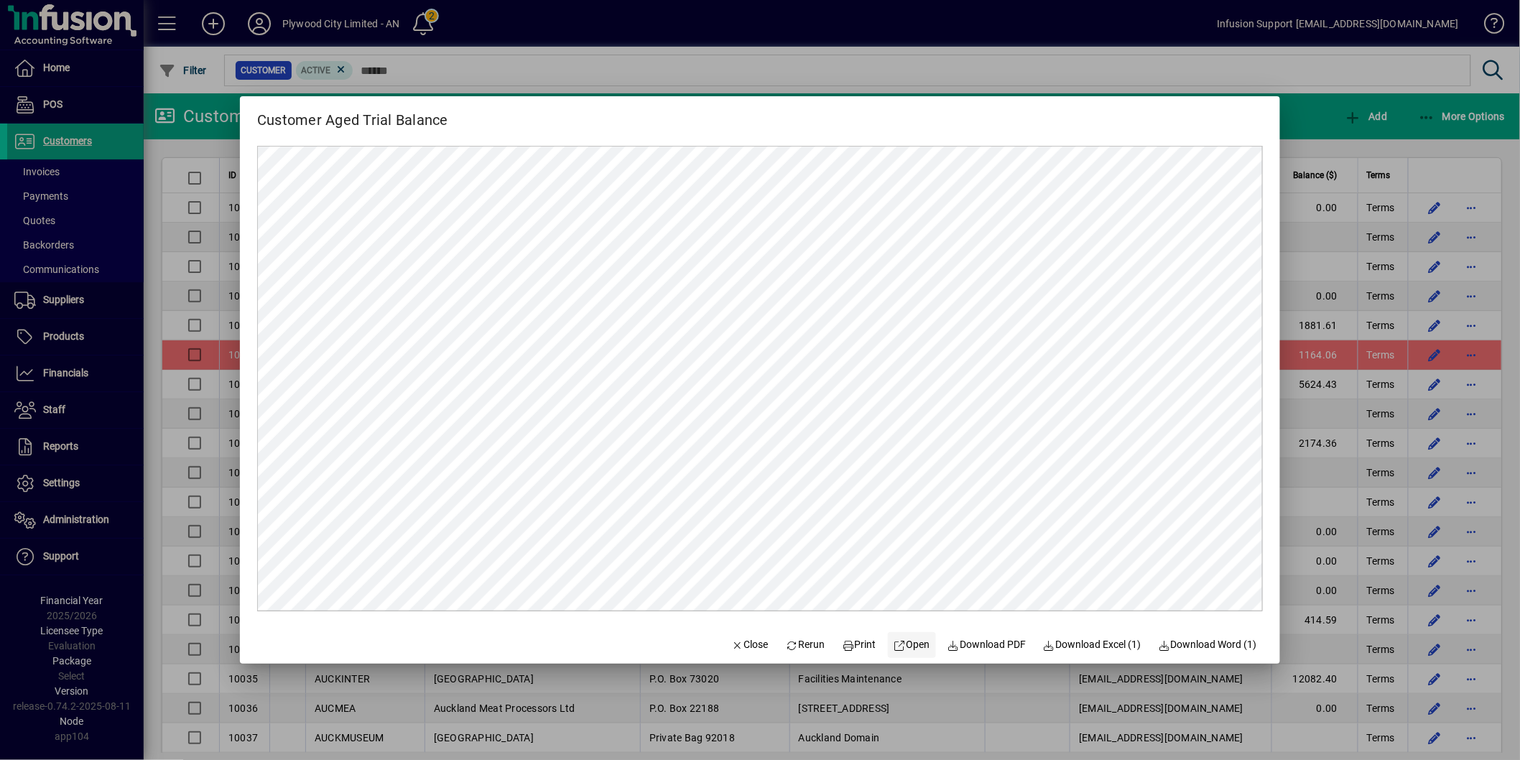
drag, startPoint x: 975, startPoint y: 644, endPoint x: 919, endPoint y: 636, distance: 56.7
click at [975, 644] on span "Download PDF" at bounding box center [986, 644] width 79 height 15
click at [741, 643] on span "Close" at bounding box center [749, 644] width 37 height 15
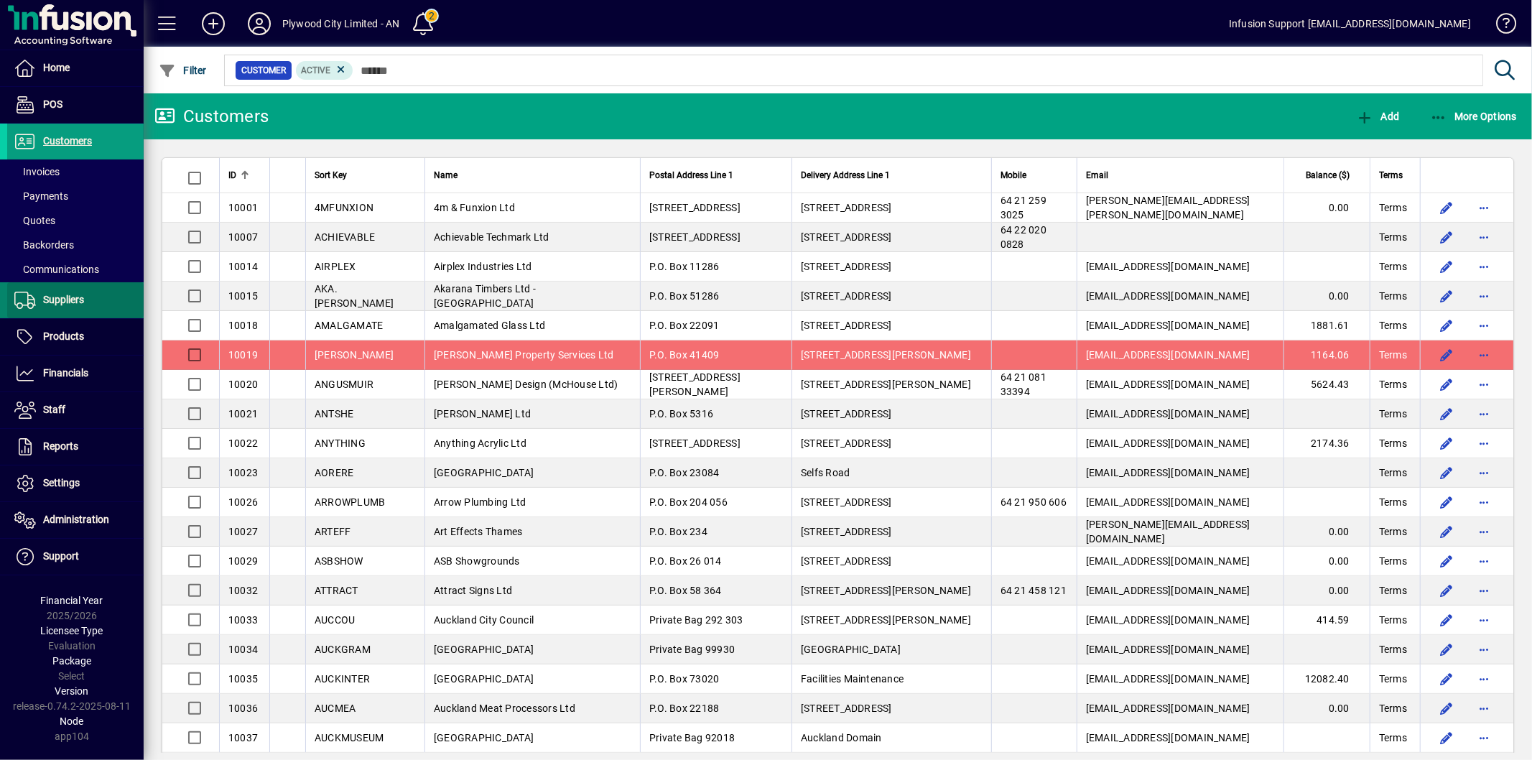
click at [62, 284] on span at bounding box center [75, 300] width 136 height 34
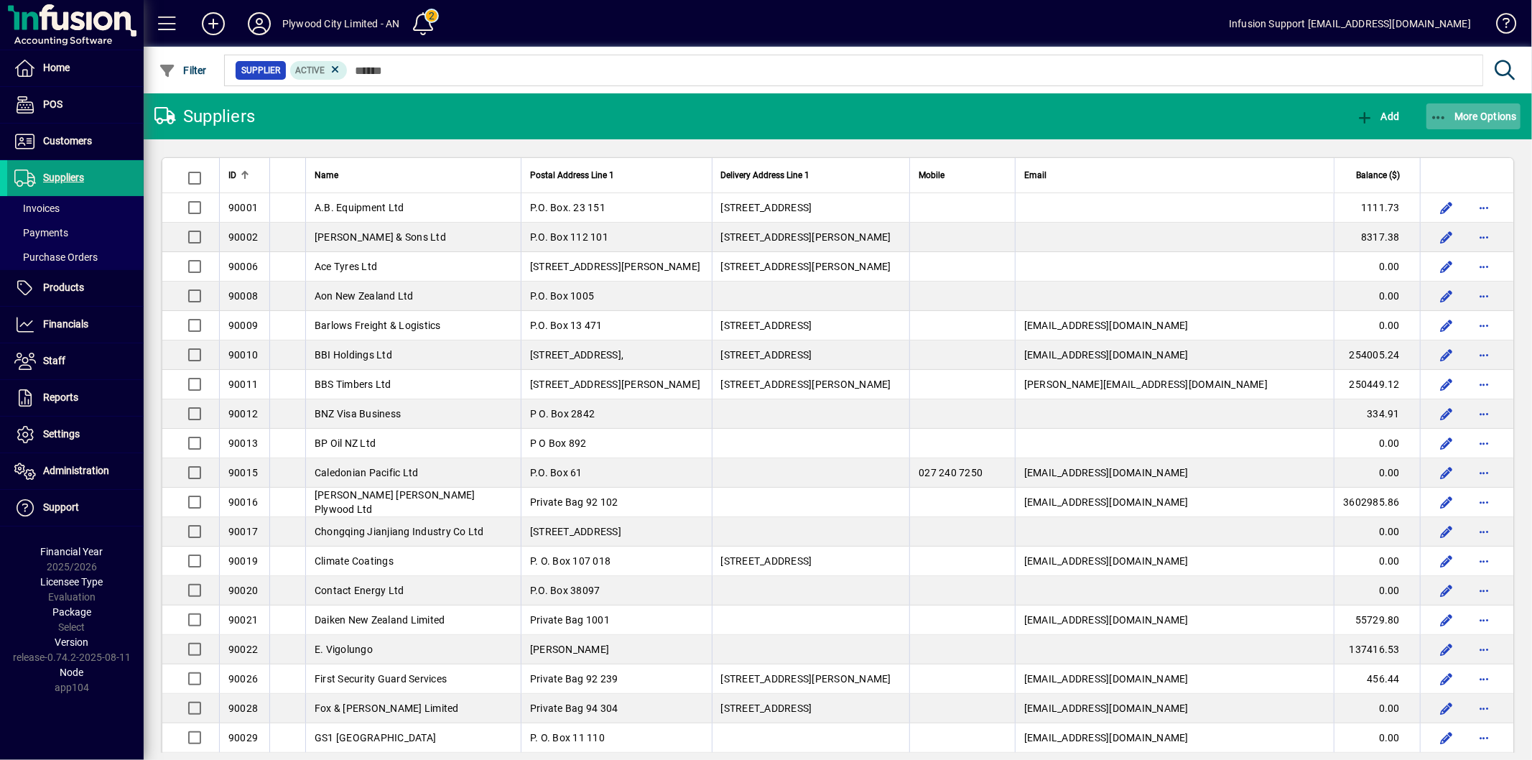
click at [1467, 113] on span "More Options" at bounding box center [1474, 116] width 88 height 11
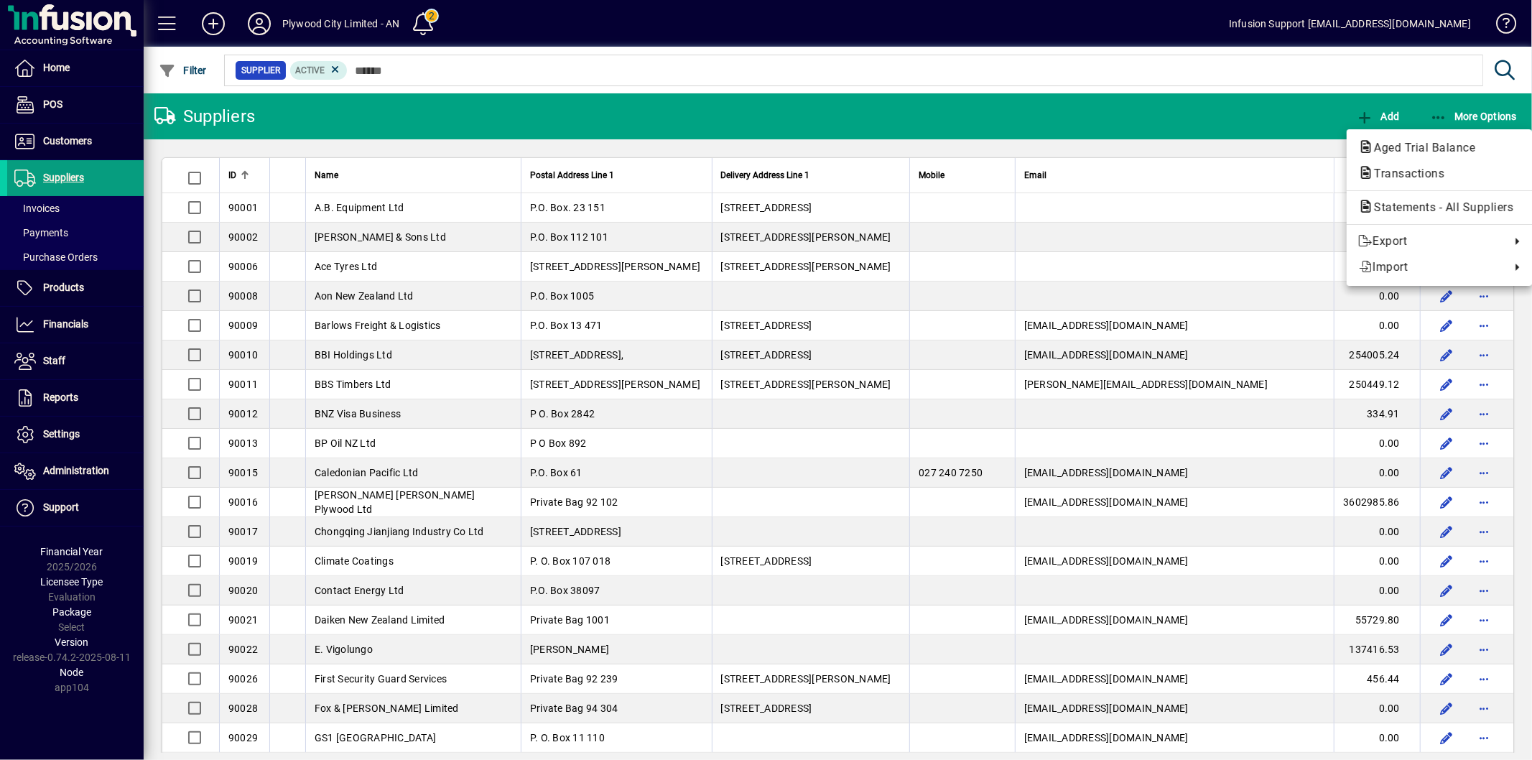
click at [1401, 147] on span "Aged Trial Balance" at bounding box center [1420, 148] width 124 height 14
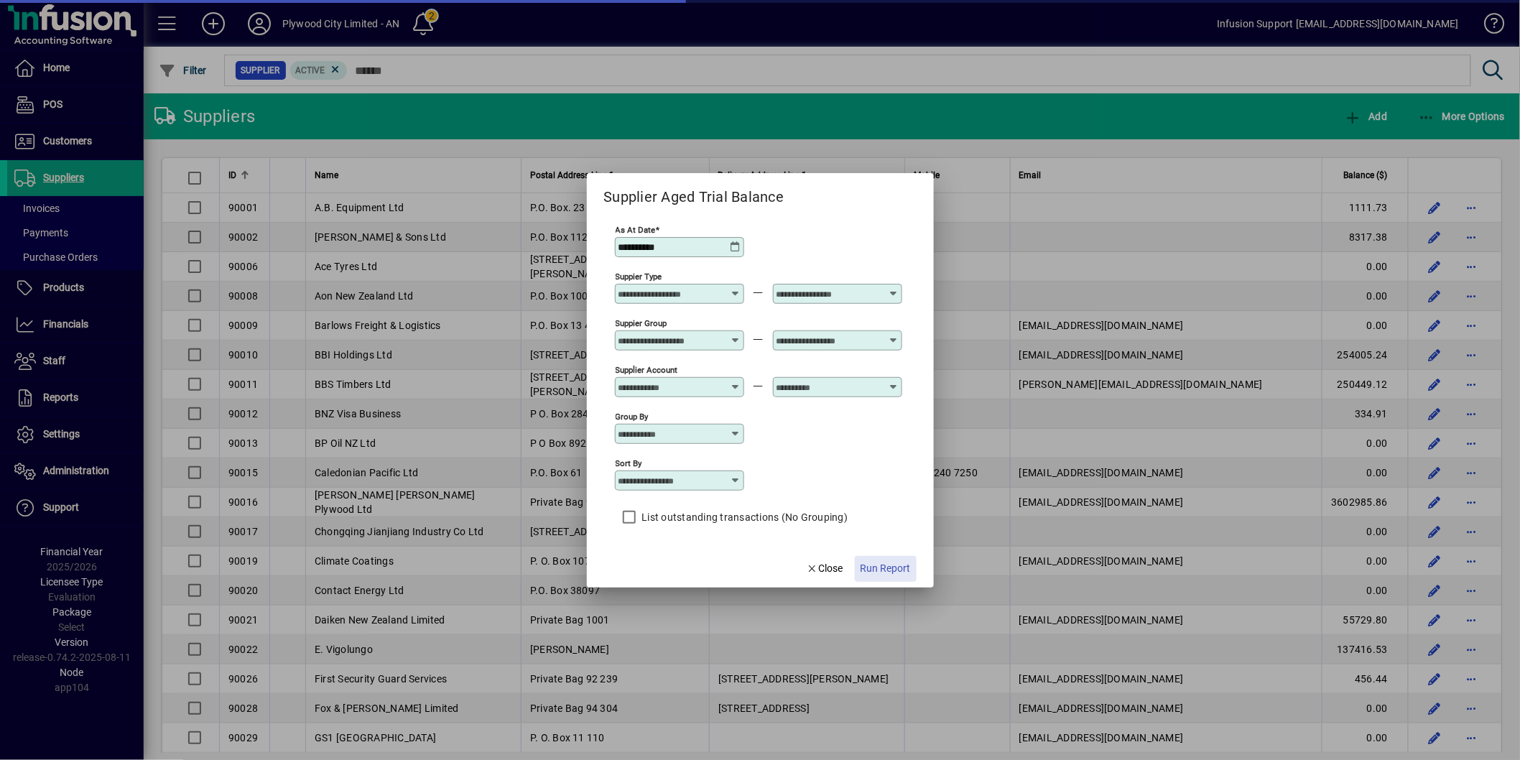
click at [896, 567] on span "Run Report" at bounding box center [885, 568] width 50 height 15
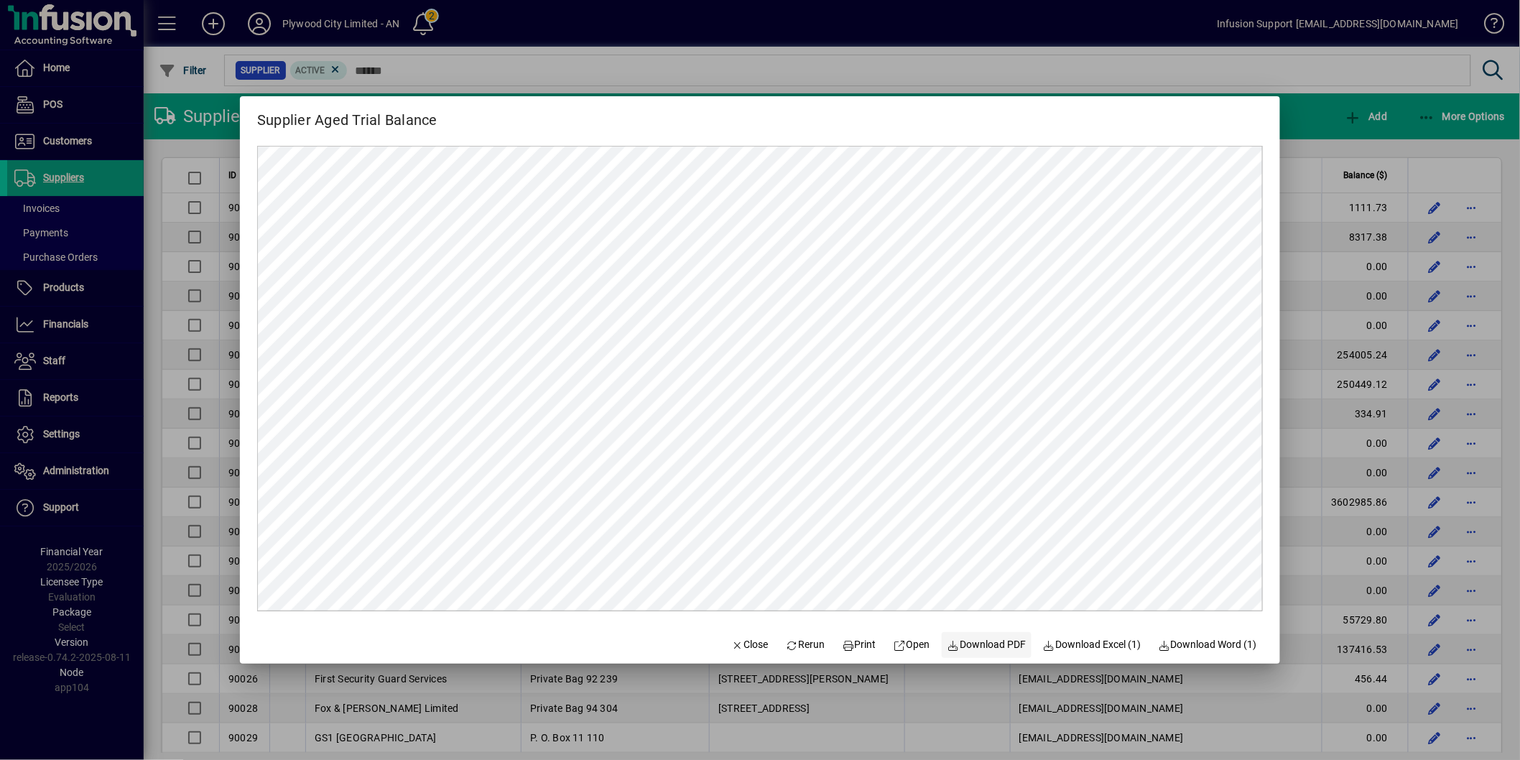
click at [980, 635] on span at bounding box center [987, 645] width 91 height 34
click at [748, 647] on span "Close" at bounding box center [749, 644] width 37 height 15
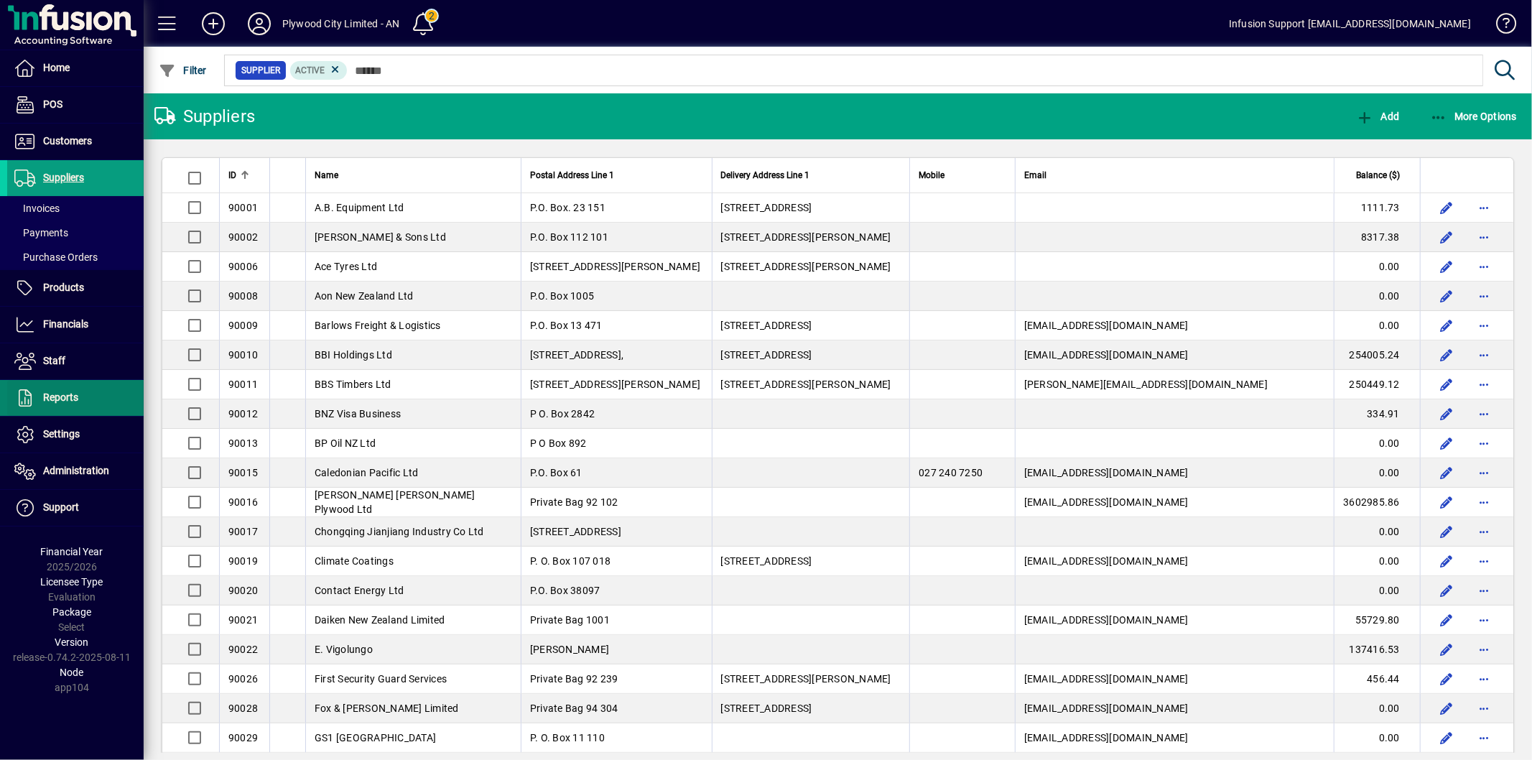
click at [87, 399] on span at bounding box center [75, 398] width 136 height 34
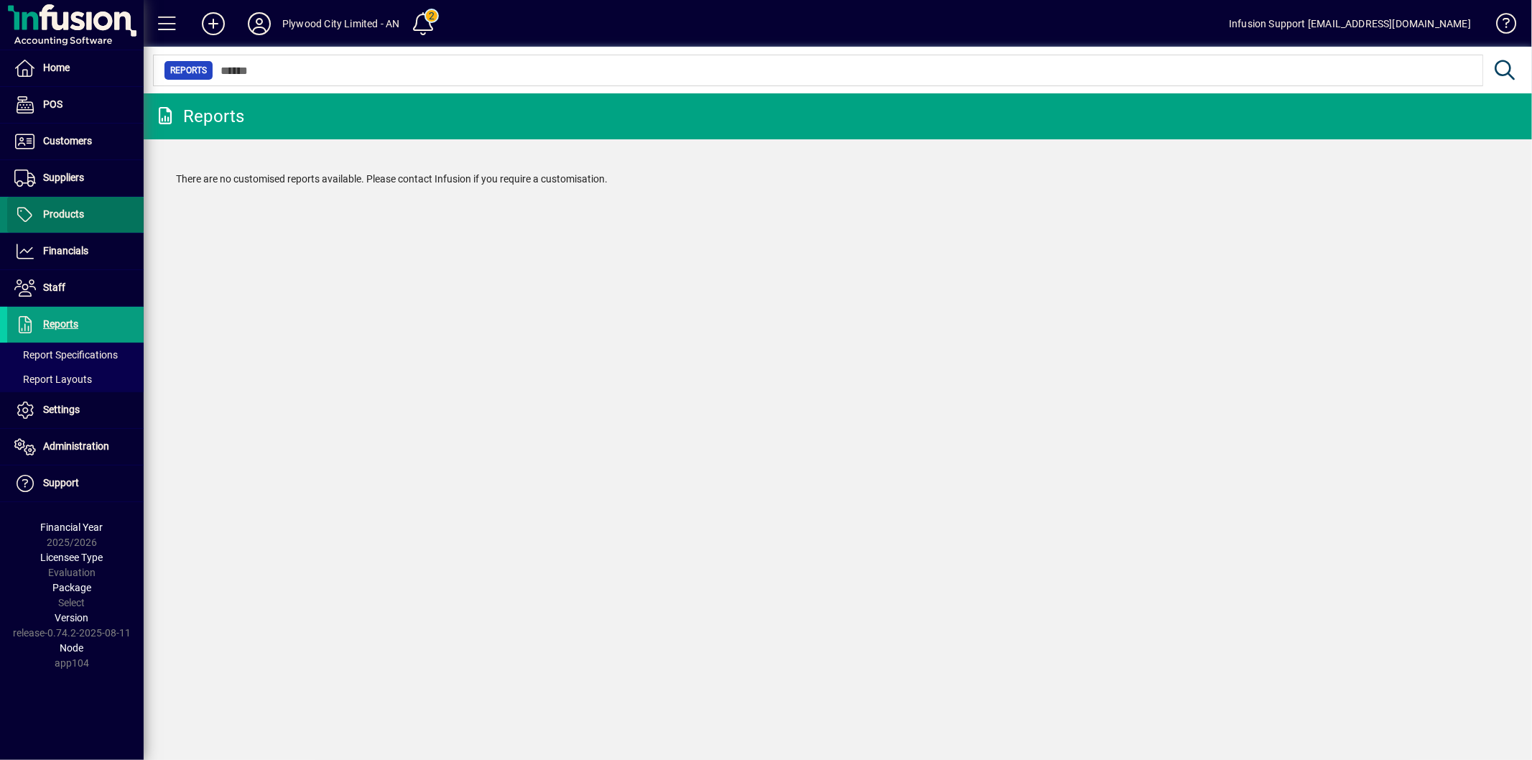
click at [96, 213] on span at bounding box center [75, 215] width 136 height 34
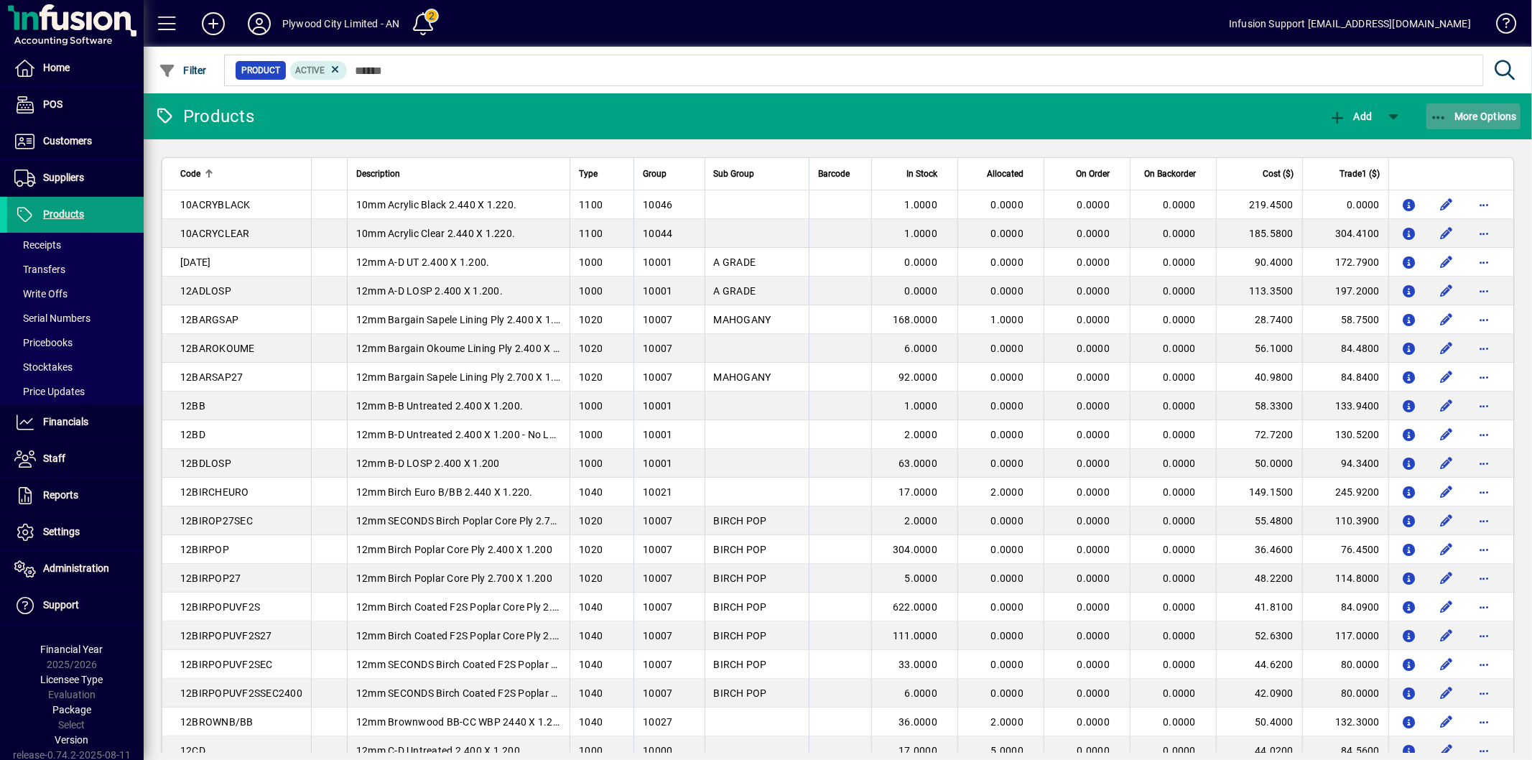
click at [1441, 118] on icon "button" at bounding box center [1439, 118] width 18 height 14
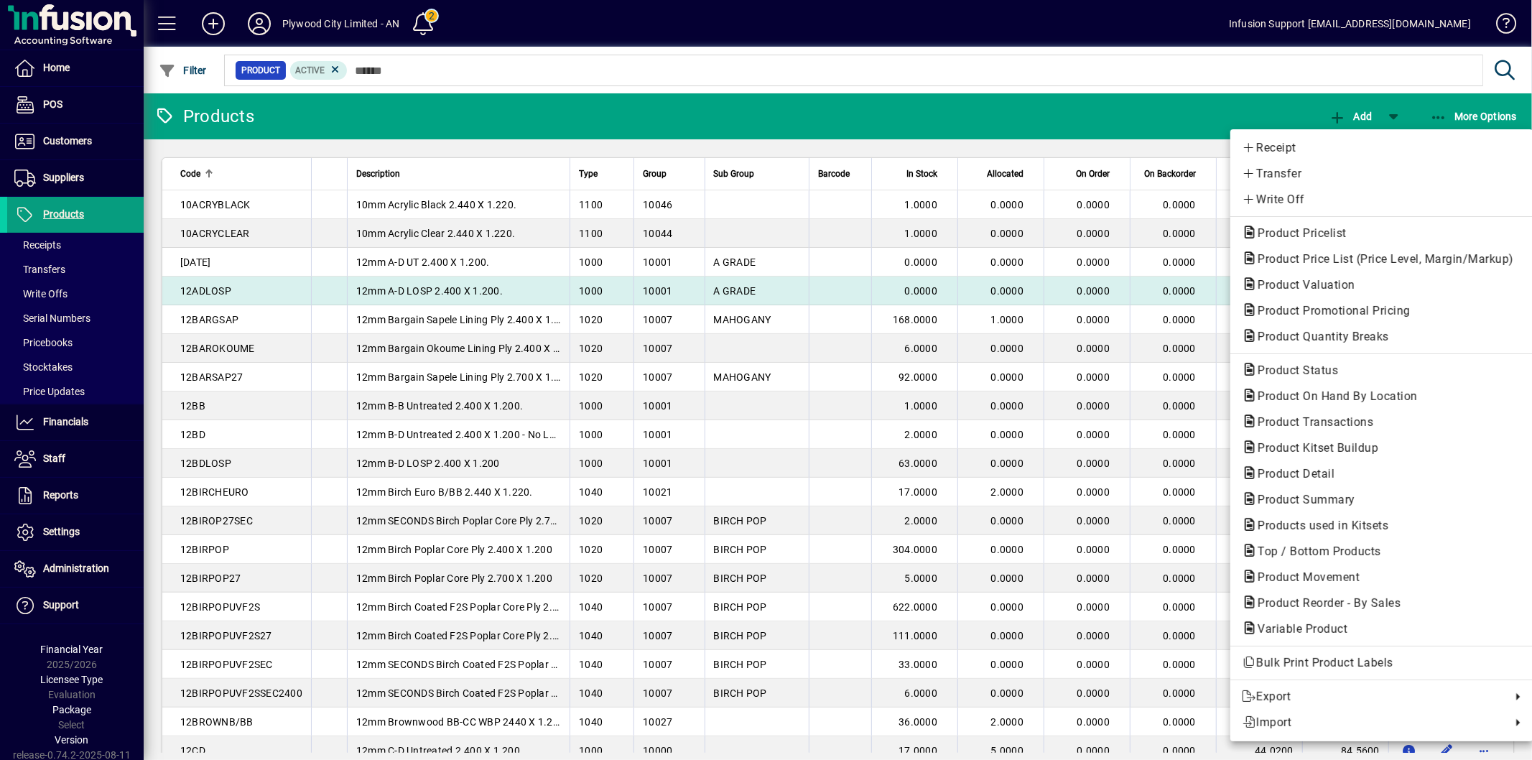
click at [1323, 282] on span "Product Valuation" at bounding box center [1302, 285] width 121 height 14
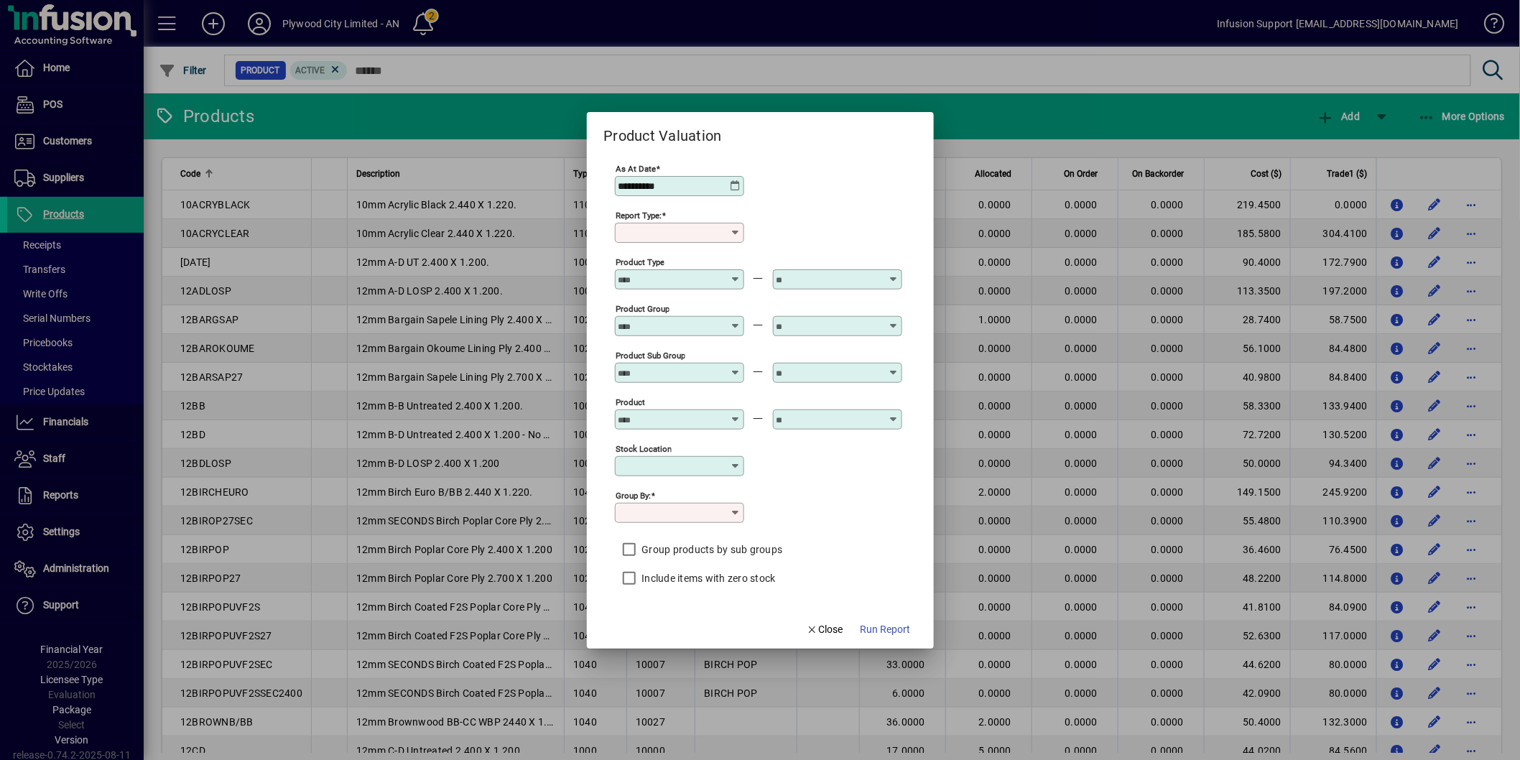
type input "******"
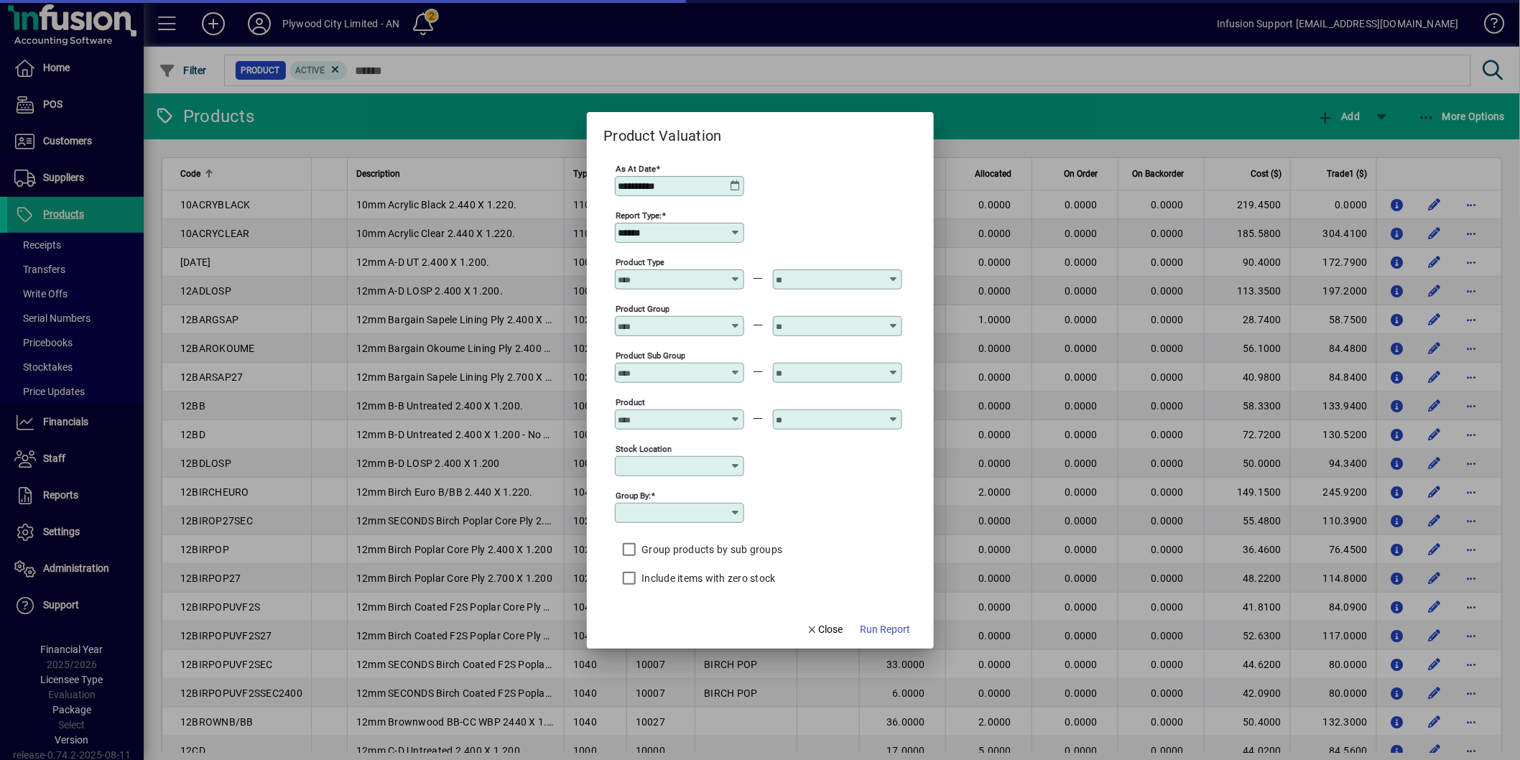
type input "**********"
click at [898, 628] on span "Run Report" at bounding box center [885, 629] width 50 height 15
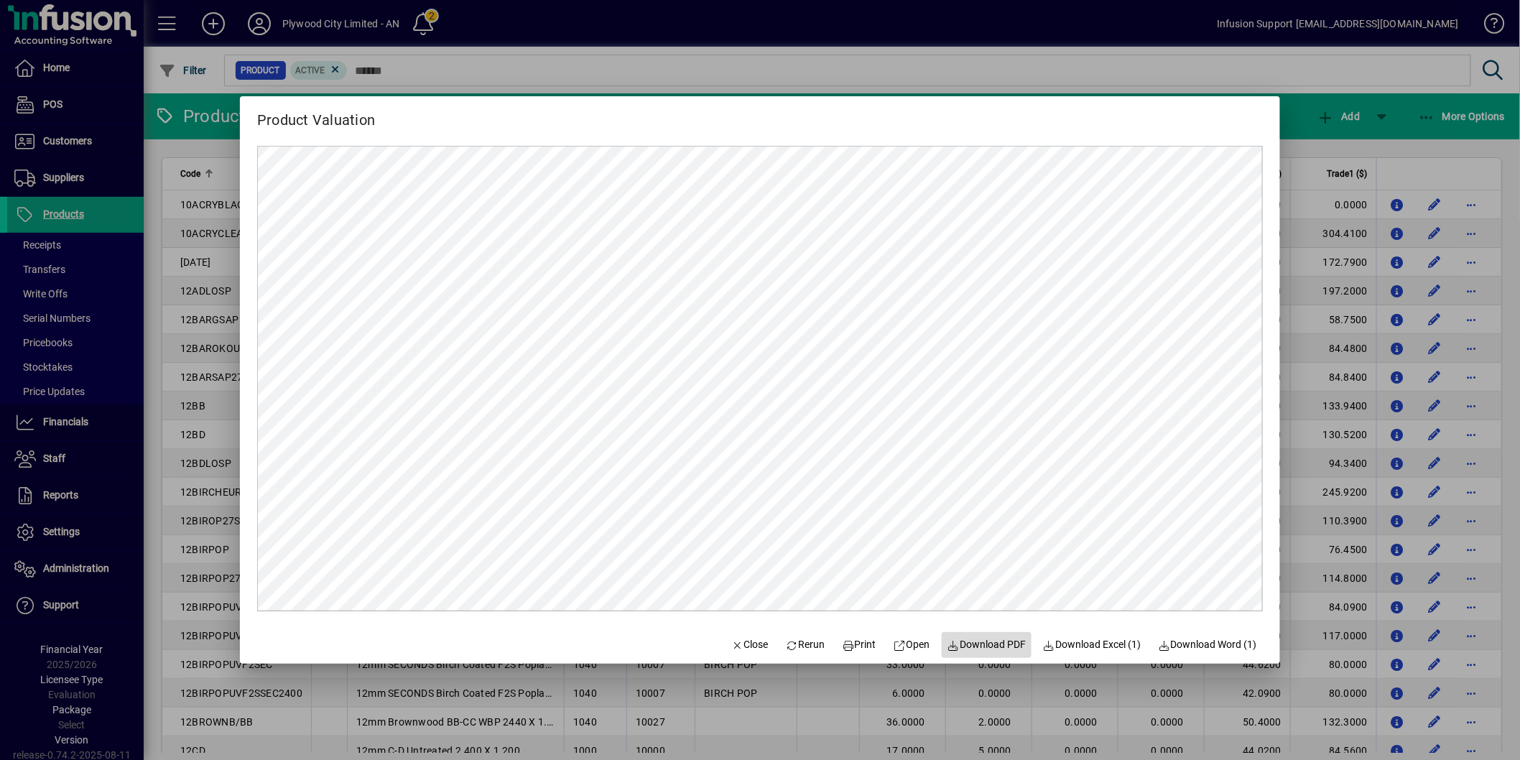
click at [985, 636] on span at bounding box center [987, 645] width 91 height 34
click at [751, 642] on span "Close" at bounding box center [749, 644] width 37 height 15
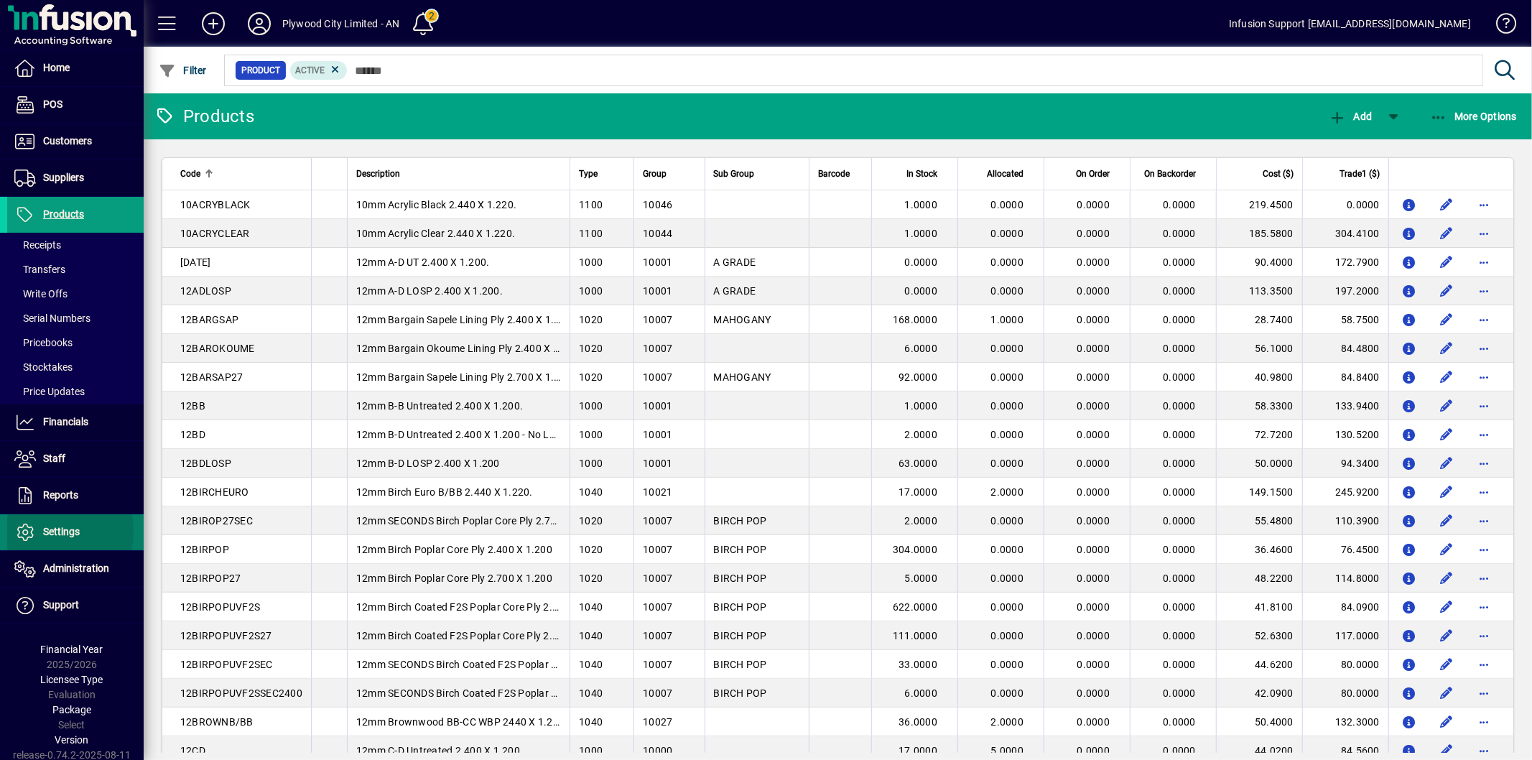
click at [37, 532] on span "Settings" at bounding box center [43, 532] width 73 height 17
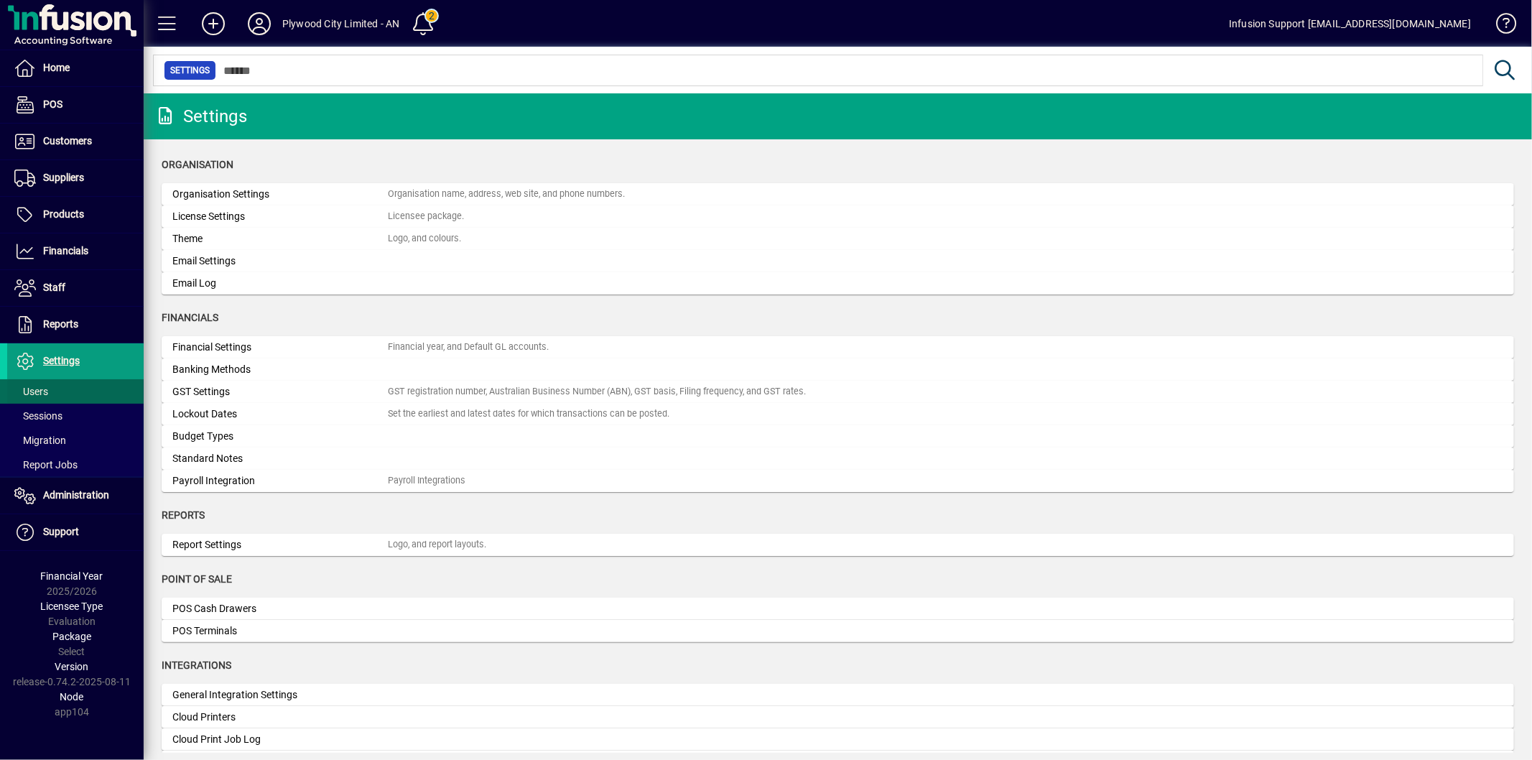
click at [68, 391] on span at bounding box center [75, 391] width 136 height 34
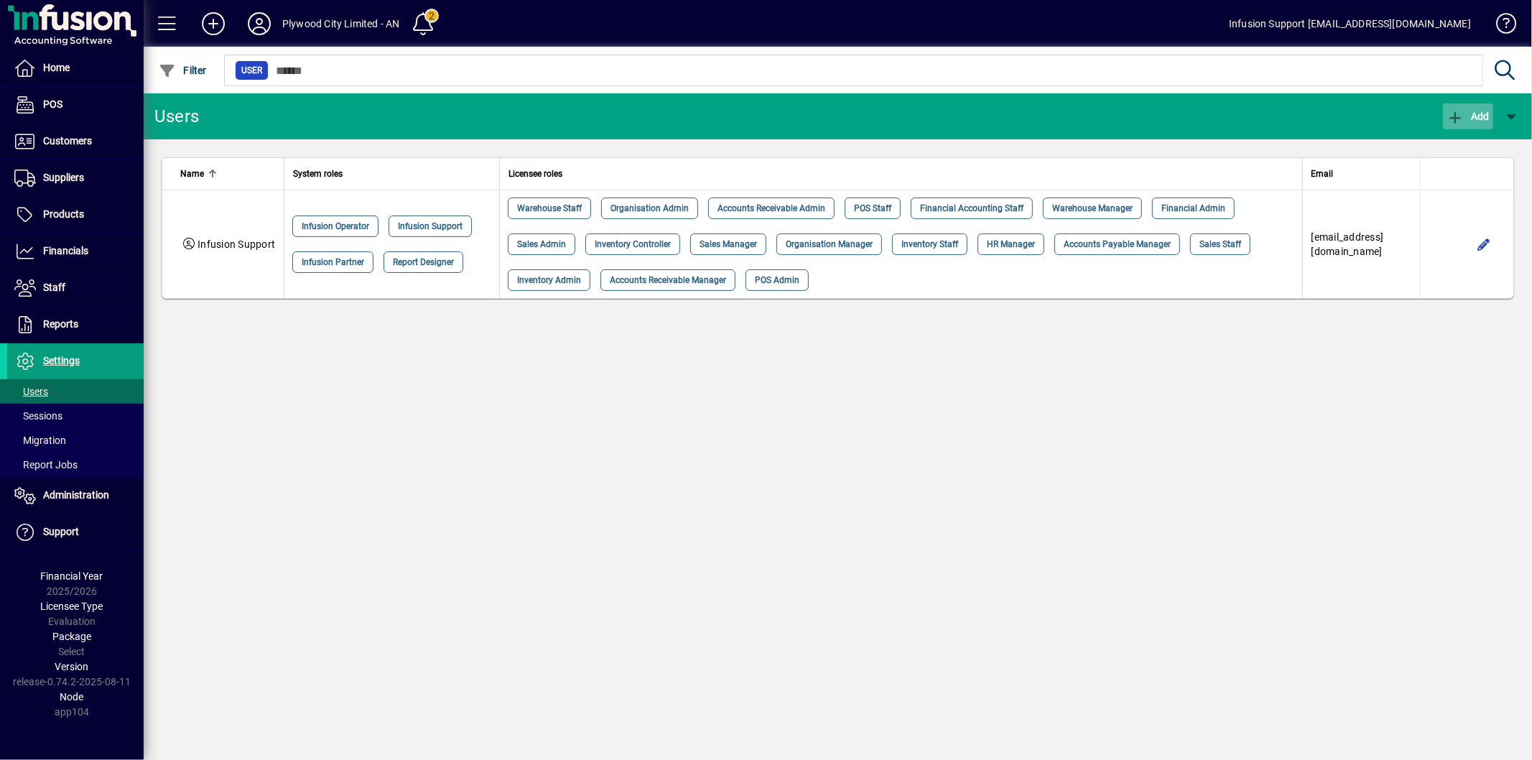
click at [1462, 106] on span "button" at bounding box center [1468, 116] width 50 height 34
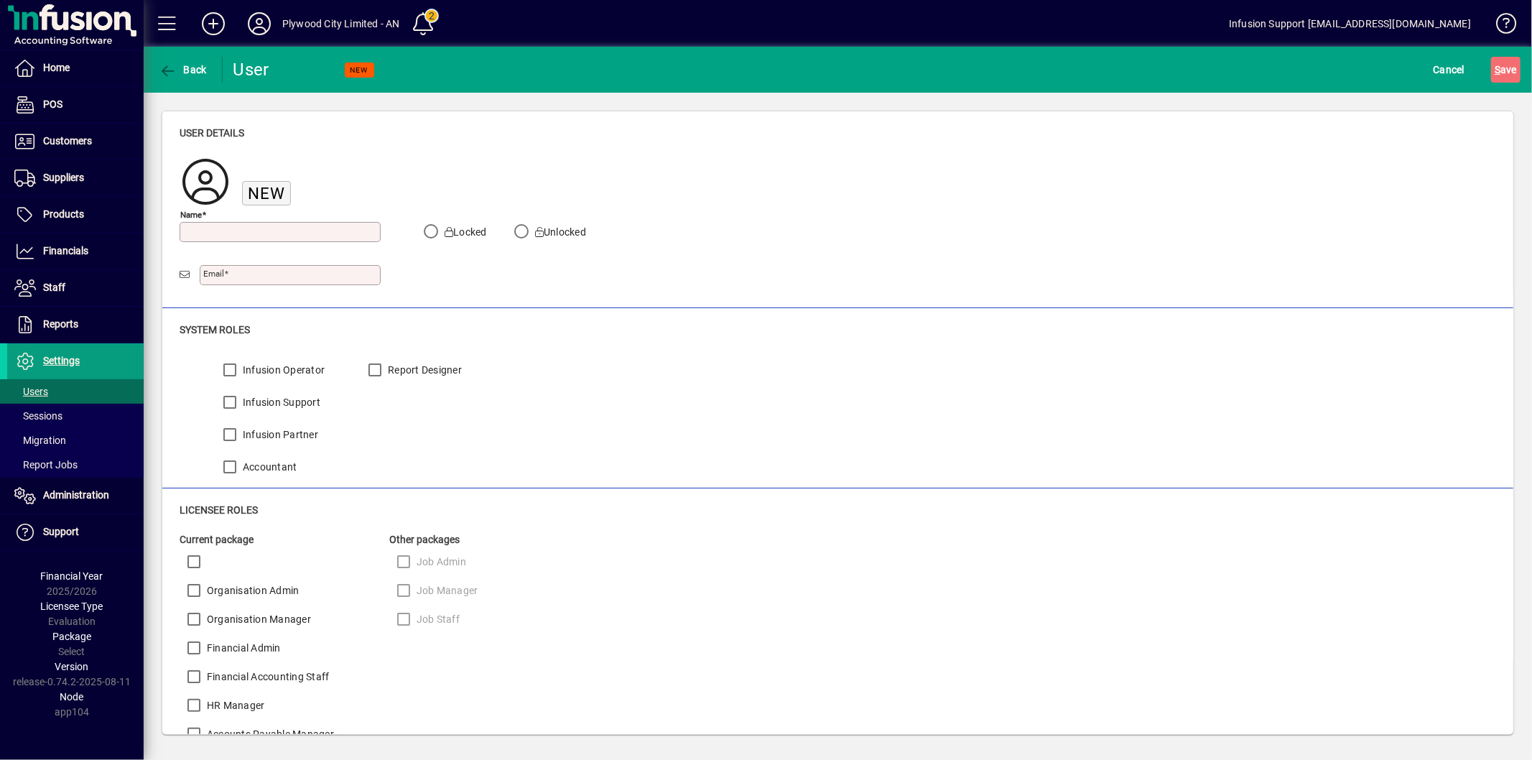
click at [243, 275] on input "Email" at bounding box center [291, 274] width 177 height 11
paste input "**********"
drag, startPoint x: 219, startPoint y: 274, endPoint x: 136, endPoint y: 275, distance: 82.6
click at [136, 275] on mat-drawer-container "**********" at bounding box center [766, 380] width 1532 height 760
click at [226, 277] on input "**********" at bounding box center [291, 274] width 177 height 11
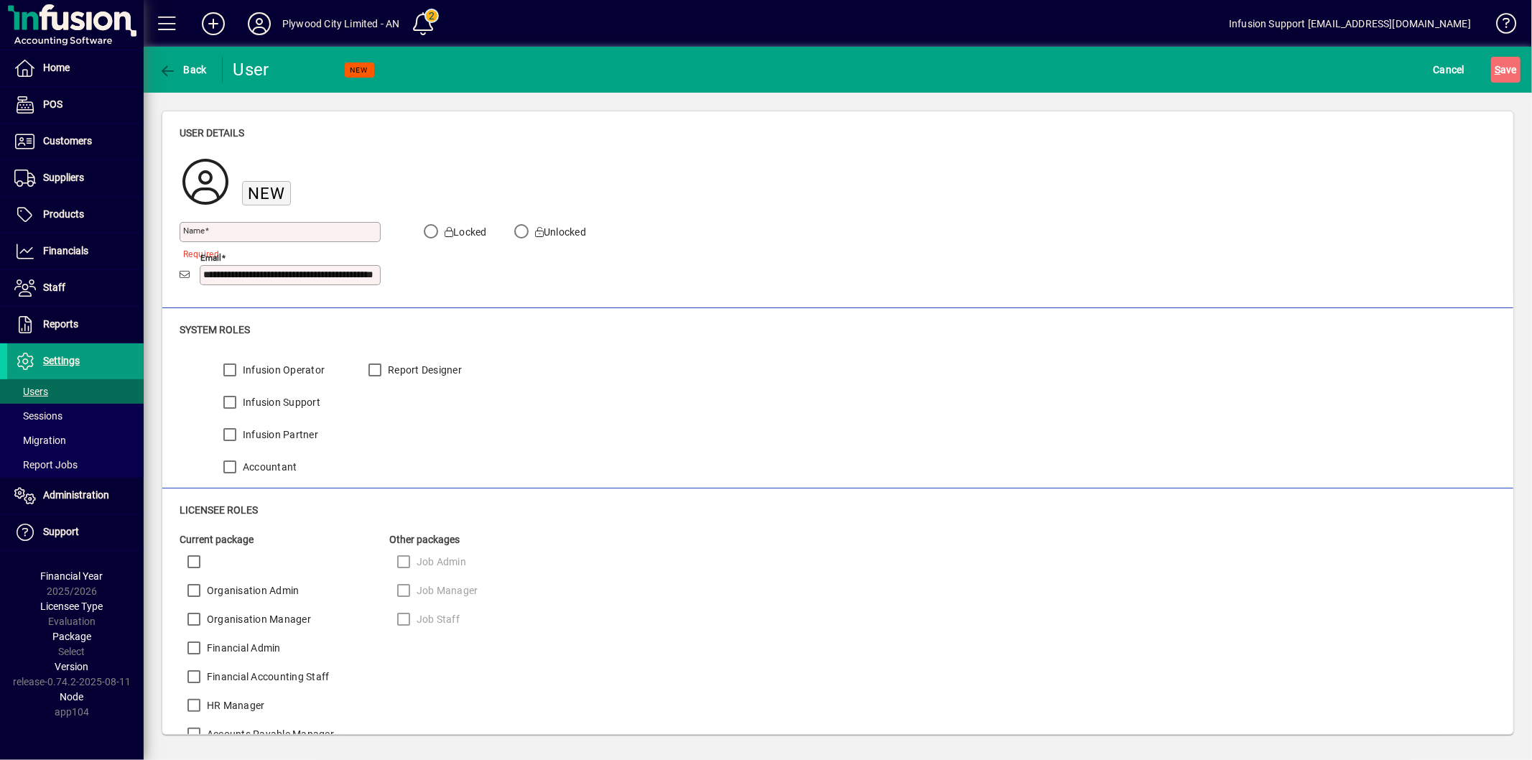
click at [266, 271] on input "**********" at bounding box center [291, 274] width 177 height 11
drag, startPoint x: 266, startPoint y: 271, endPoint x: 189, endPoint y: 274, distance: 77.6
click at [189, 274] on div "**********" at bounding box center [280, 274] width 201 height 27
type input "**********"
click at [225, 228] on input "Name" at bounding box center [281, 231] width 197 height 11
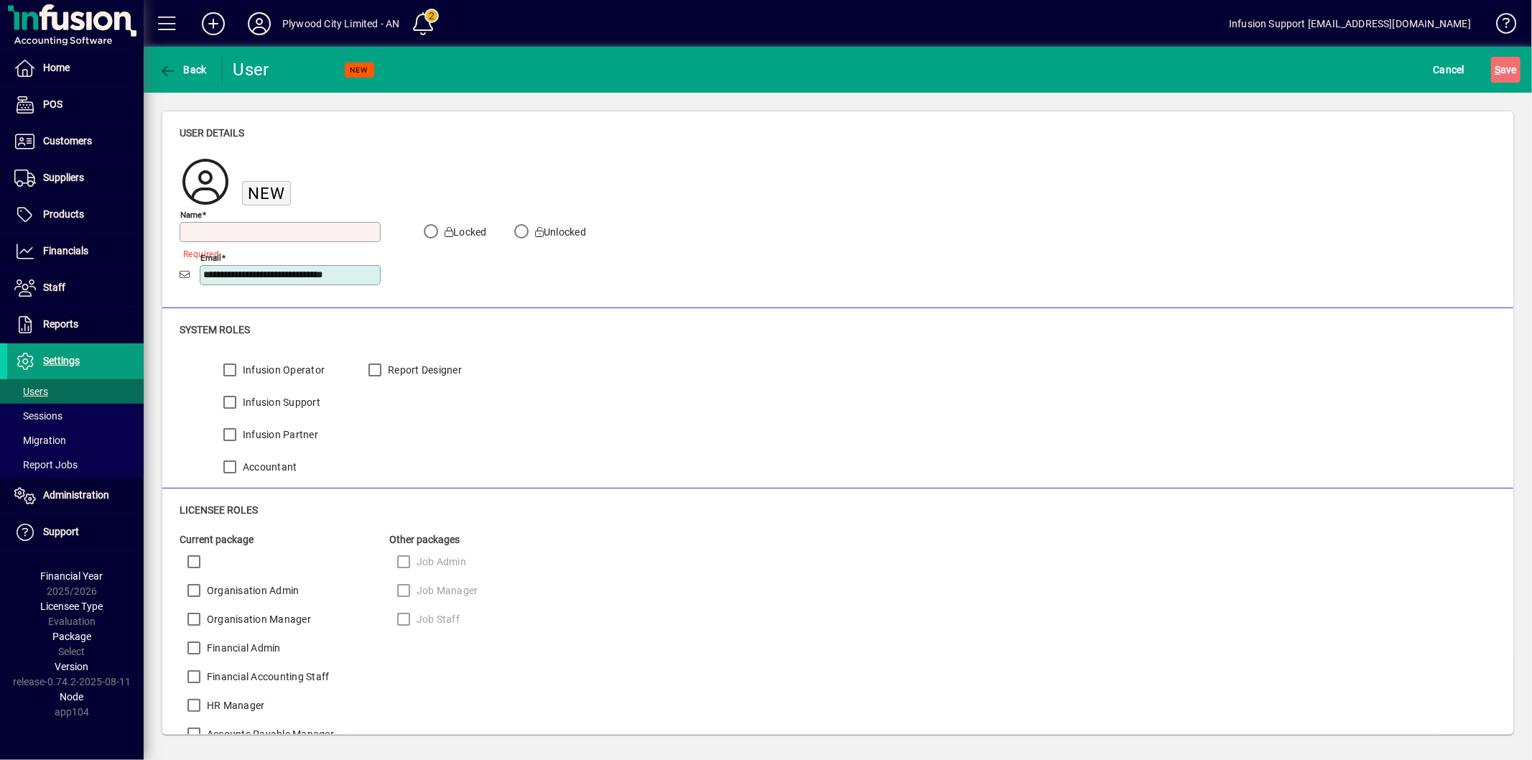
paste input "**********"
type input "**********"
click at [208, 274] on input "**********" at bounding box center [291, 274] width 177 height 11
click at [368, 272] on input "**********" at bounding box center [291, 274] width 177 height 11
type input "**********"
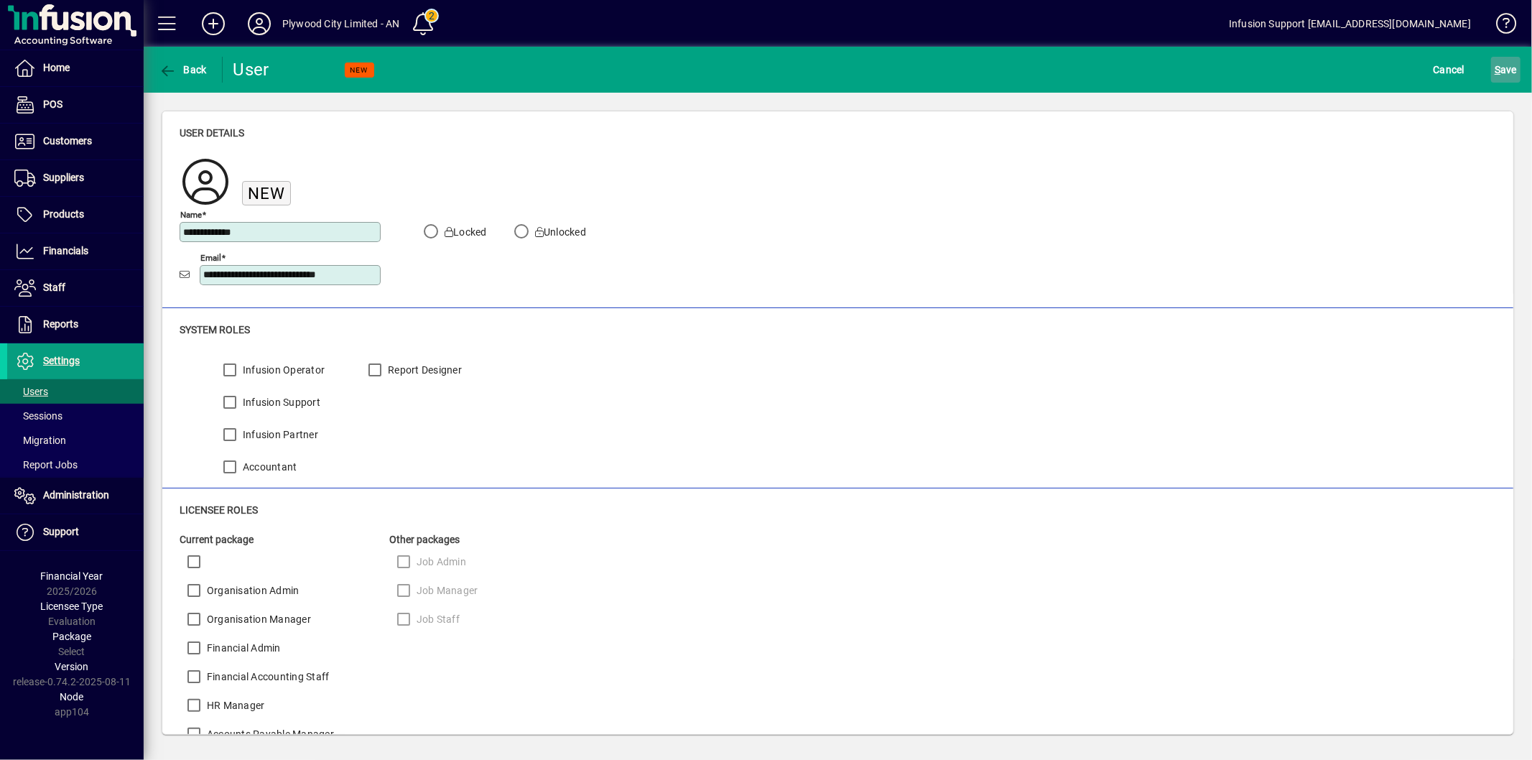
click at [1520, 73] on span "submit" at bounding box center [1505, 69] width 29 height 34
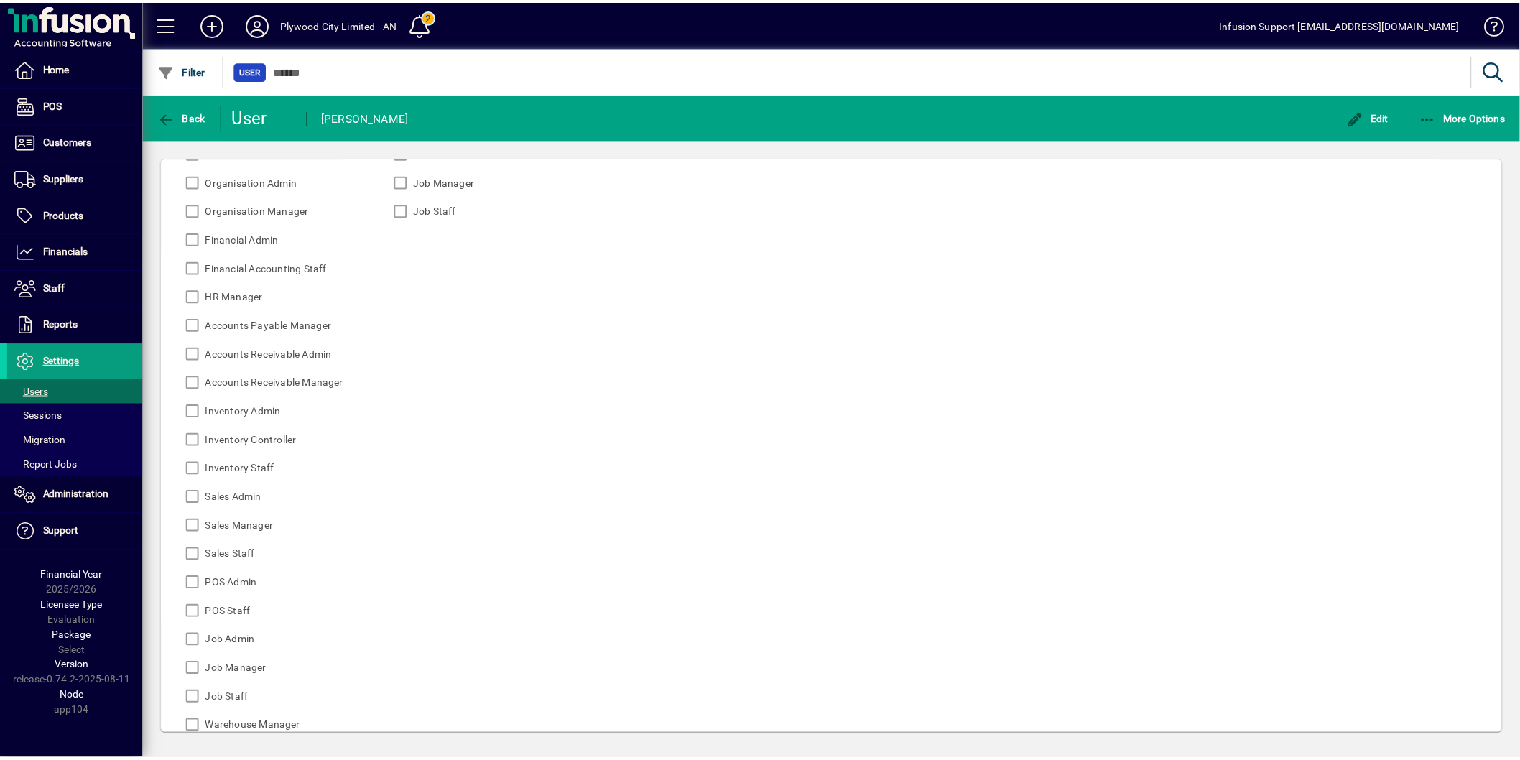
scroll to position [498, 0]
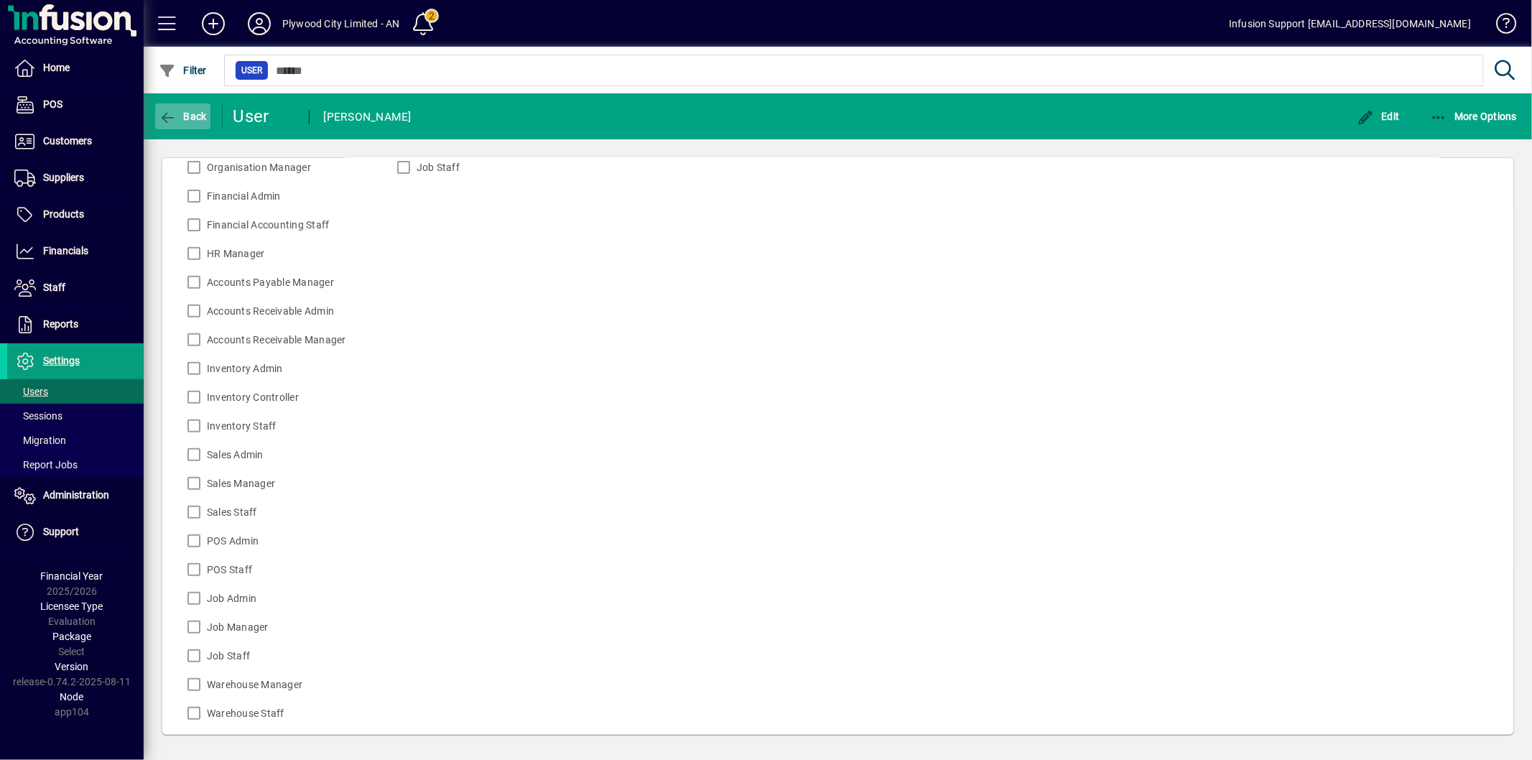
click at [190, 111] on span "Back" at bounding box center [183, 116] width 48 height 11
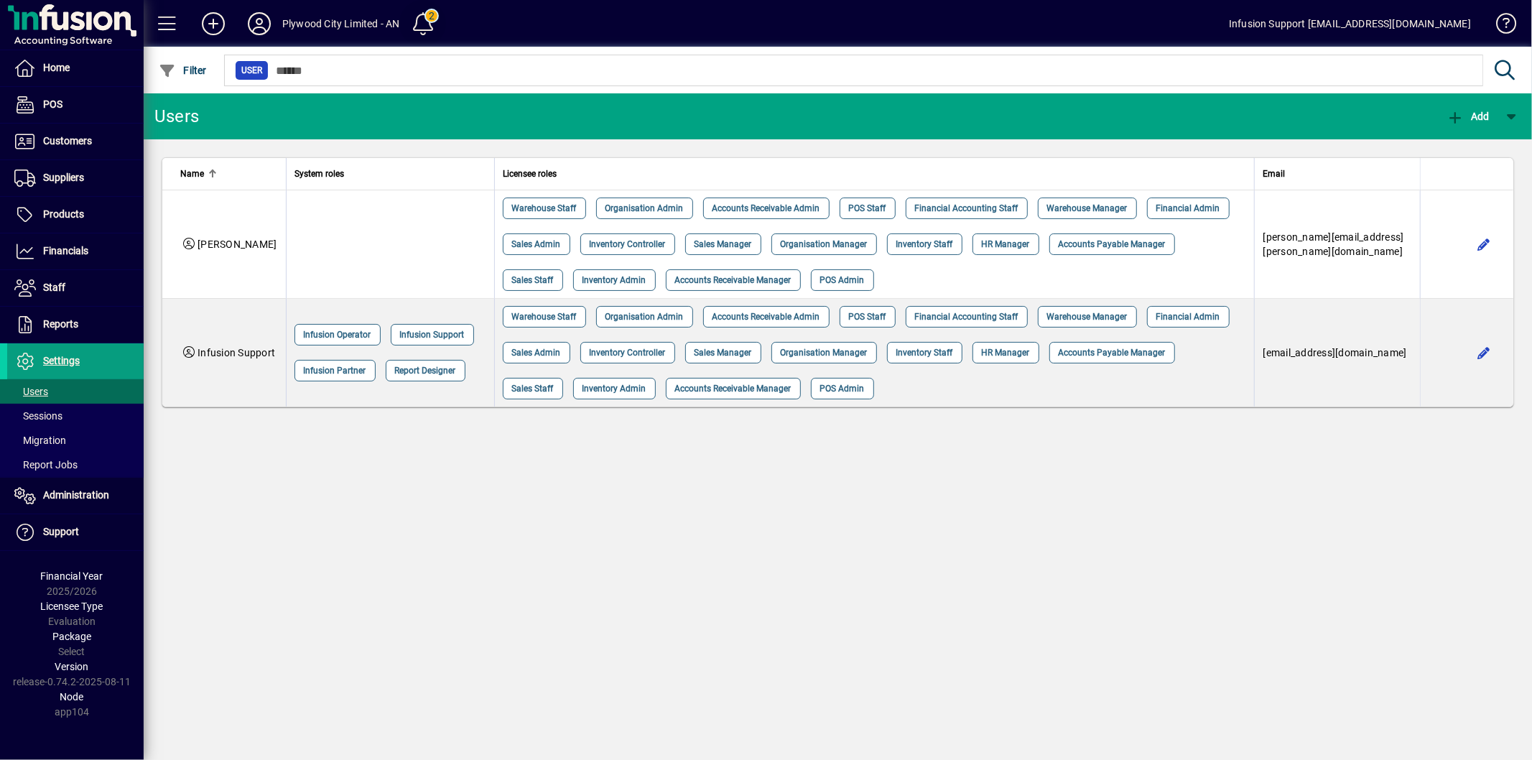
click at [435, 26] on span at bounding box center [423, 23] width 34 height 34
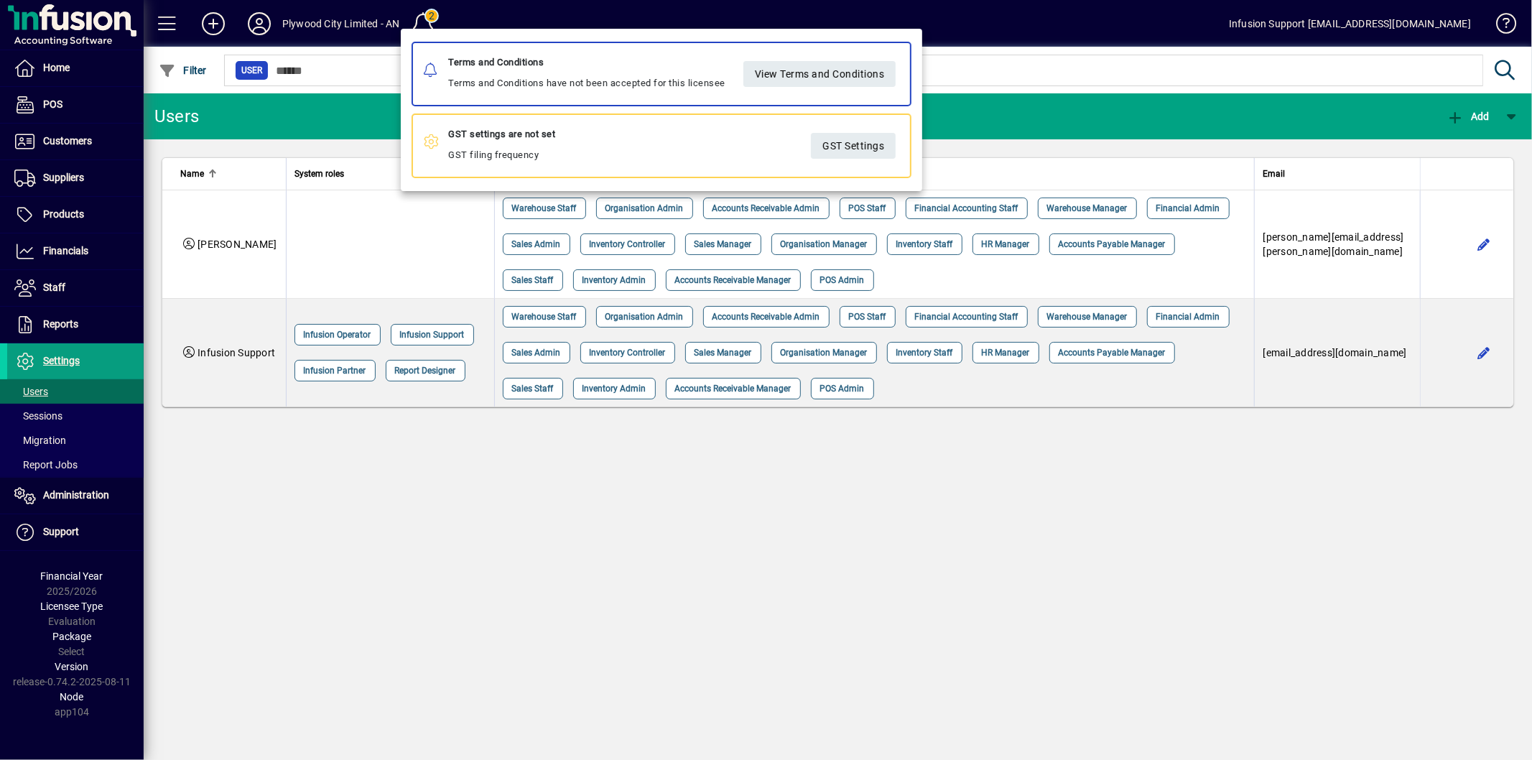
drag, startPoint x: 905, startPoint y: 75, endPoint x: 868, endPoint y: 70, distance: 37.7
click at [899, 73] on div "Terms and Conditions Terms and Conditions have not been accepted for this licen…" at bounding box center [662, 74] width 500 height 65
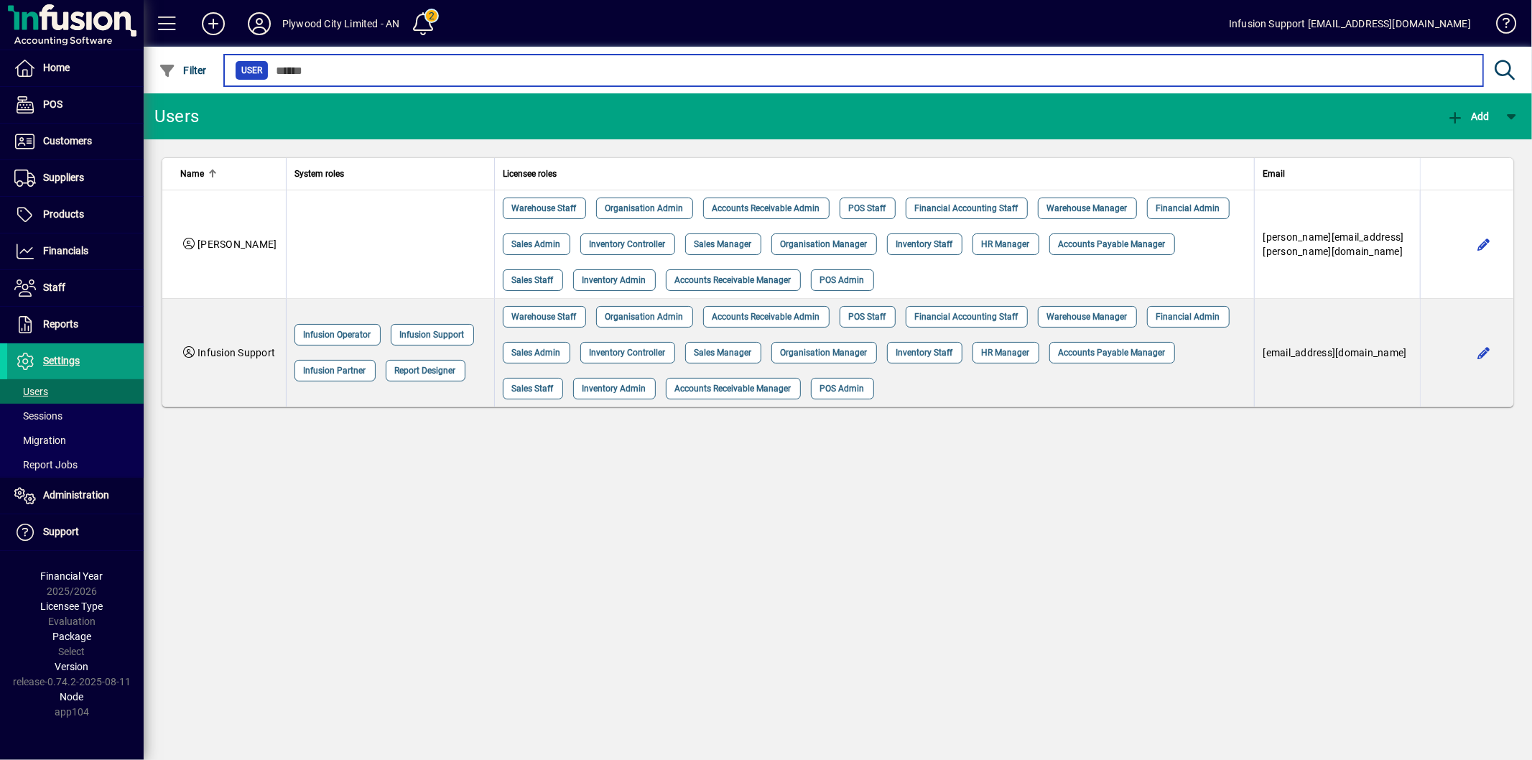
click at [865, 70] on input "text" at bounding box center [870, 70] width 1203 height 20
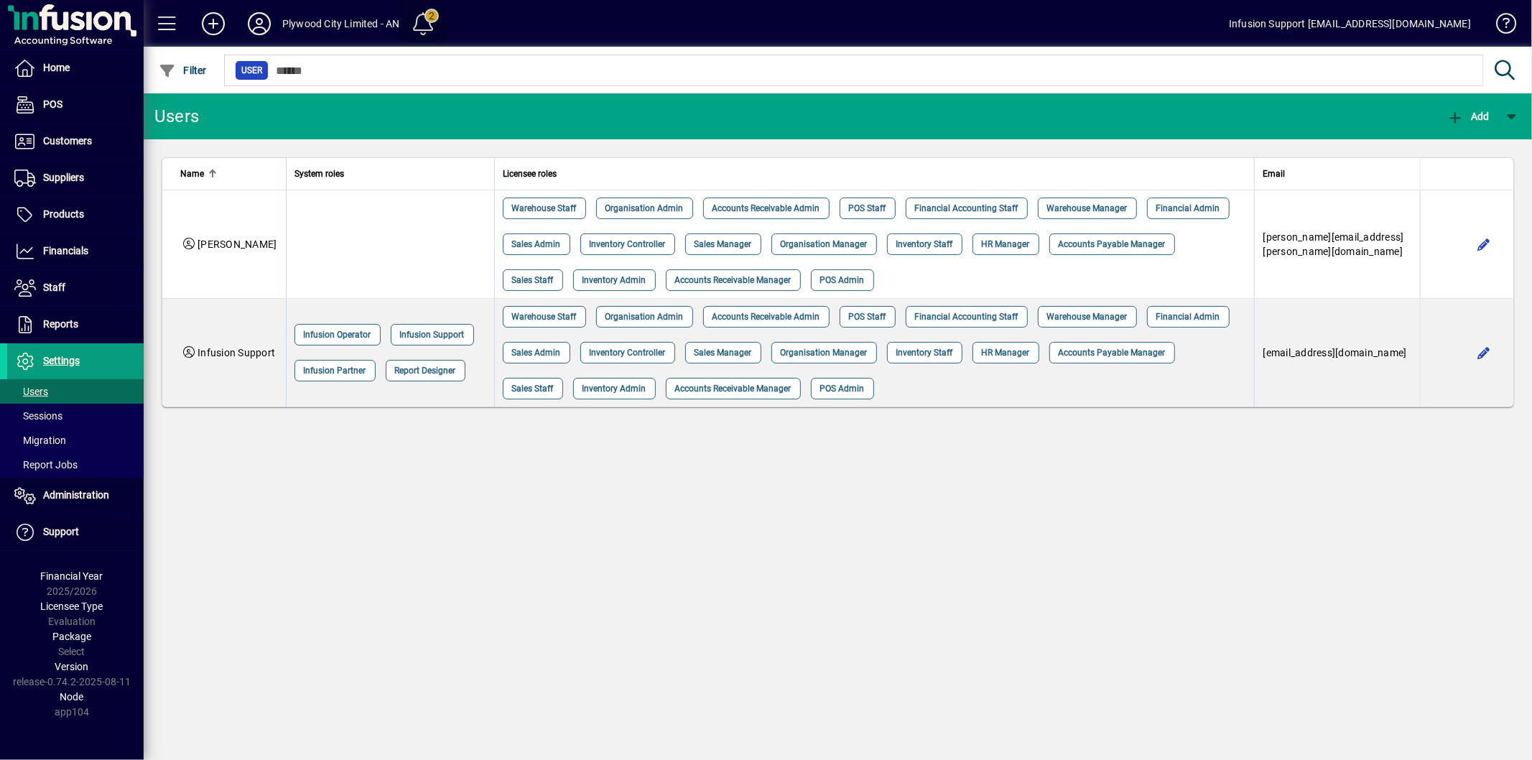
click at [439, 24] on span at bounding box center [423, 23] width 34 height 34
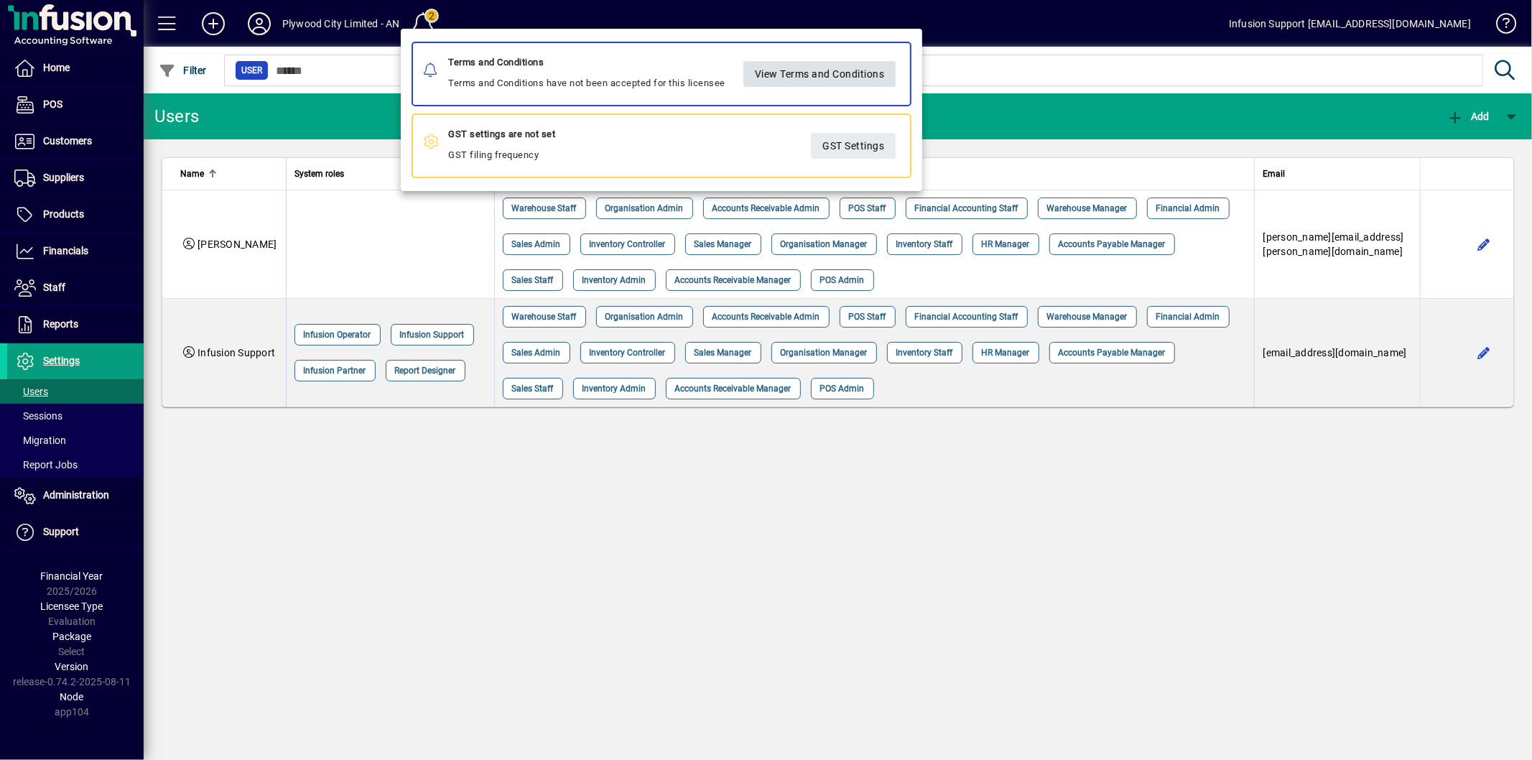
click at [812, 80] on span "View Terms and Conditions" at bounding box center [819, 74] width 130 height 24
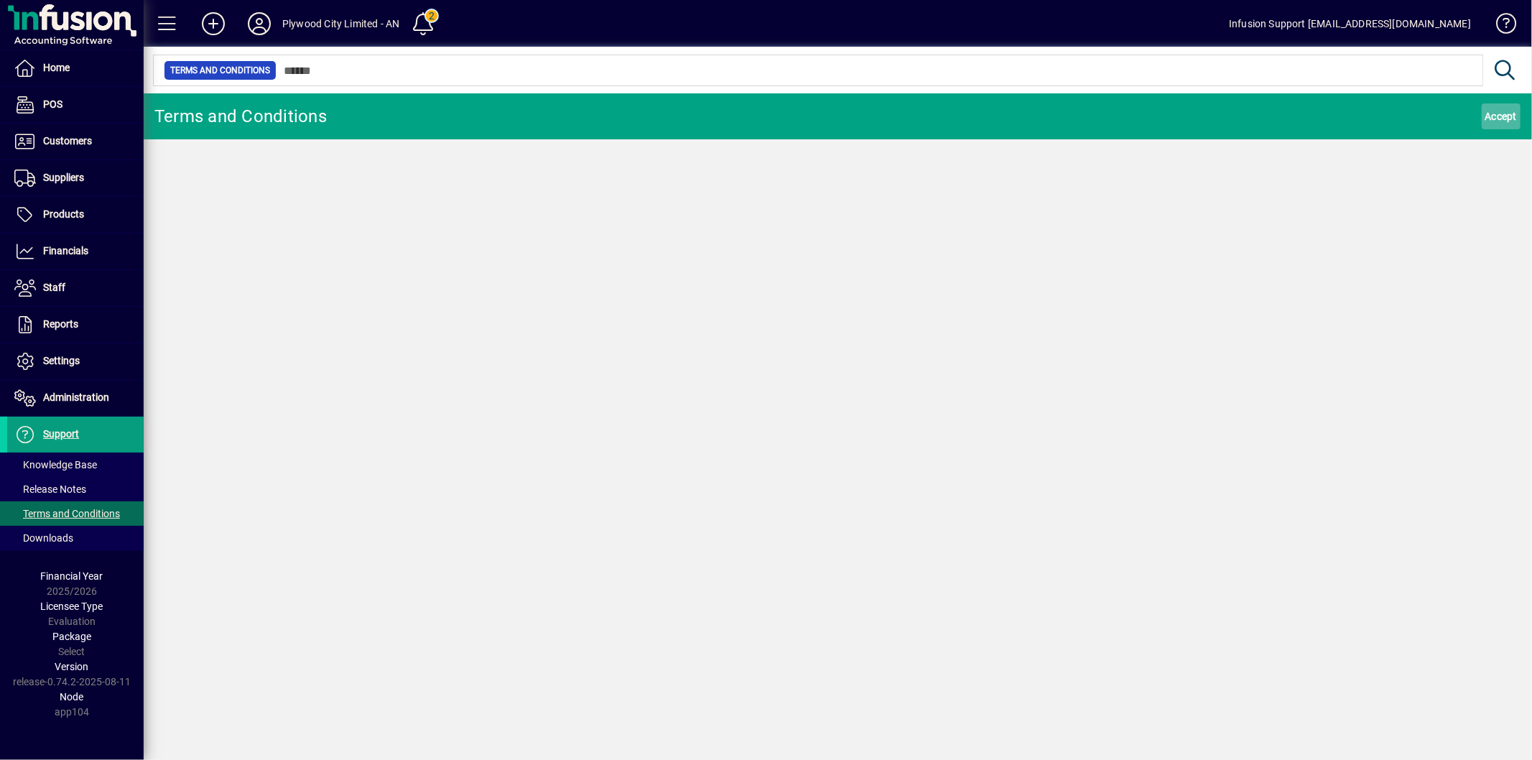
click at [1500, 109] on span "Accept" at bounding box center [1501, 116] width 32 height 23
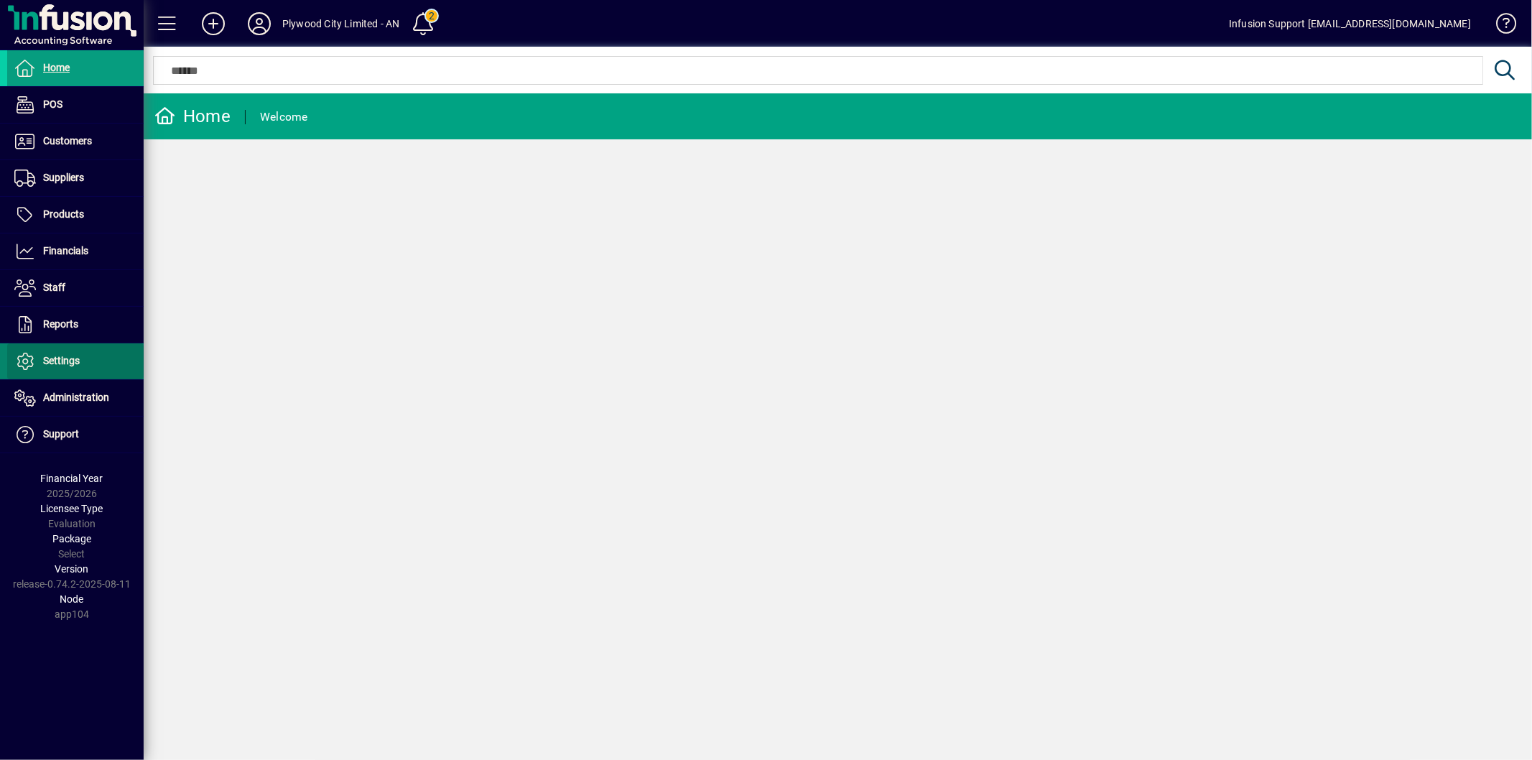
click at [63, 371] on span at bounding box center [75, 361] width 136 height 34
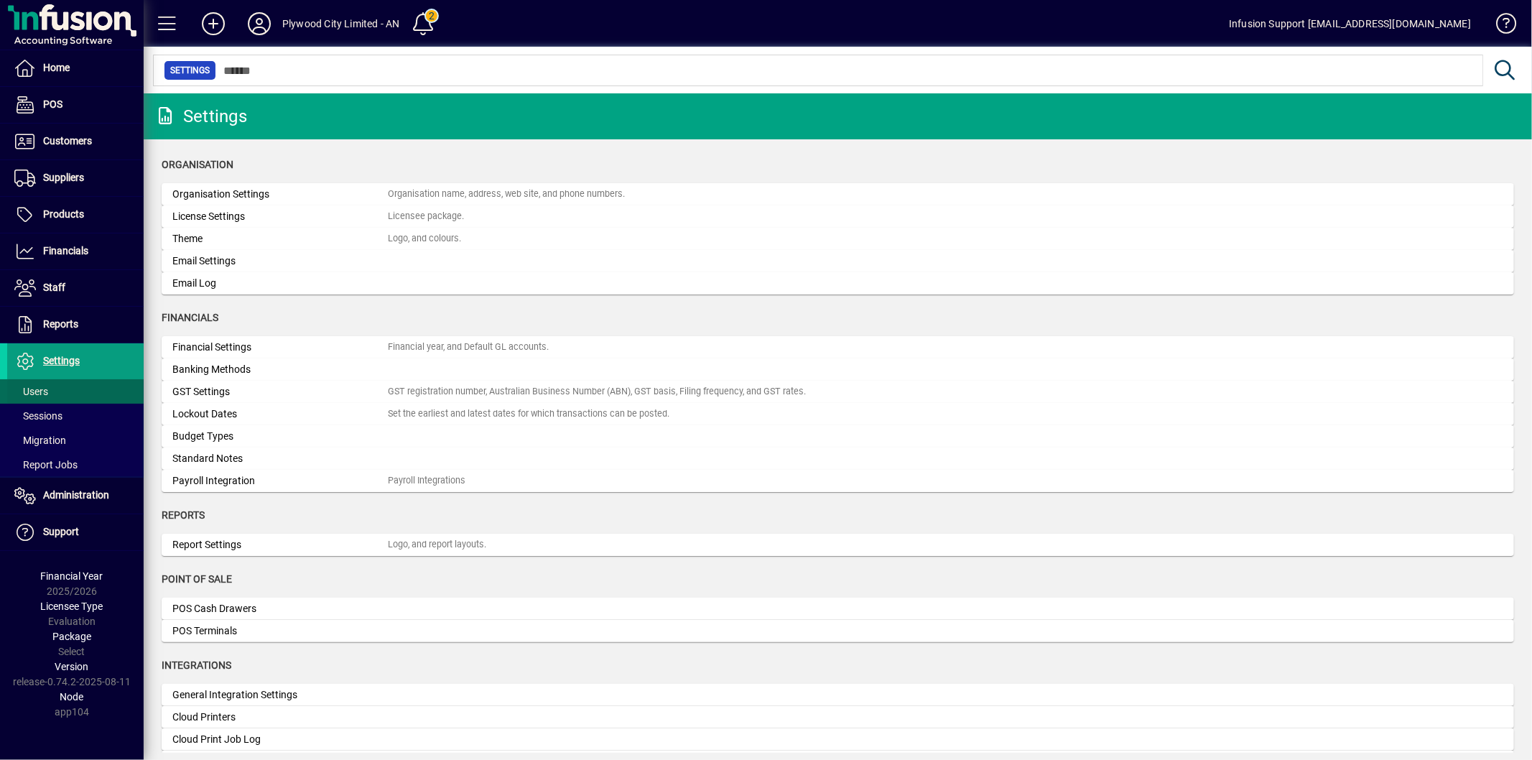
click at [60, 384] on span at bounding box center [75, 391] width 136 height 34
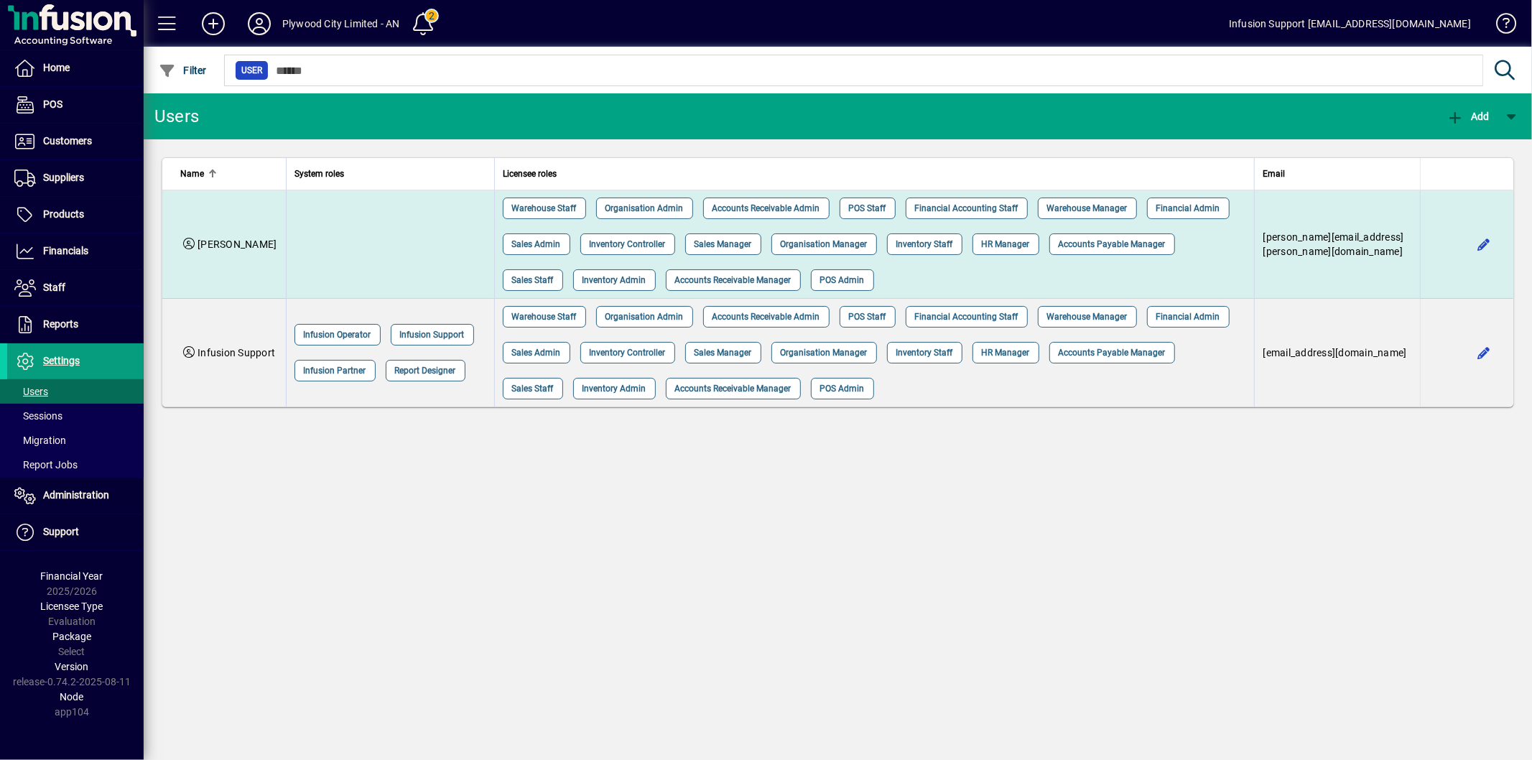
drag, startPoint x: 1487, startPoint y: 246, endPoint x: 1457, endPoint y: 246, distance: 30.2
click at [1487, 246] on span "button" at bounding box center [1484, 244] width 34 height 34
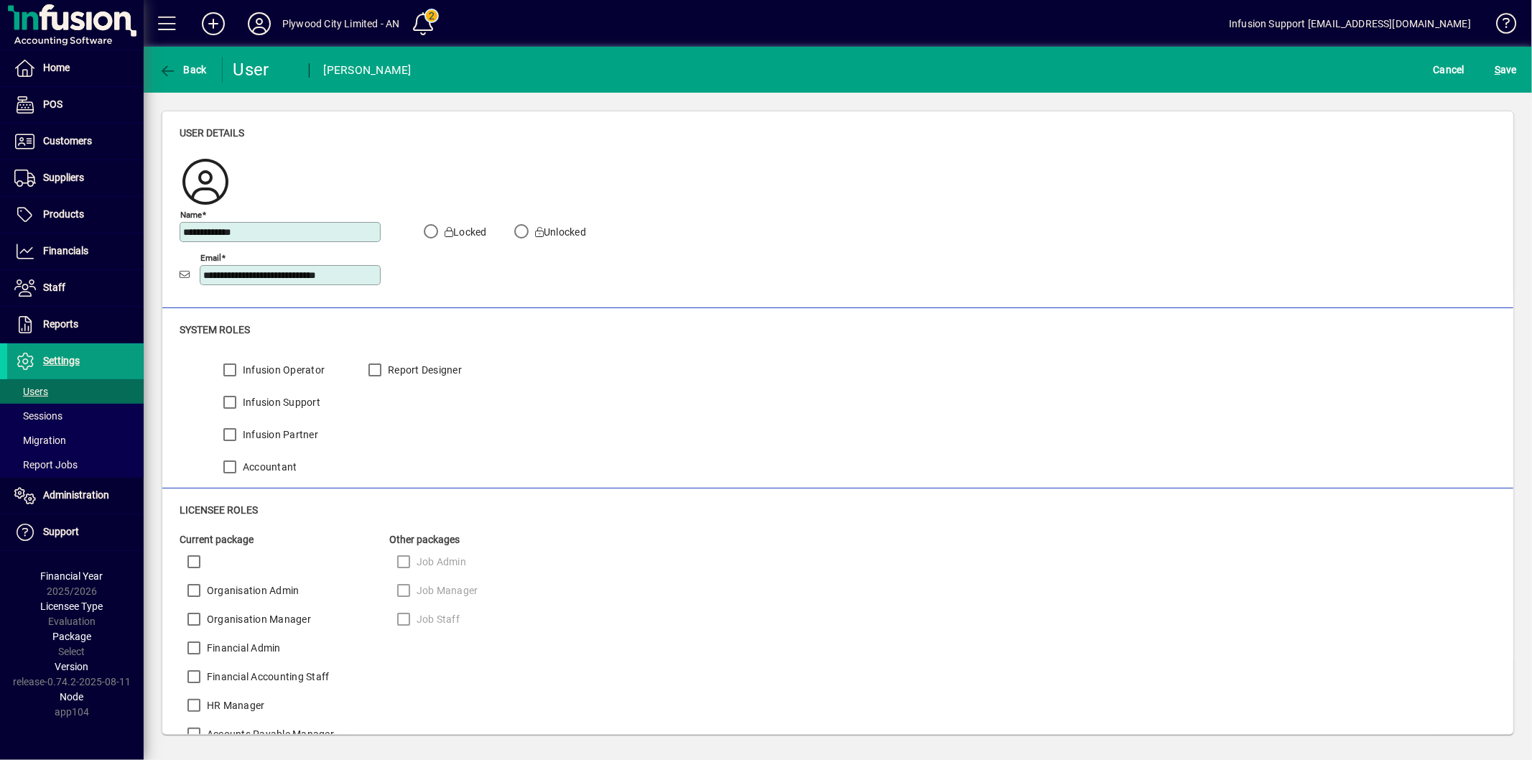
click at [367, 281] on input "**********" at bounding box center [291, 274] width 177 height 11
click at [80, 249] on span "Financials" at bounding box center [65, 250] width 45 height 11
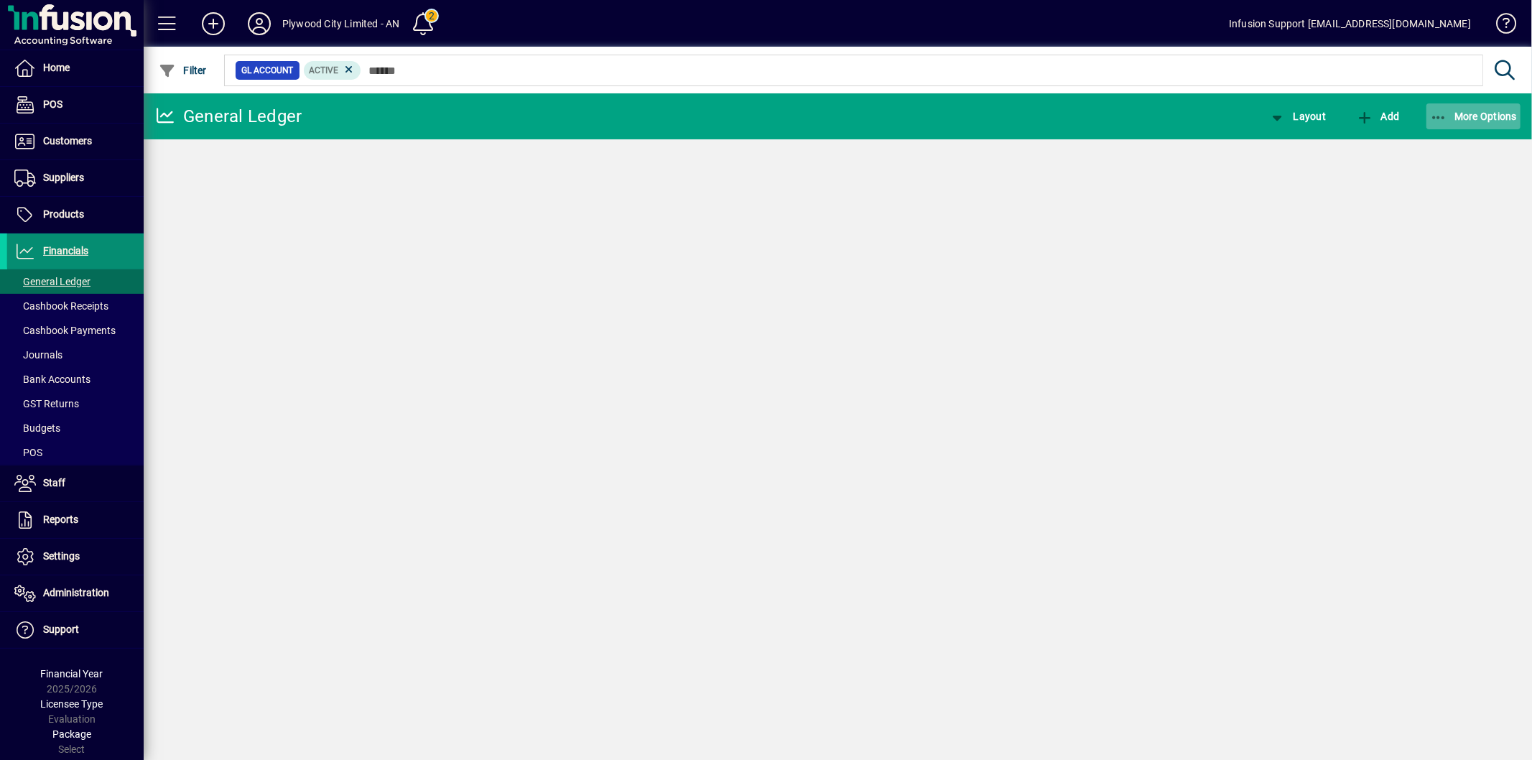
click at [1477, 111] on span "More Options" at bounding box center [1474, 116] width 88 height 11
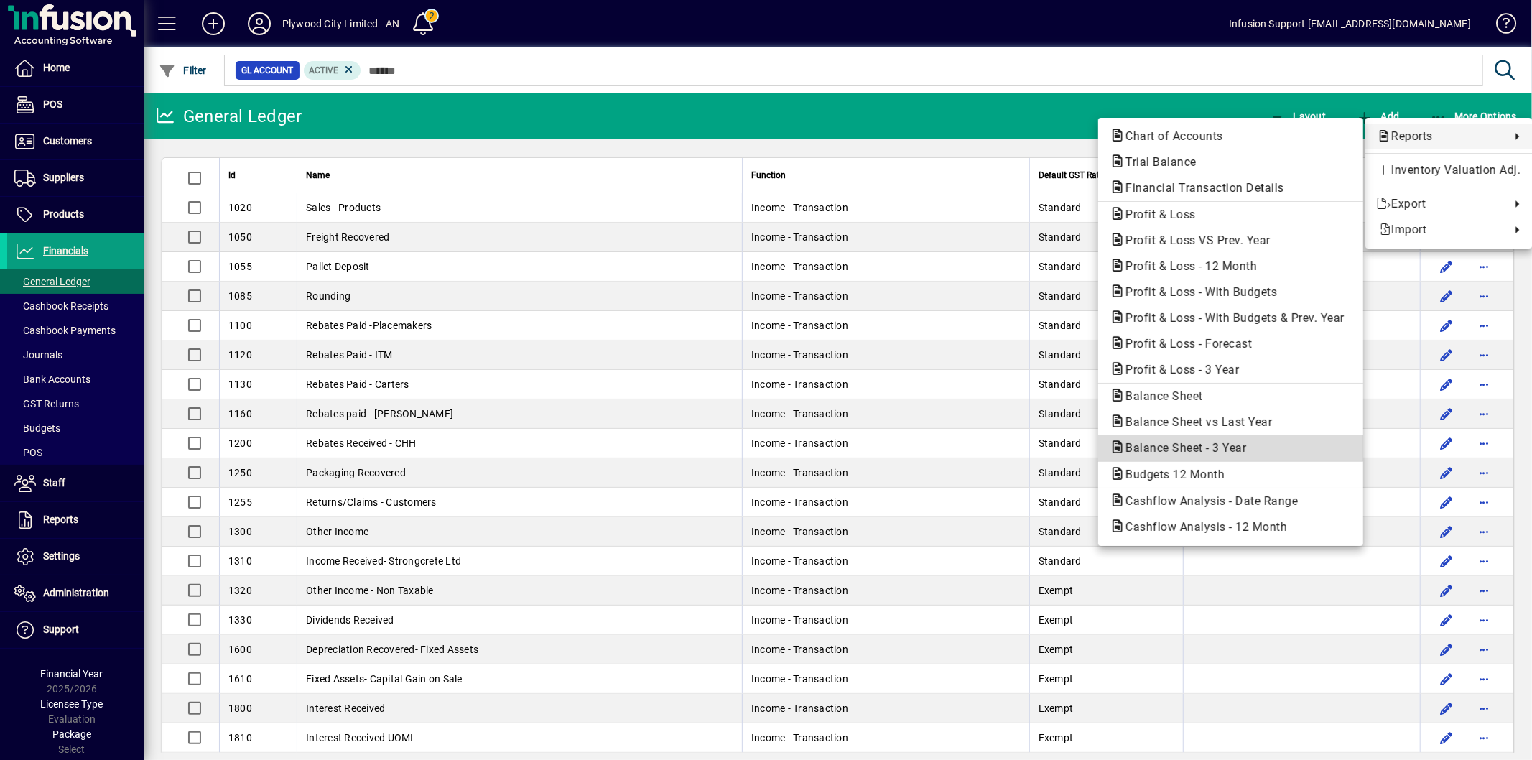
click at [1182, 450] on span "Balance Sheet - 3 Year" at bounding box center [1182, 448] width 144 height 14
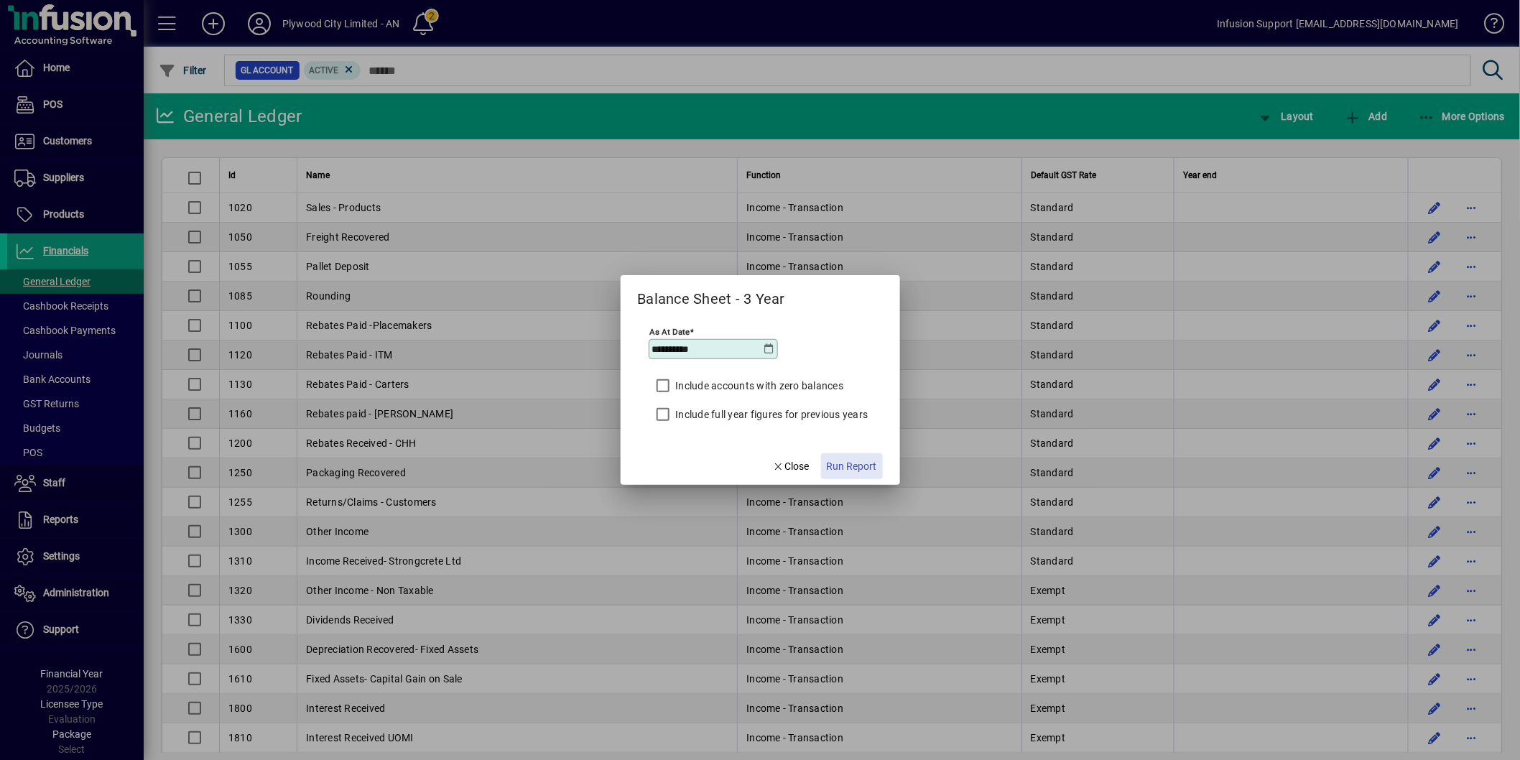
click at [852, 472] on span "Run Report" at bounding box center [852, 466] width 50 height 15
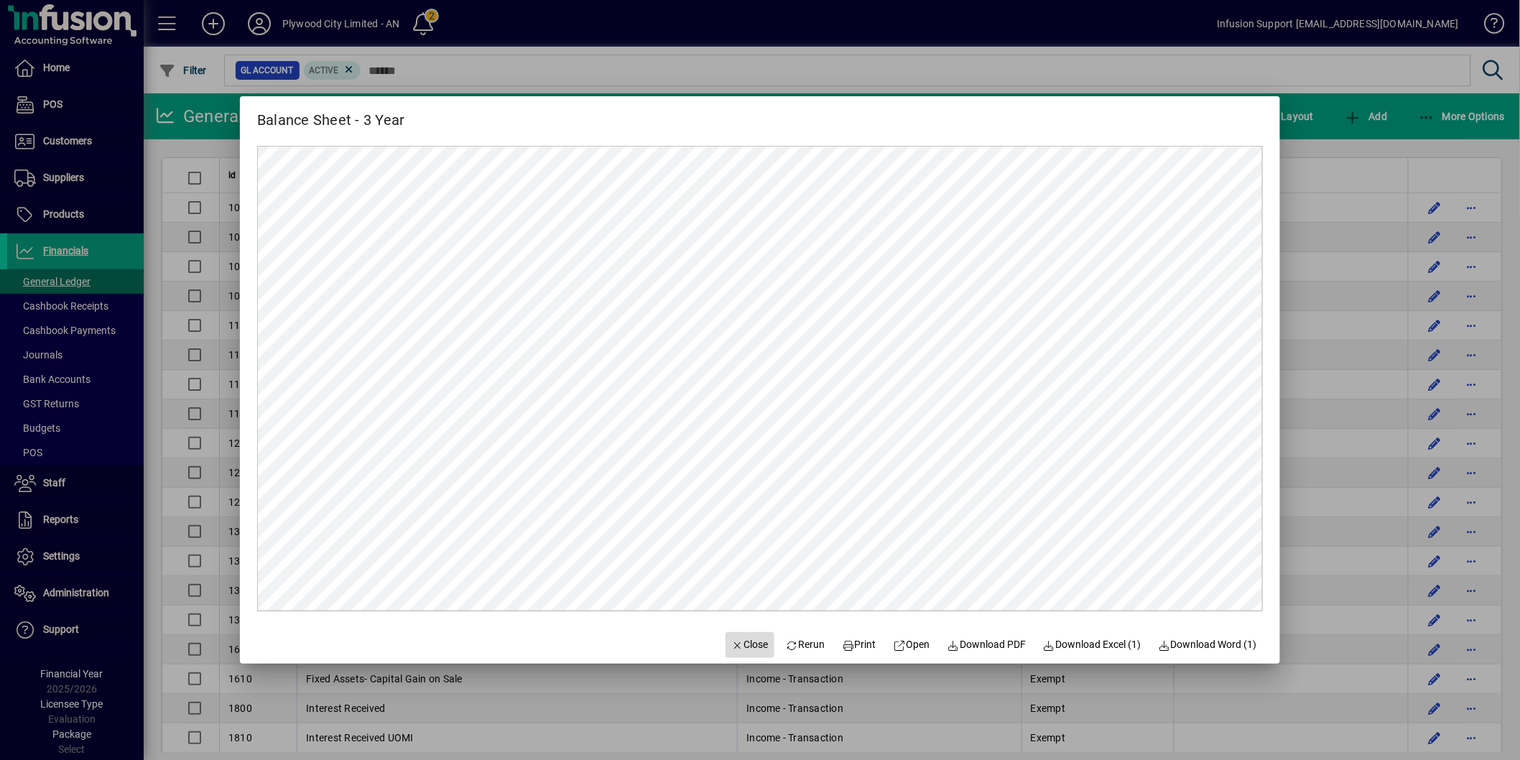
click at [736, 641] on span "Close" at bounding box center [749, 644] width 37 height 15
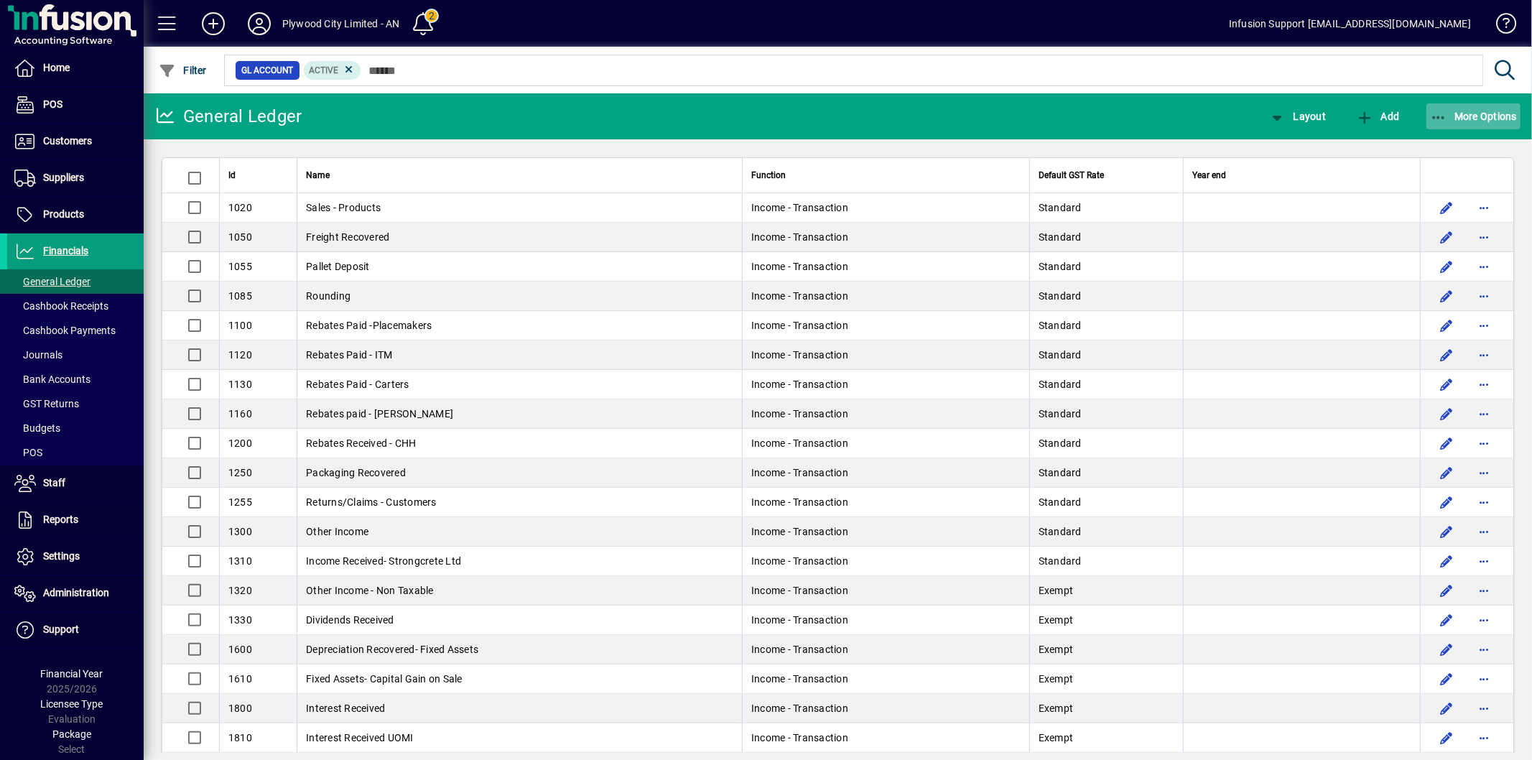
click at [1465, 118] on span "More Options" at bounding box center [1474, 116] width 88 height 11
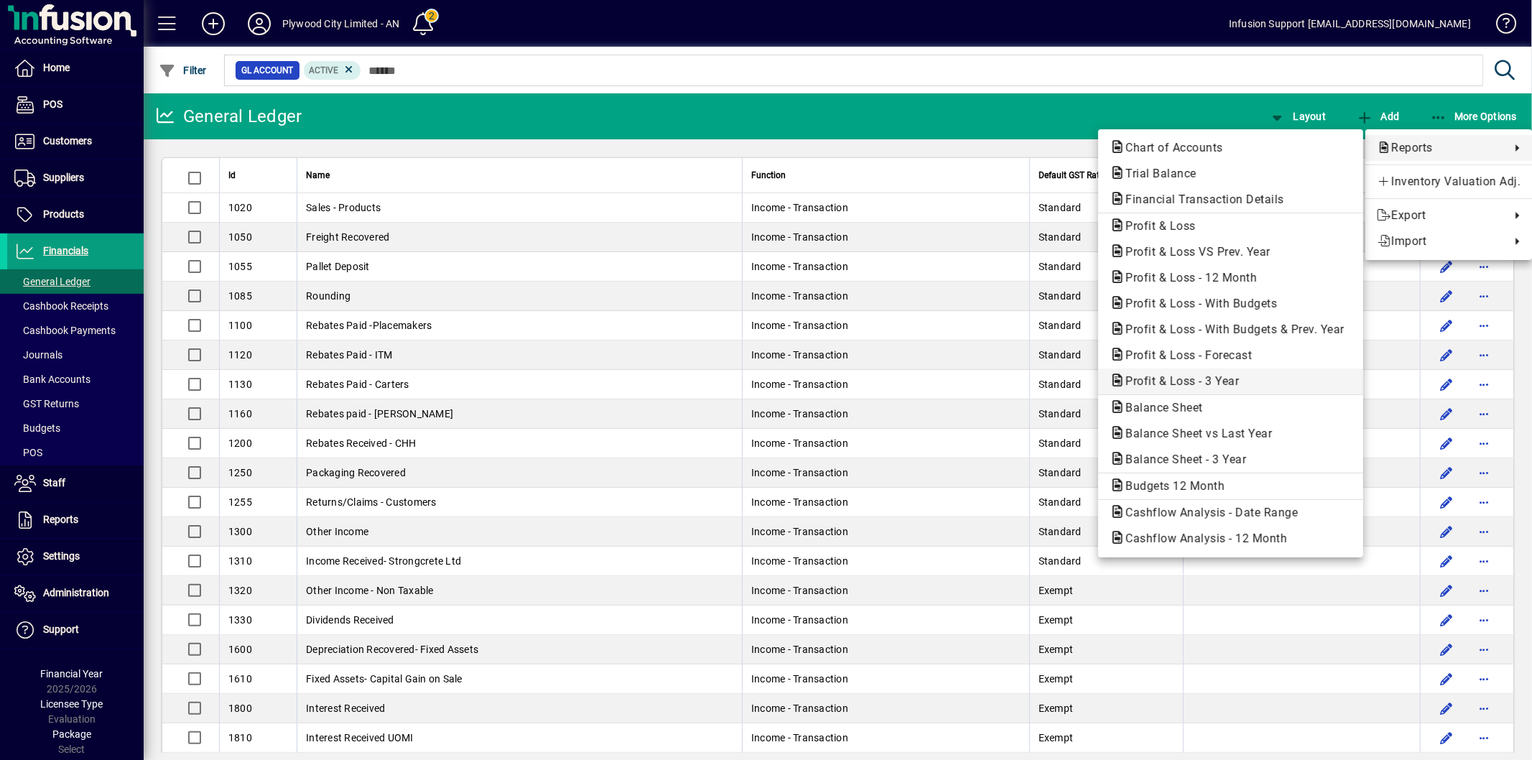
click at [1189, 379] on span "Profit & Loss - 3 Year" at bounding box center [1178, 381] width 136 height 14
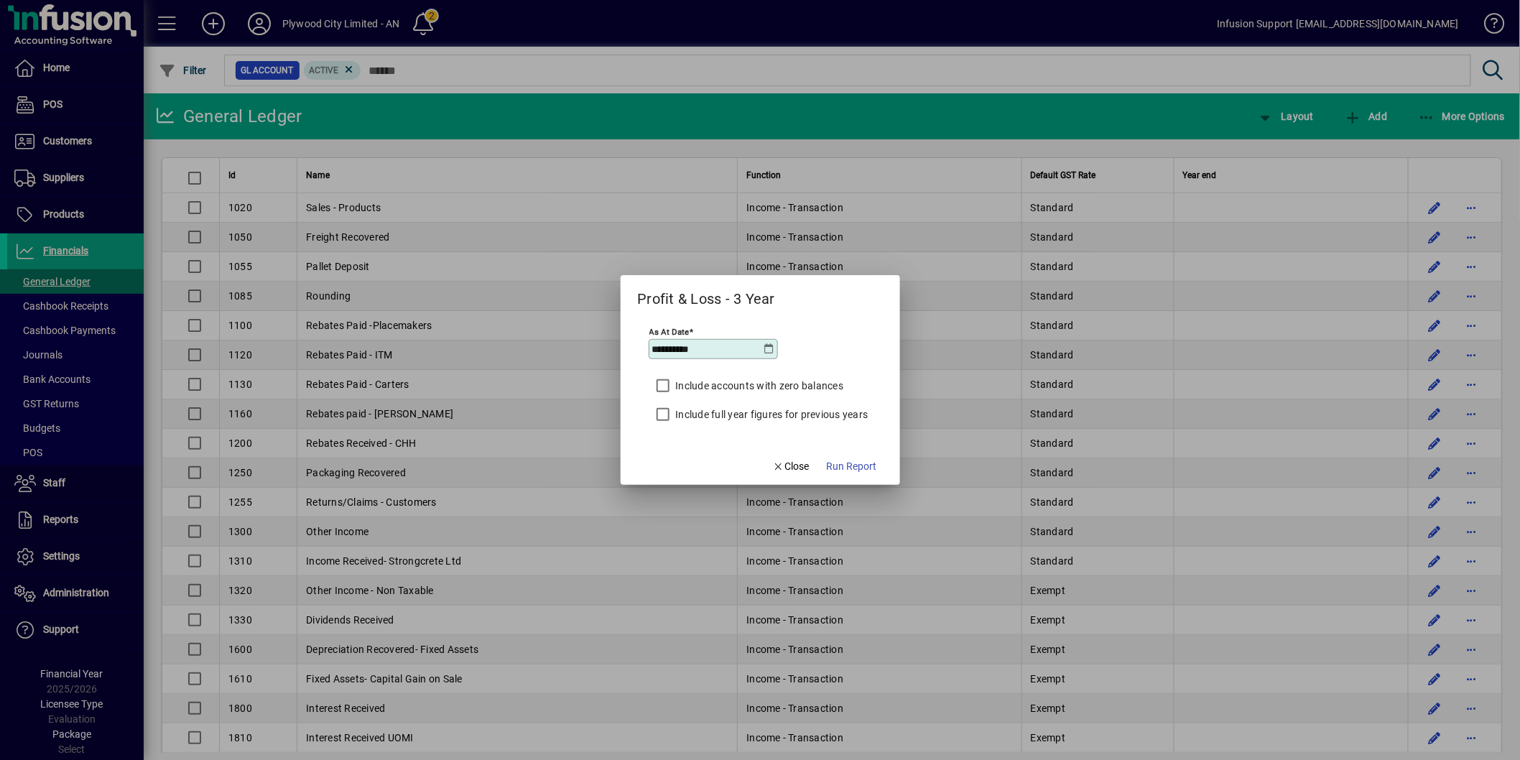
click at [842, 411] on label "Include full year figures for previous years" at bounding box center [770, 414] width 195 height 14
click at [822, 407] on label "Include full year figures for previous years" at bounding box center [770, 414] width 195 height 14
click at [859, 460] on span "Run Report" at bounding box center [852, 466] width 50 height 15
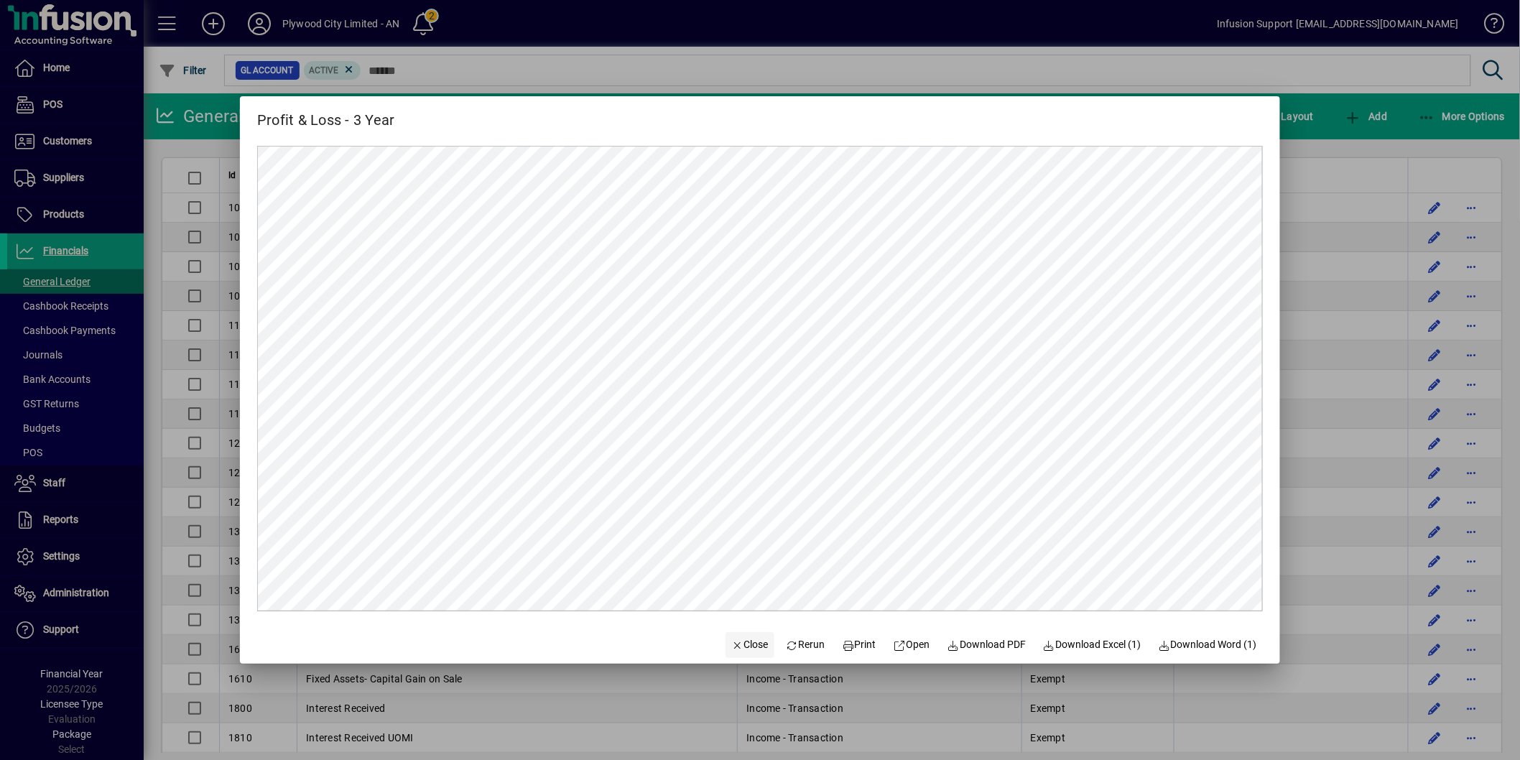
click at [725, 634] on span "button" at bounding box center [749, 645] width 49 height 34
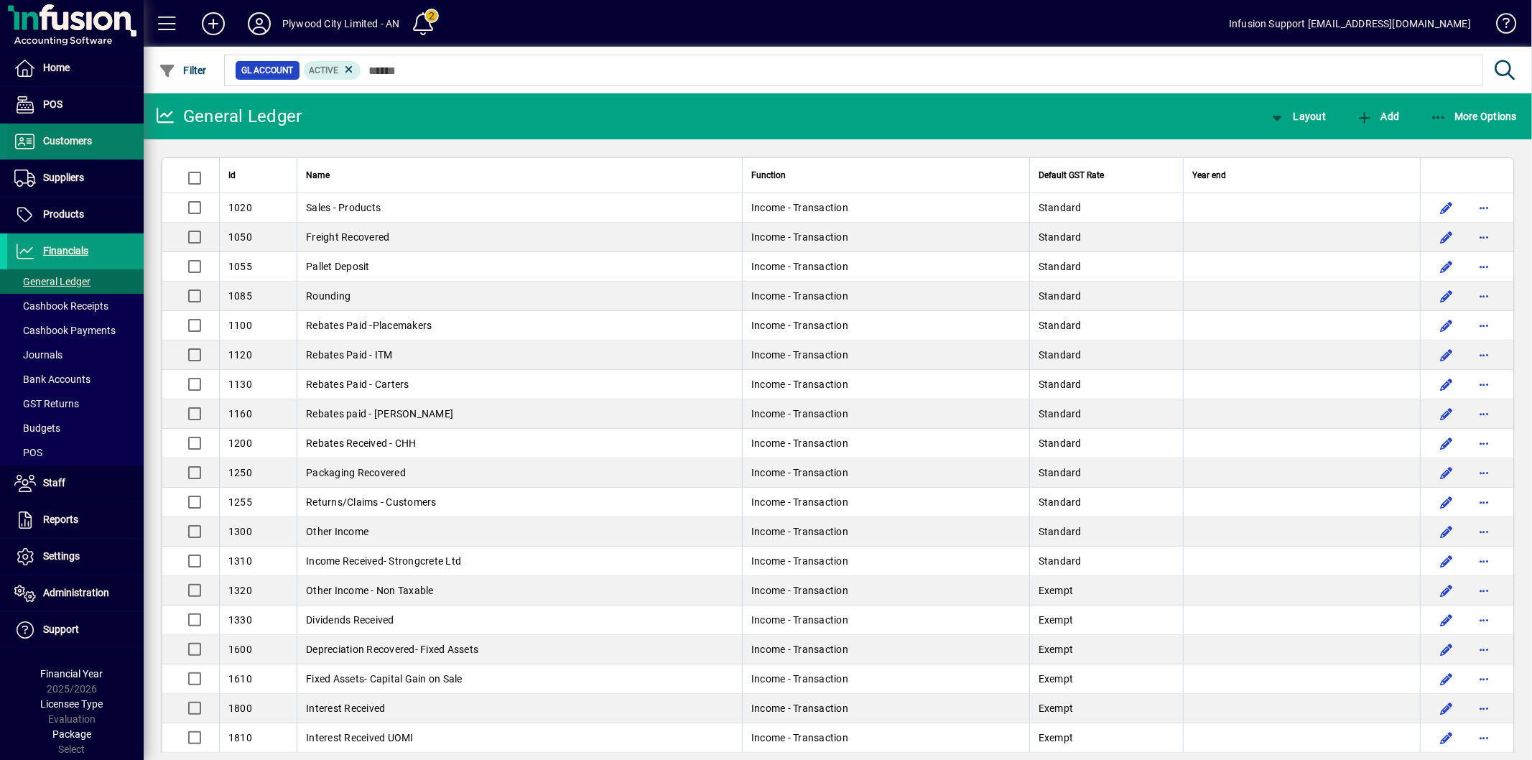
click at [77, 142] on span "Customers" at bounding box center [67, 140] width 49 height 11
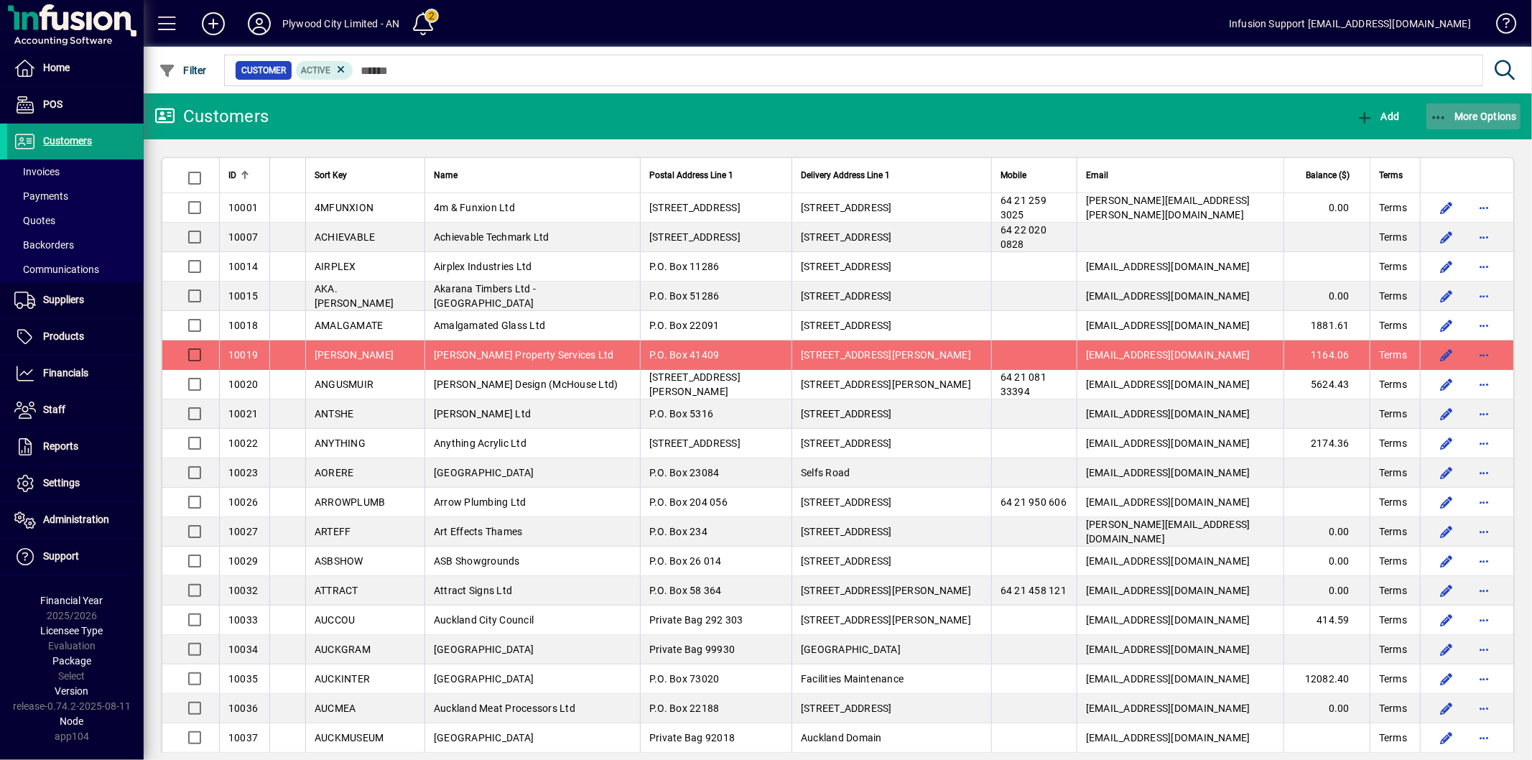
click at [1446, 113] on icon "button" at bounding box center [1439, 118] width 18 height 14
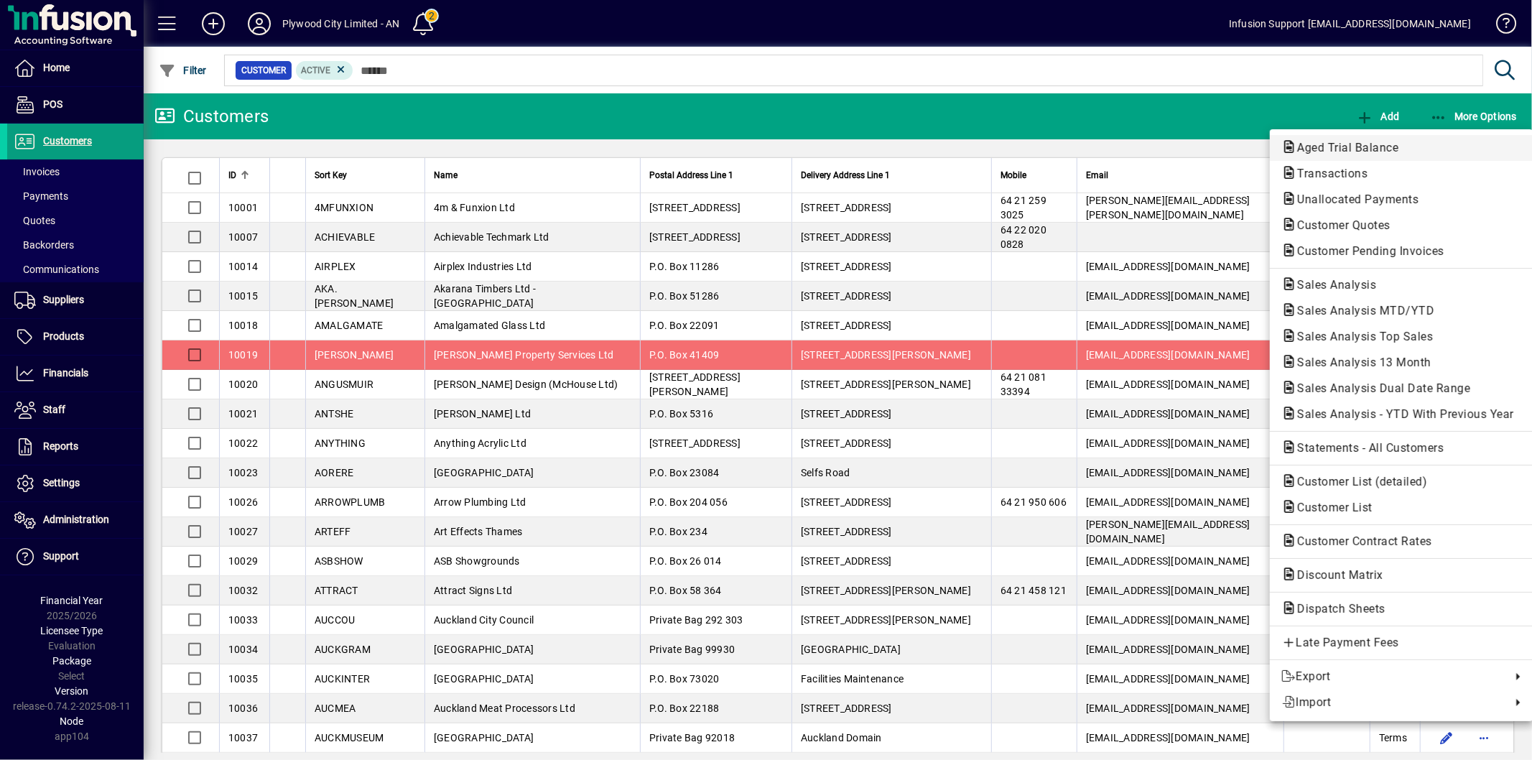
click at [1367, 146] on span "Aged Trial Balance" at bounding box center [1343, 148] width 124 height 14
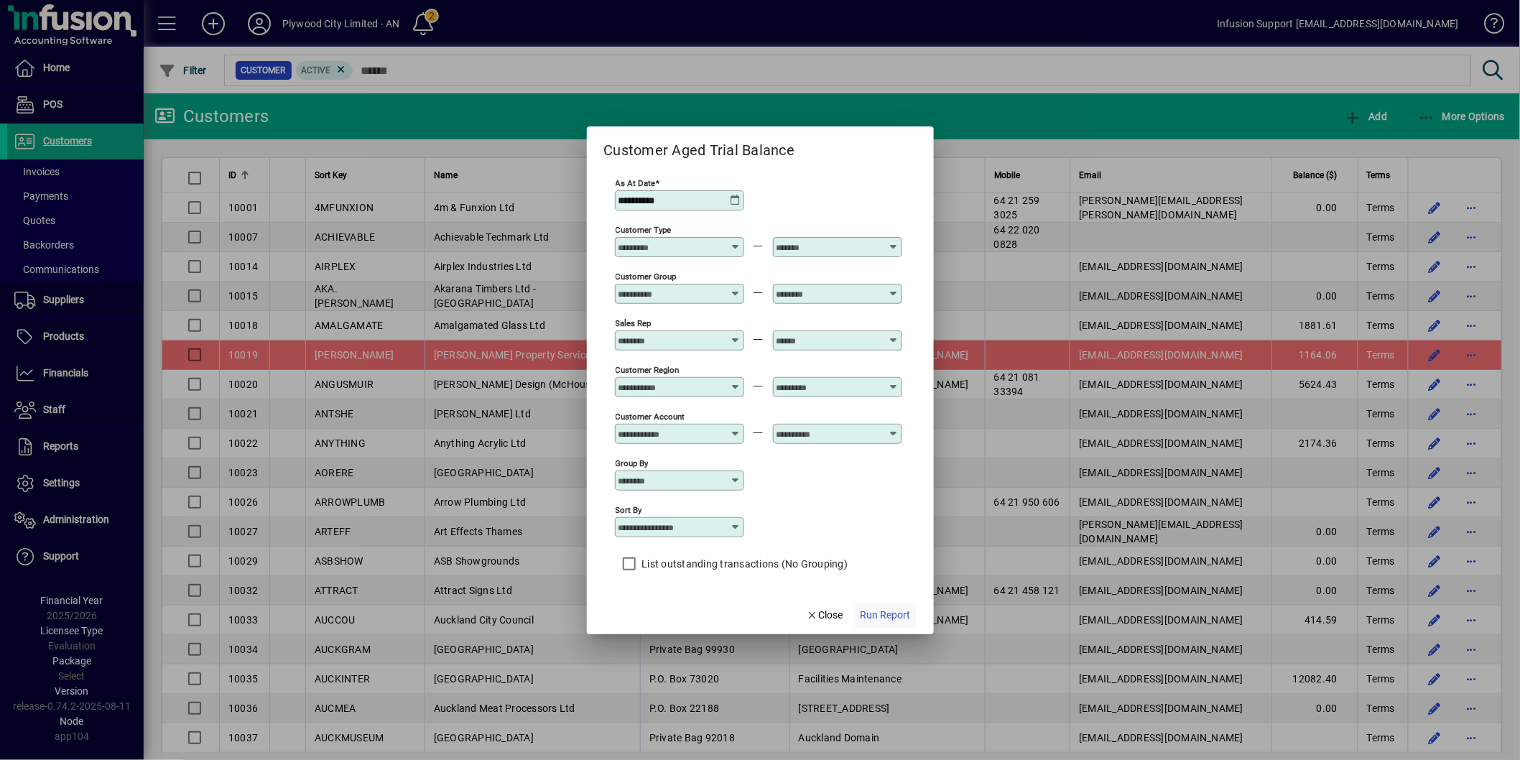
click at [882, 611] on span "Run Report" at bounding box center [885, 615] width 50 height 15
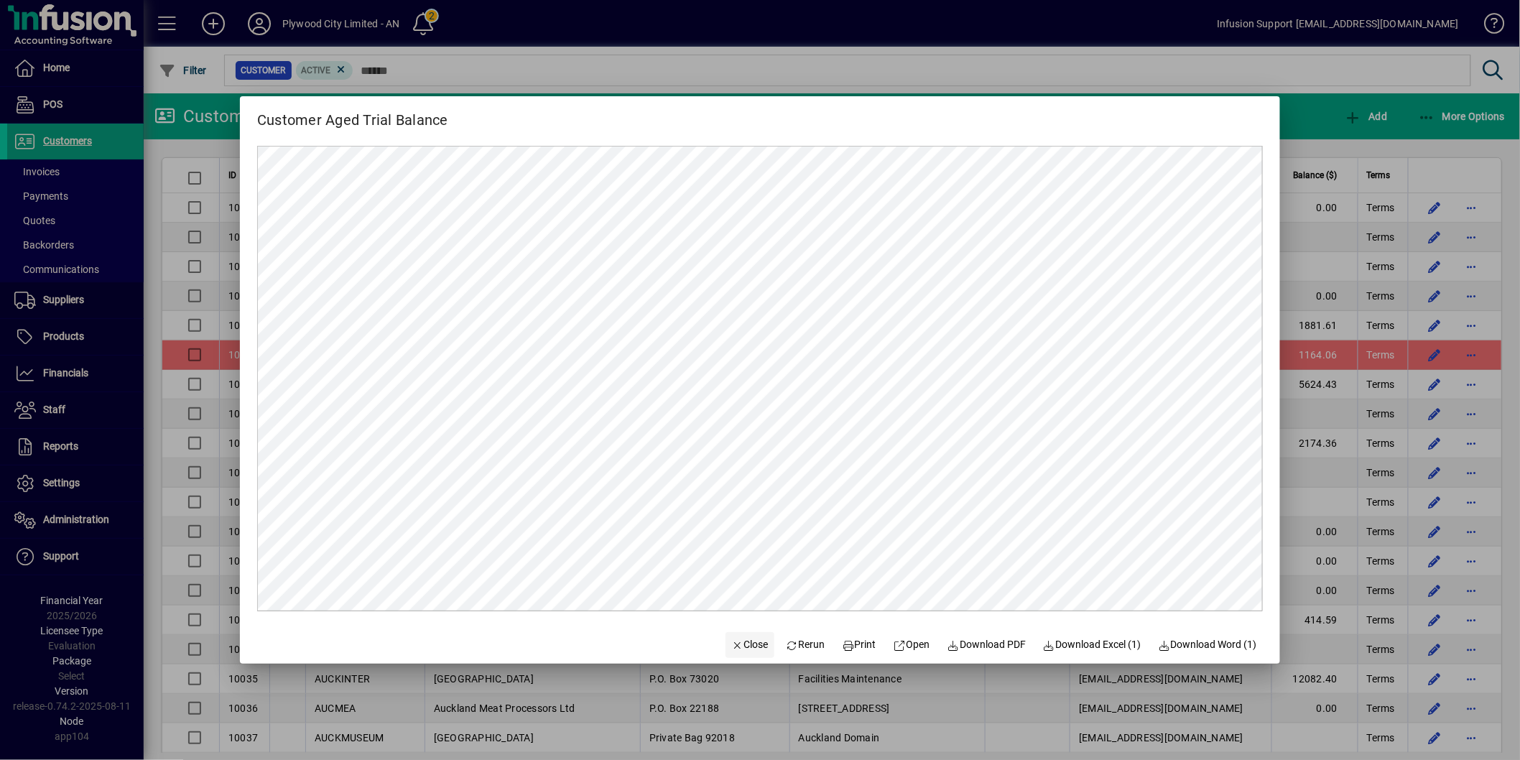
click at [738, 649] on span "Close" at bounding box center [749, 644] width 37 height 15
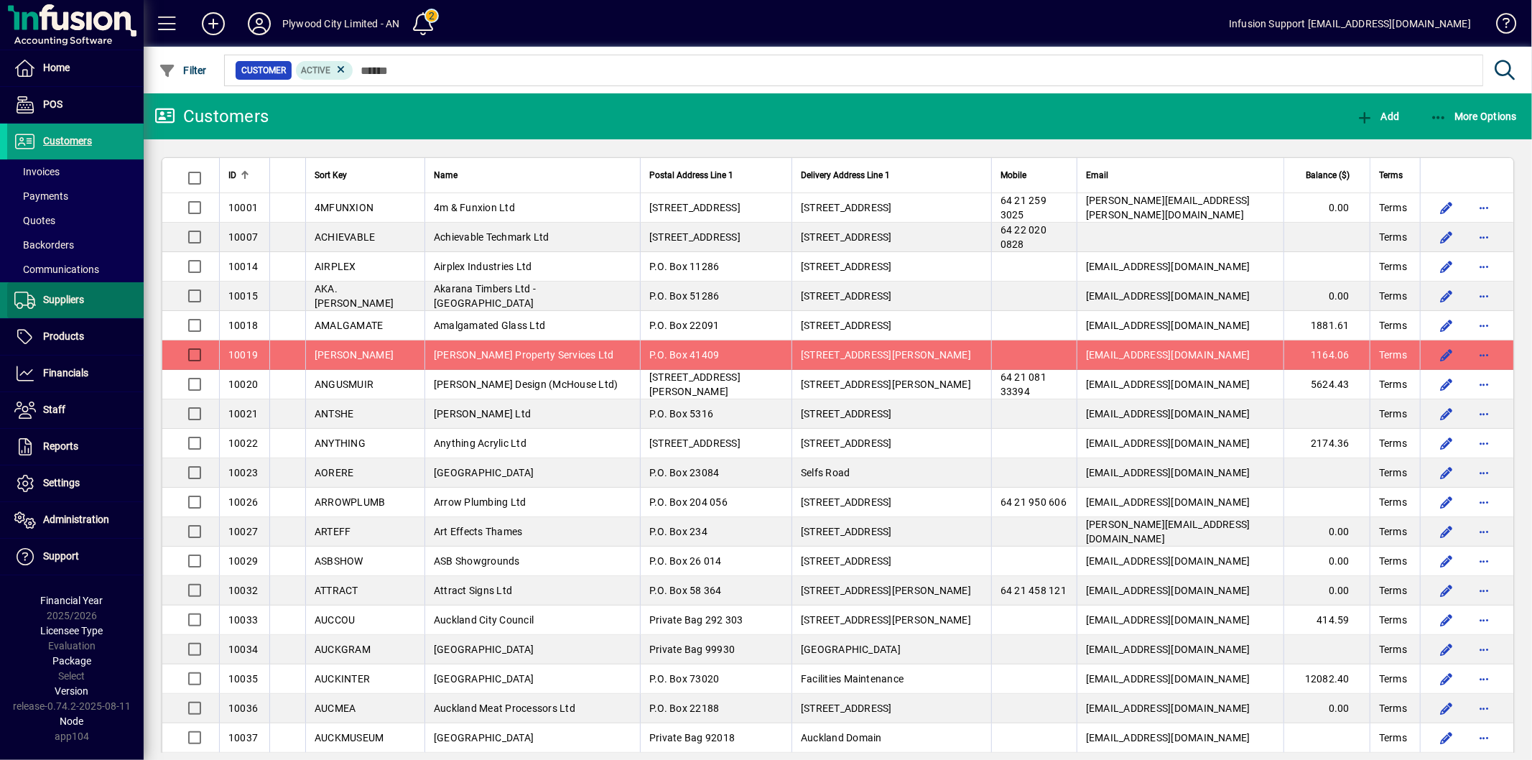
click at [65, 293] on span "Suppliers" at bounding box center [45, 300] width 77 height 17
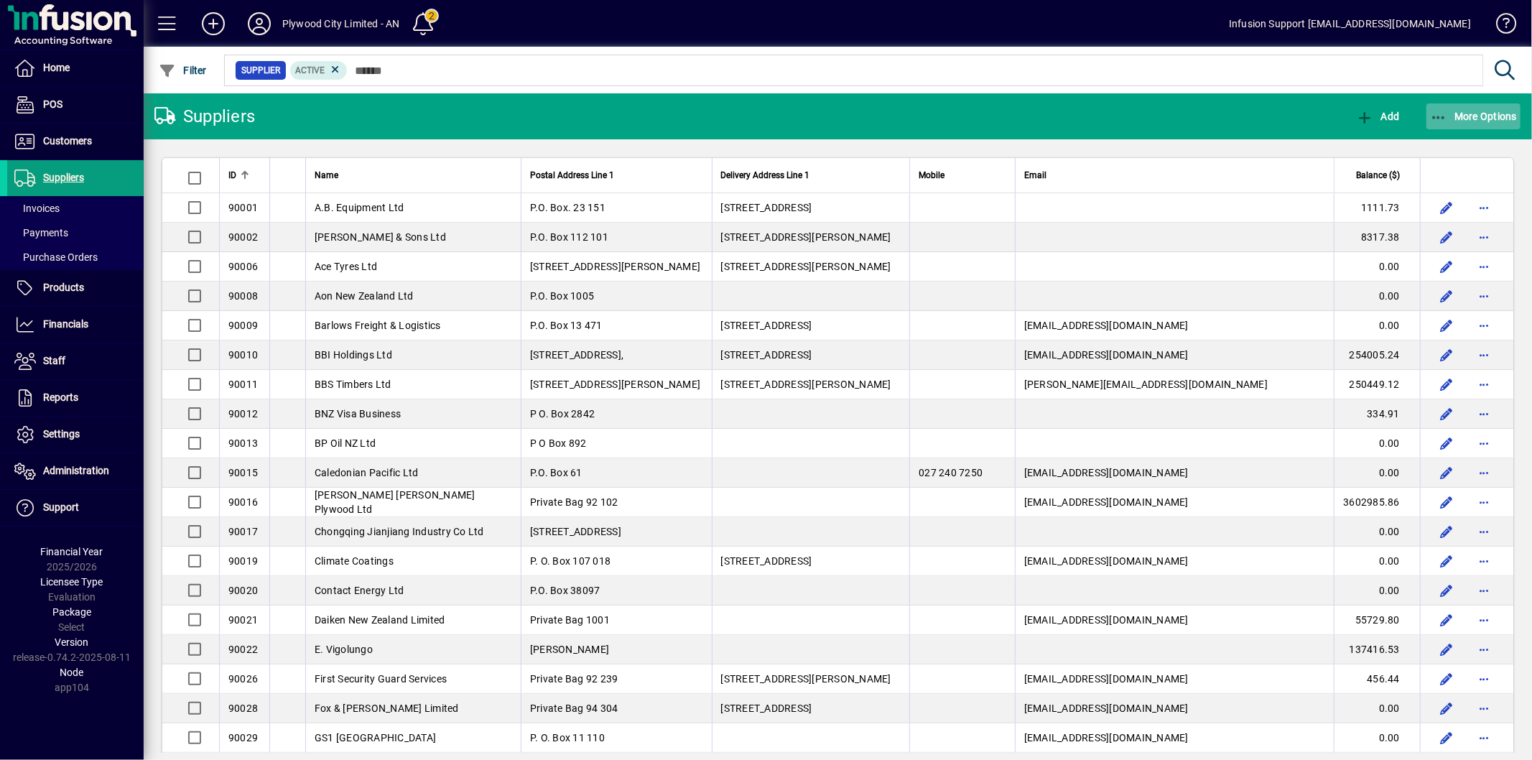
click at [1442, 118] on icon "button" at bounding box center [1439, 118] width 18 height 14
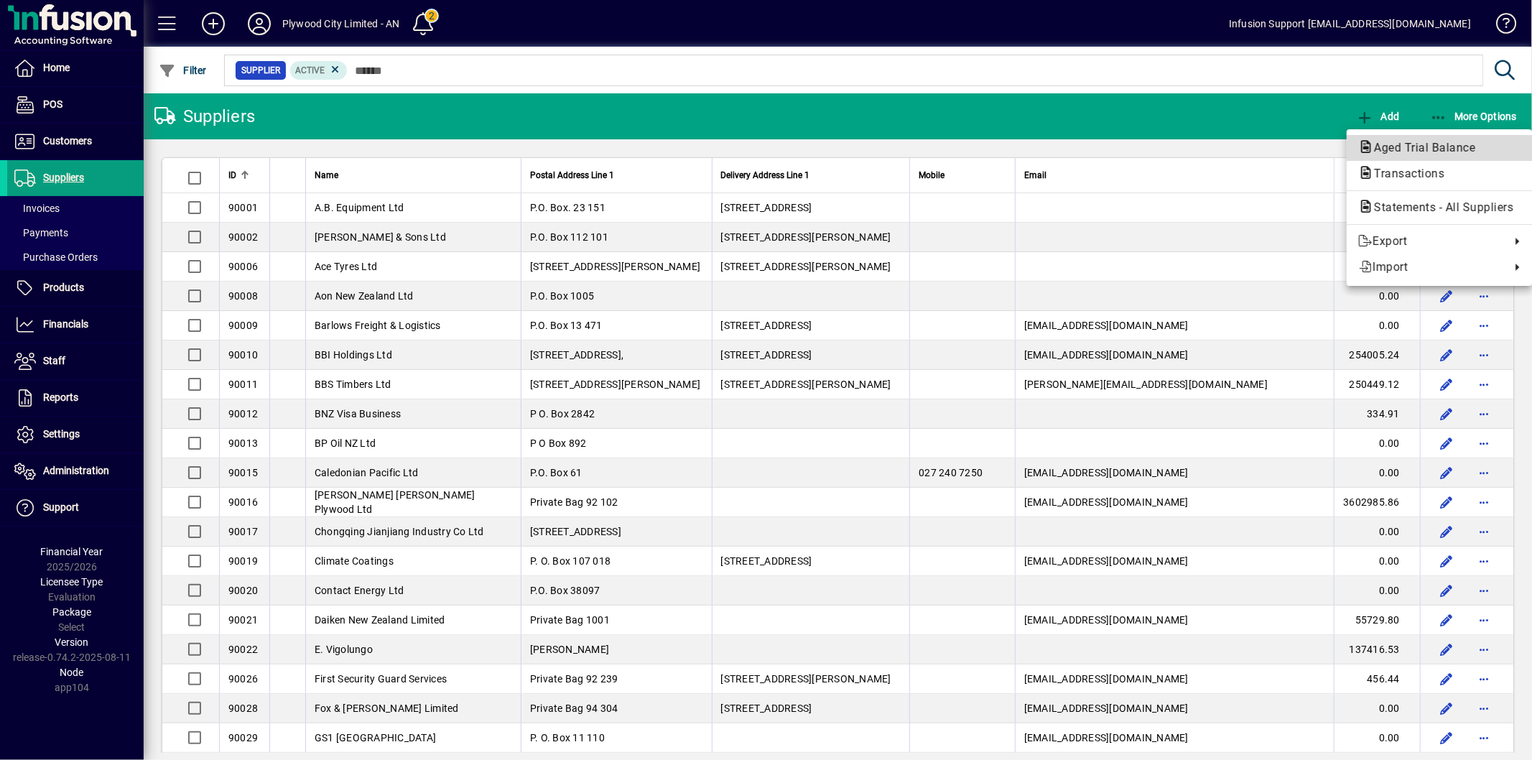
click at [1432, 139] on span "Aged Trial Balance" at bounding box center [1439, 147] width 162 height 17
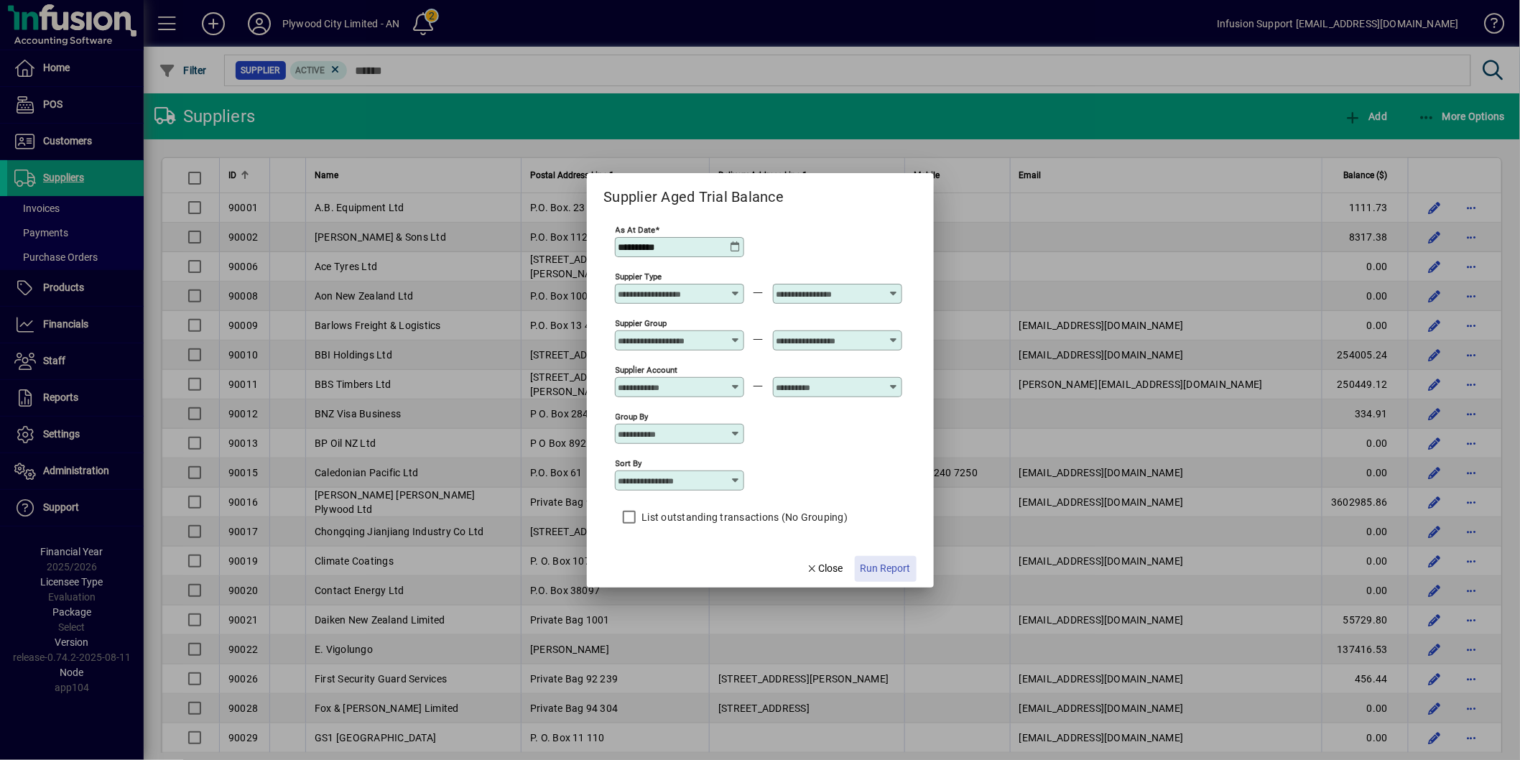
click at [900, 569] on span "Run Report" at bounding box center [885, 568] width 50 height 15
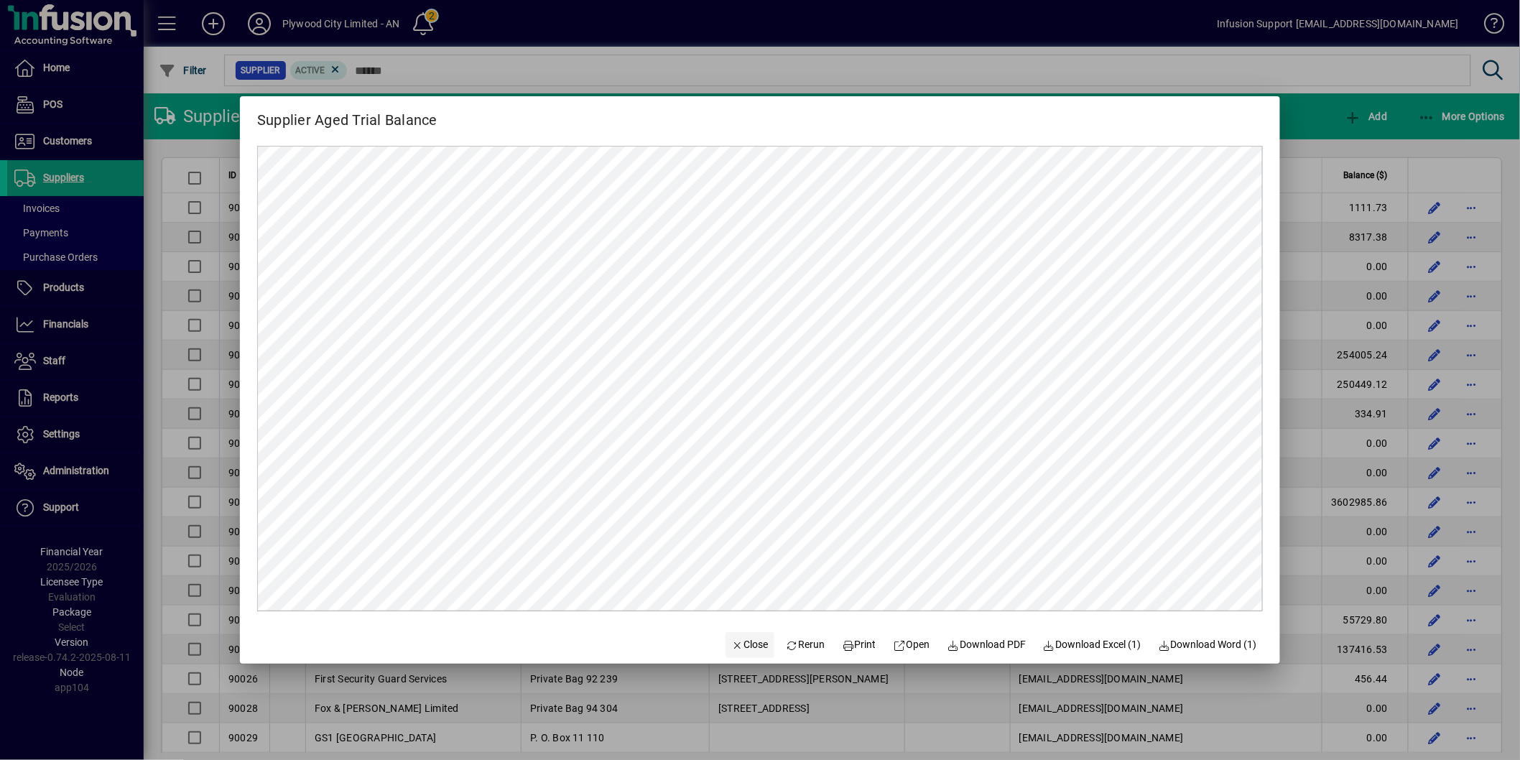
click at [731, 641] on span "Close" at bounding box center [749, 644] width 37 height 15
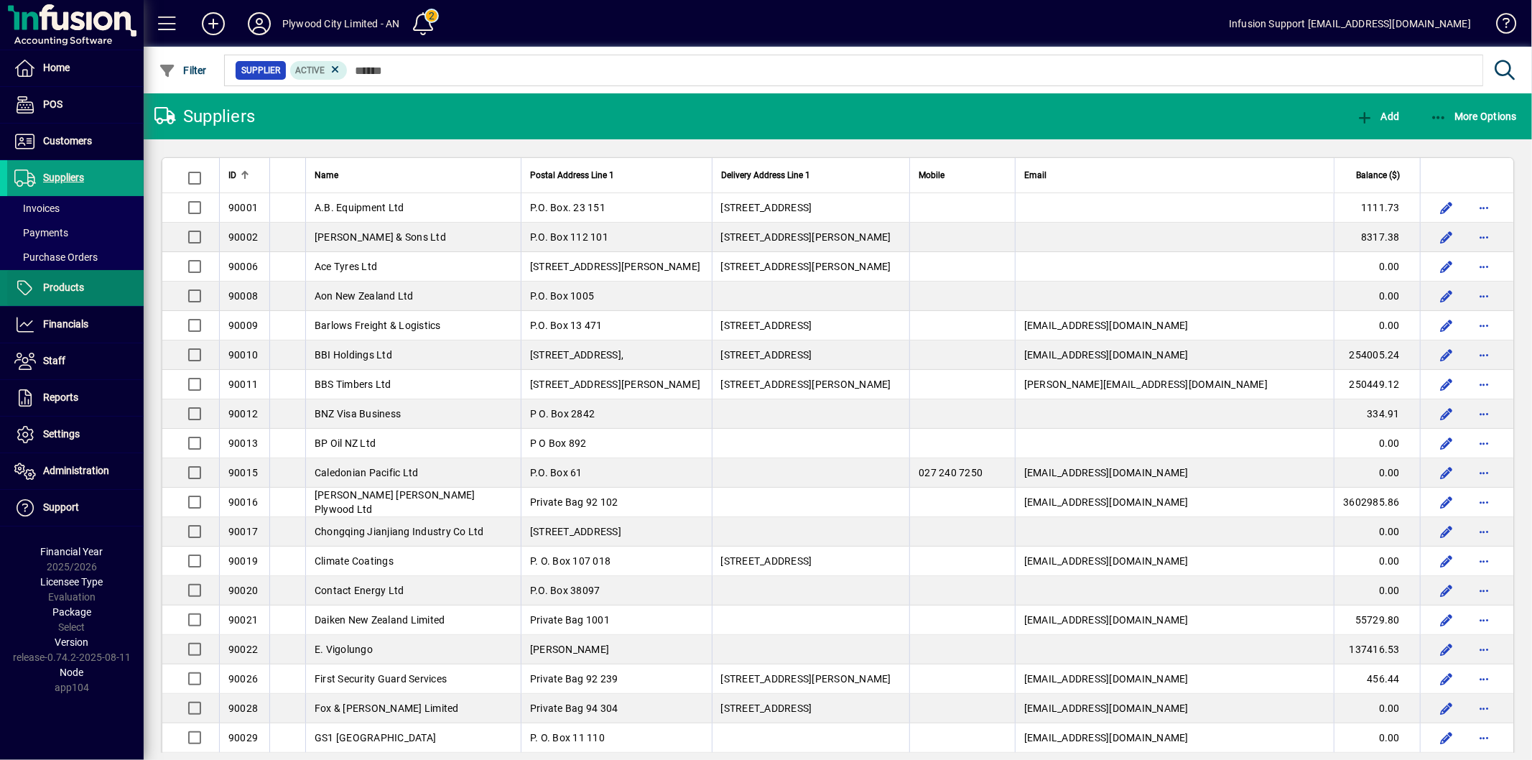
click at [56, 285] on span "Products" at bounding box center [63, 287] width 41 height 11
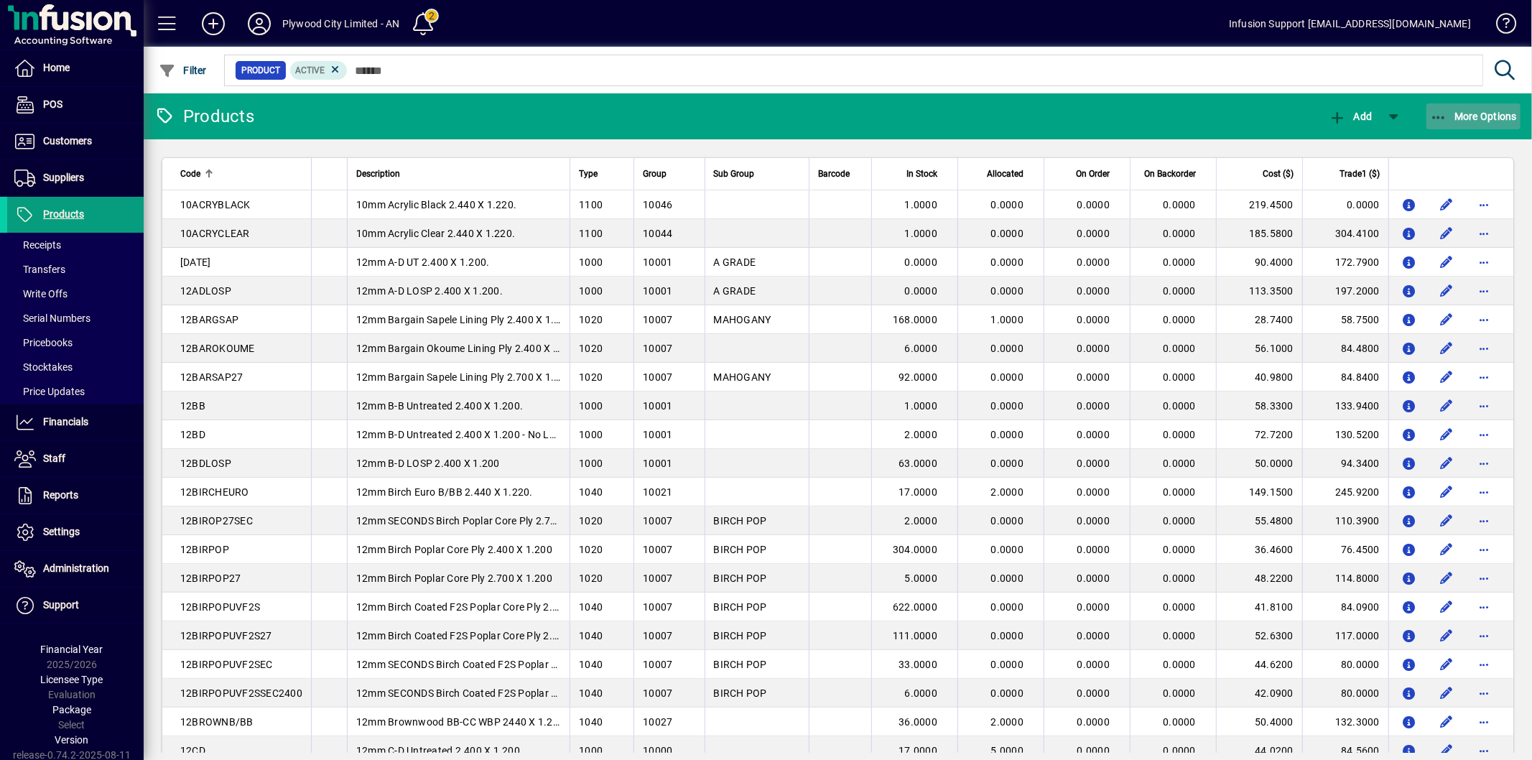
click at [1467, 120] on span "More Options" at bounding box center [1474, 116] width 88 height 11
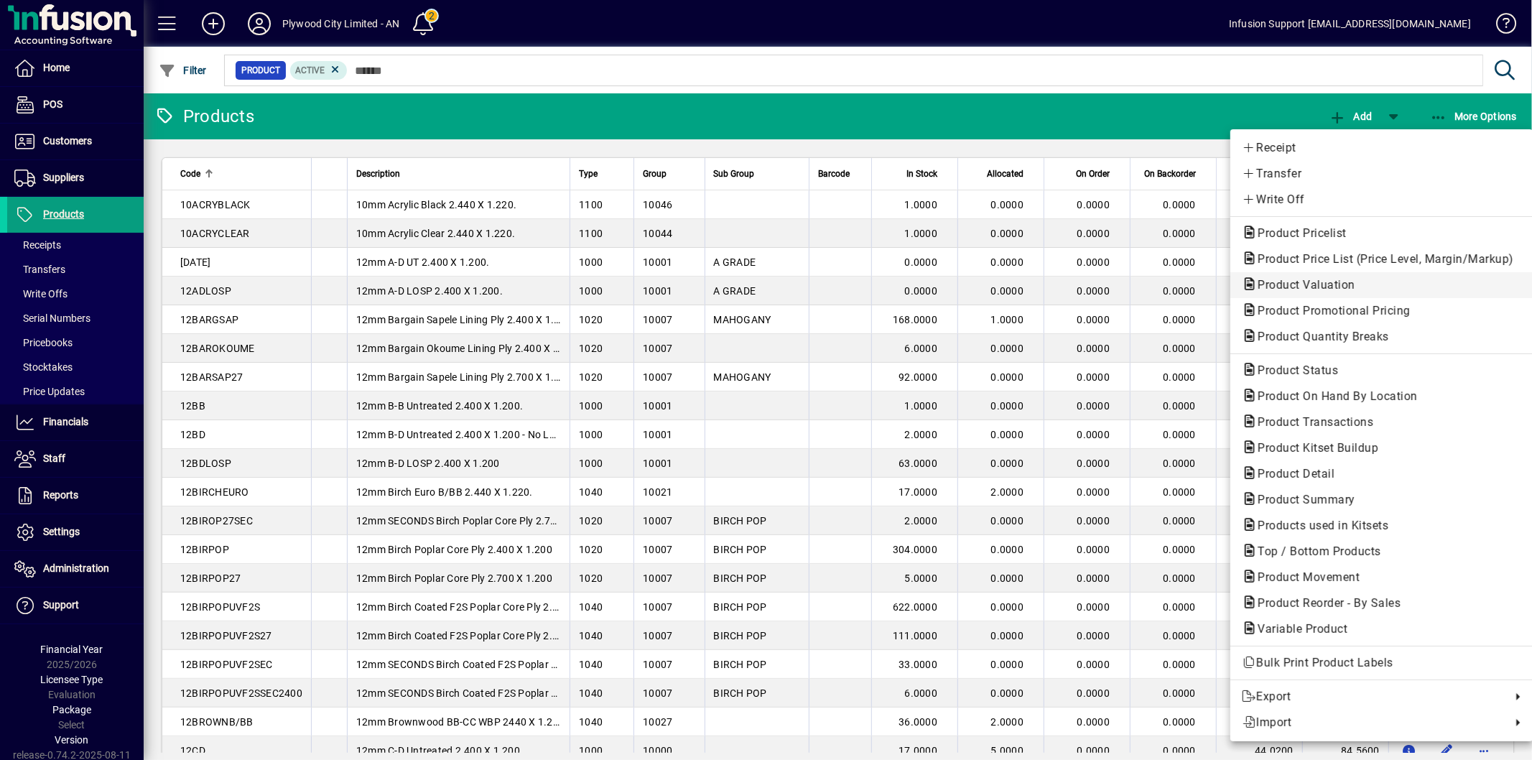
click at [1318, 284] on span "Product Valuation" at bounding box center [1302, 285] width 121 height 14
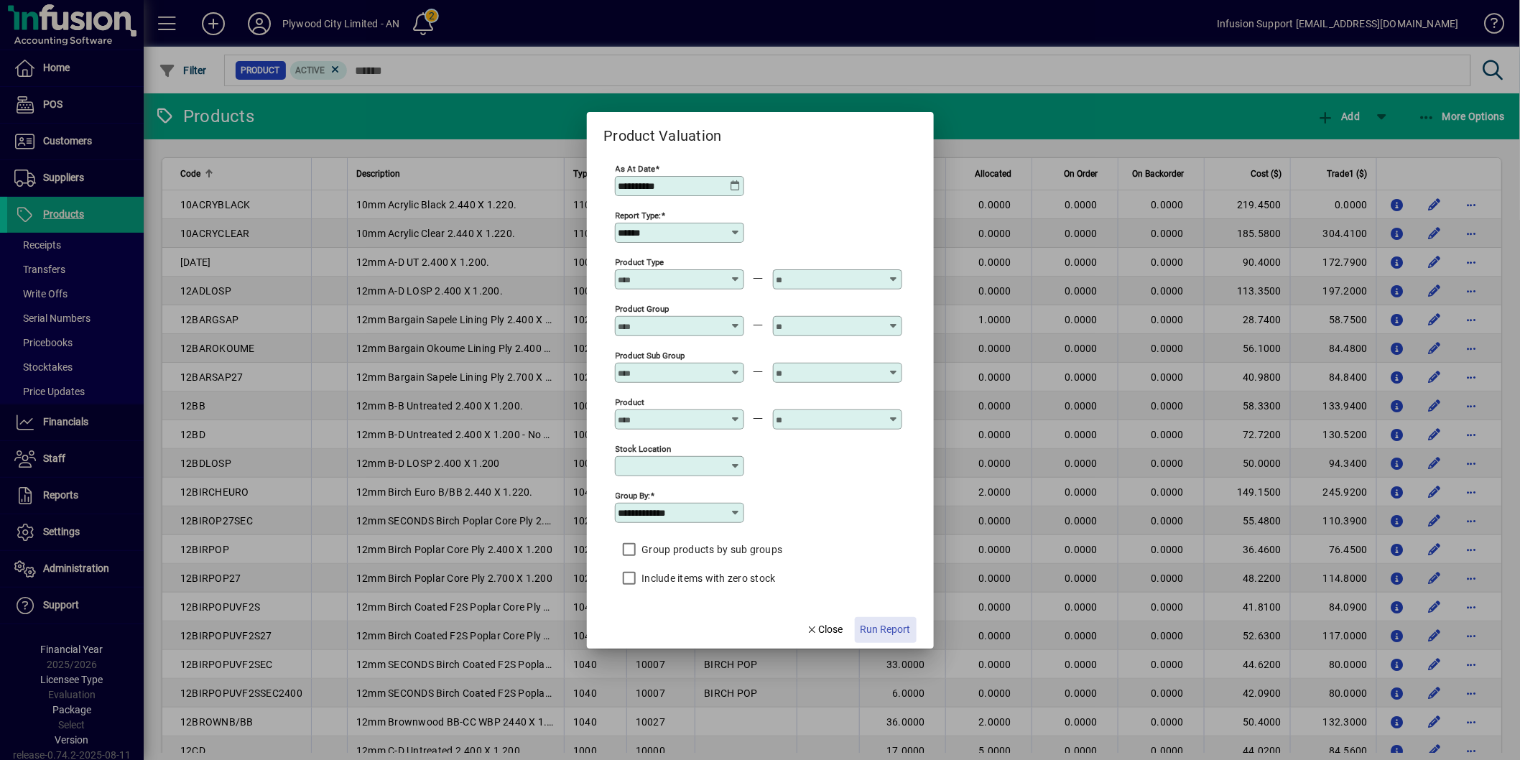
click at [902, 634] on span "Run Report" at bounding box center [885, 629] width 50 height 15
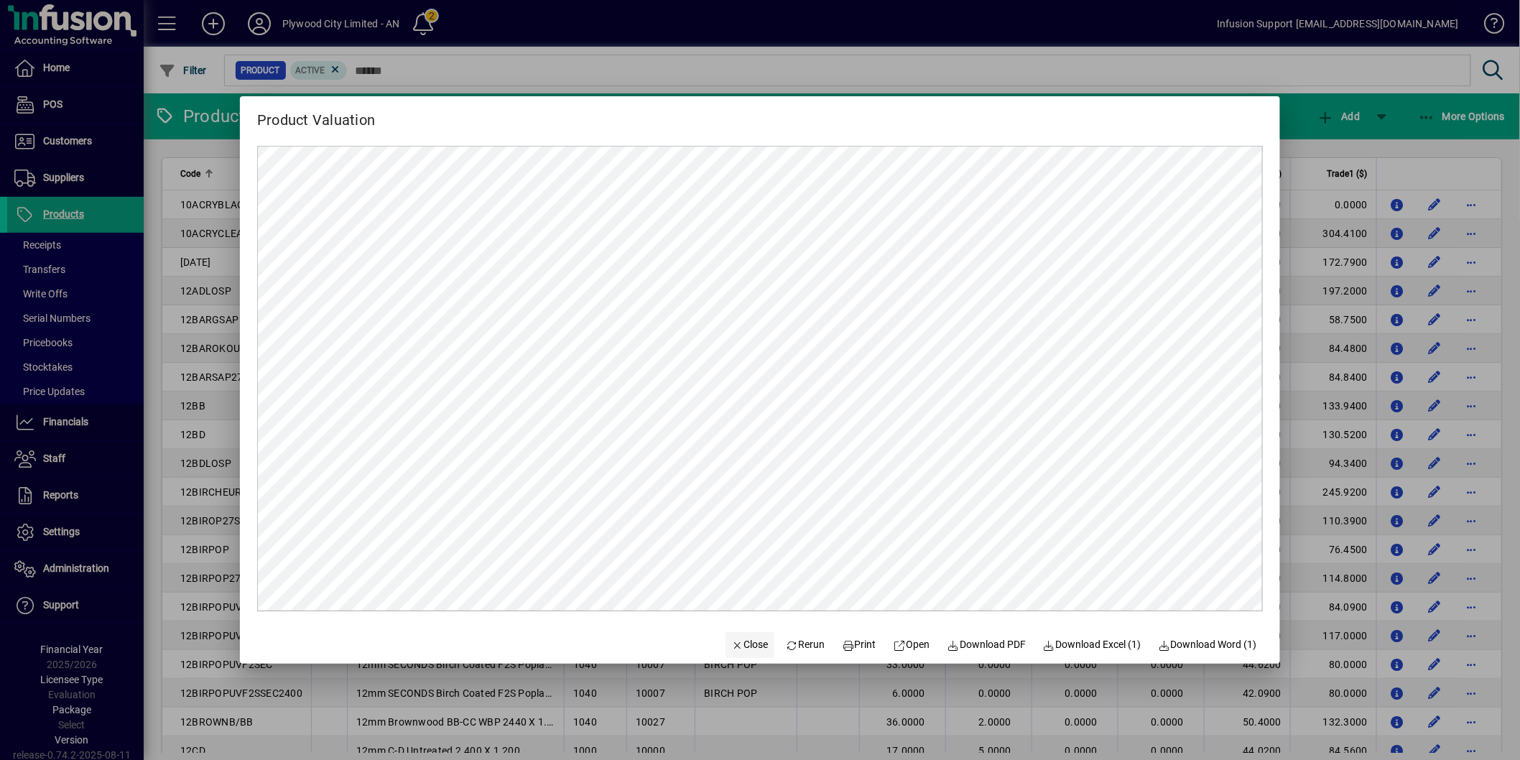
click at [740, 645] on span "Close" at bounding box center [749, 644] width 37 height 15
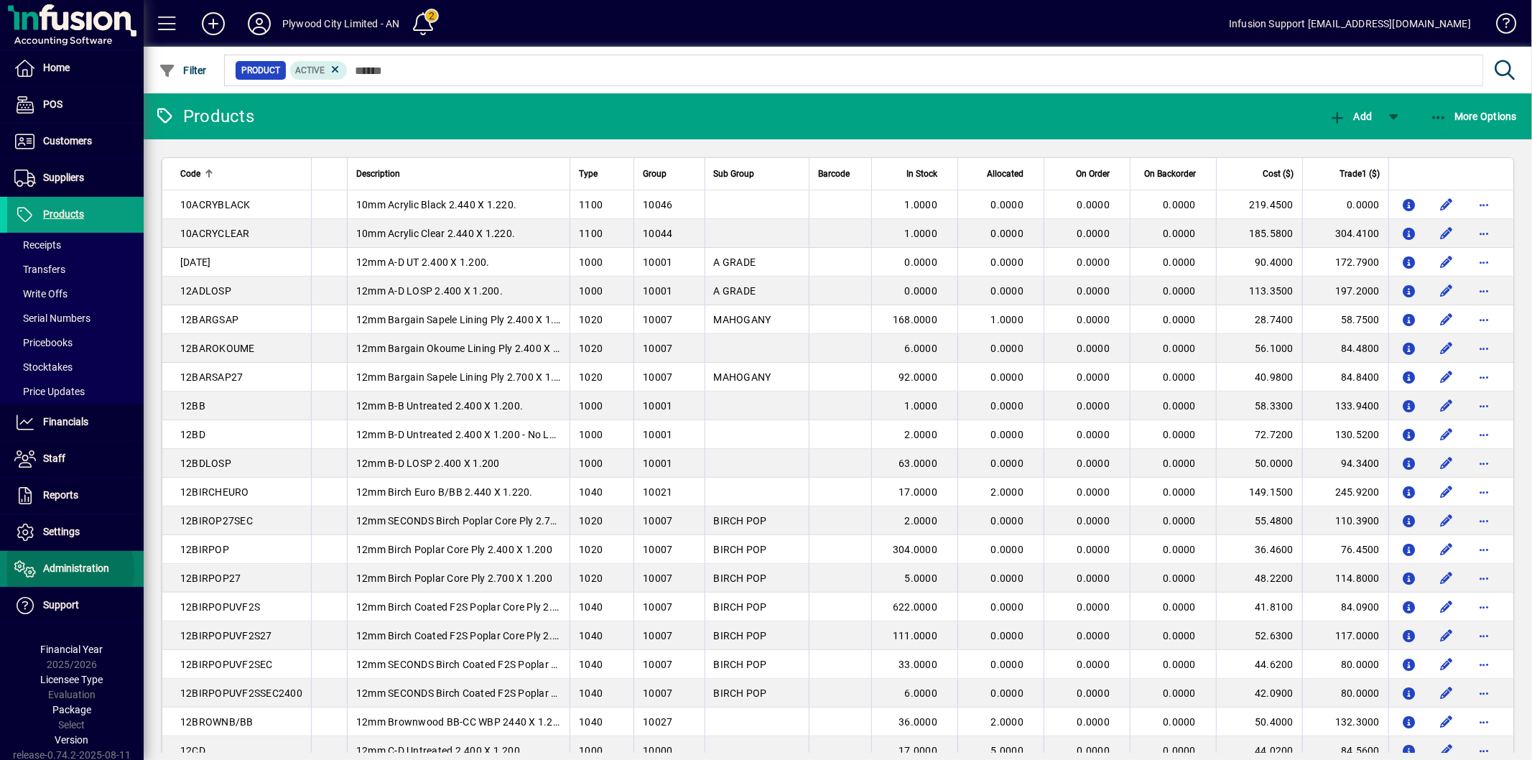
click at [65, 570] on span "Administration" at bounding box center [76, 567] width 66 height 11
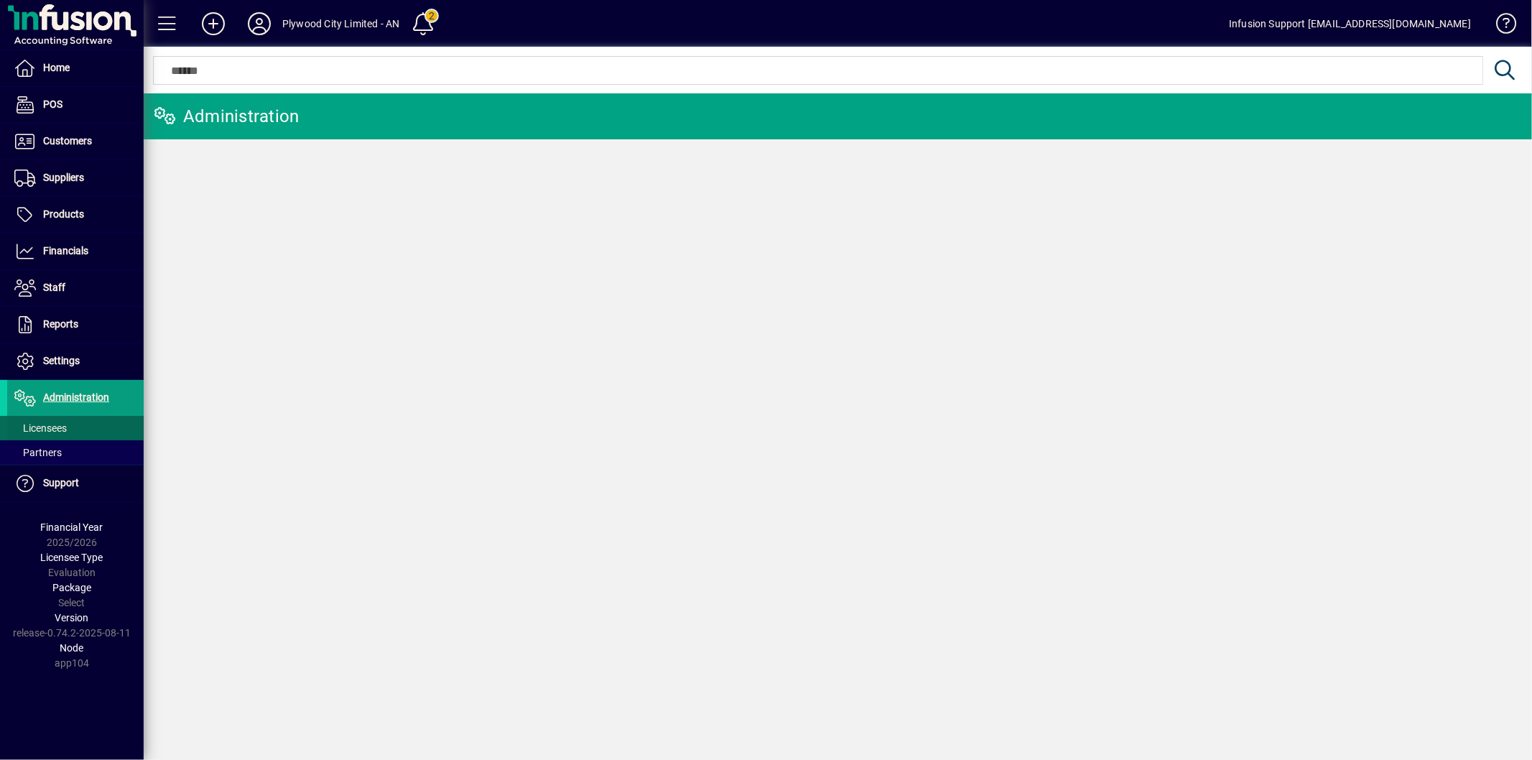
click at [44, 425] on span "Licensees" at bounding box center [40, 427] width 52 height 11
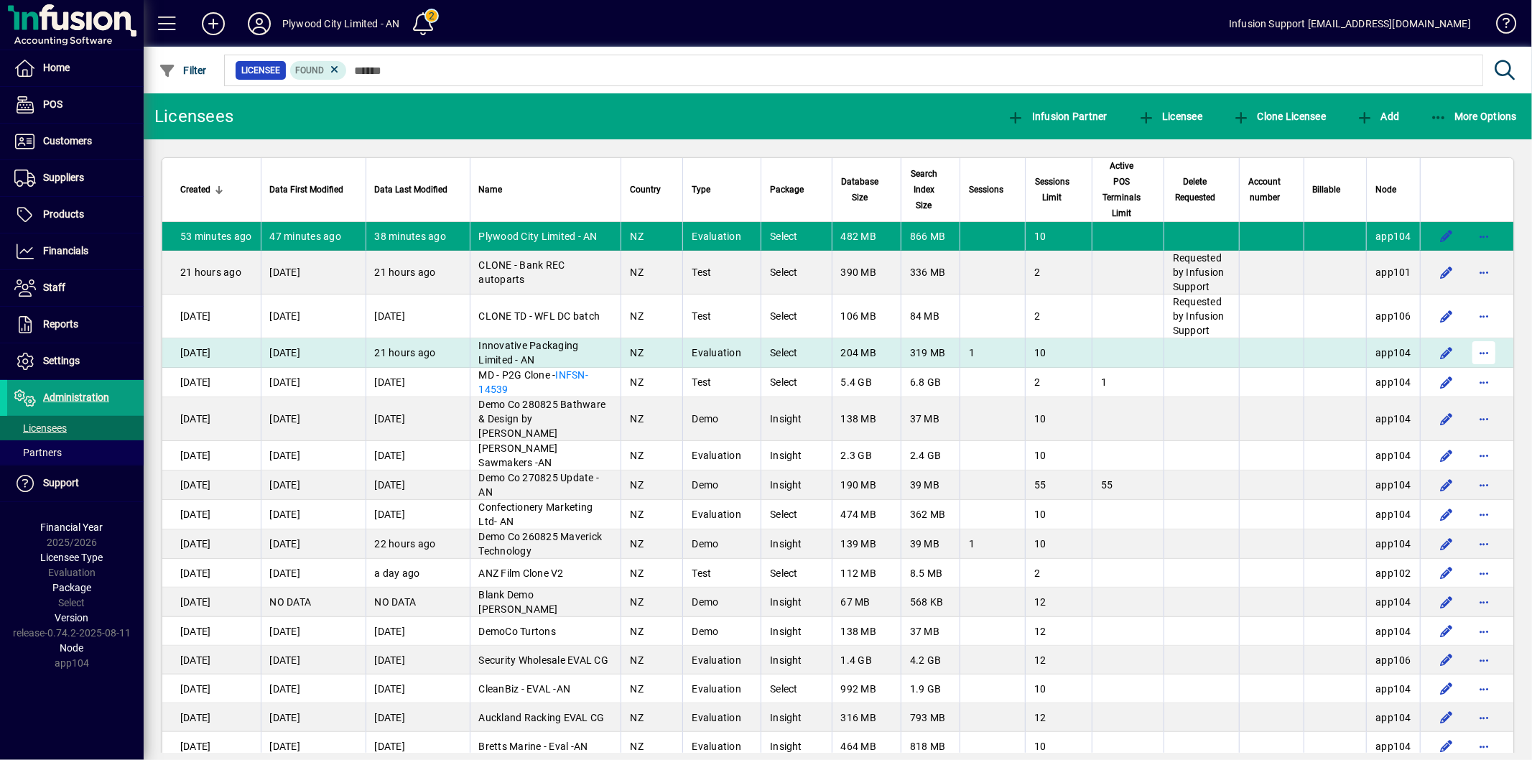
click at [1477, 355] on span "button" at bounding box center [1484, 352] width 34 height 34
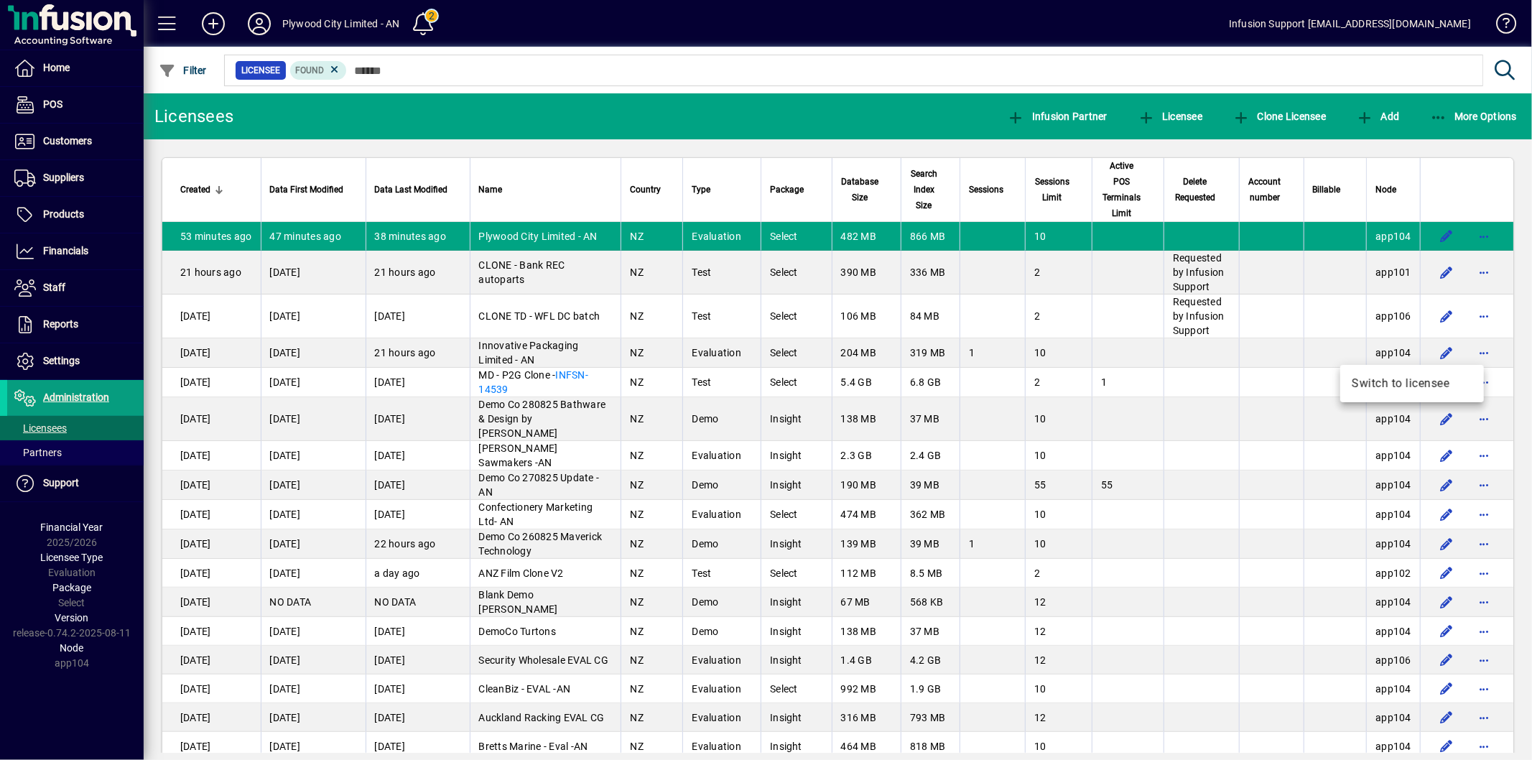
click at [1474, 355] on div at bounding box center [766, 380] width 1532 height 760
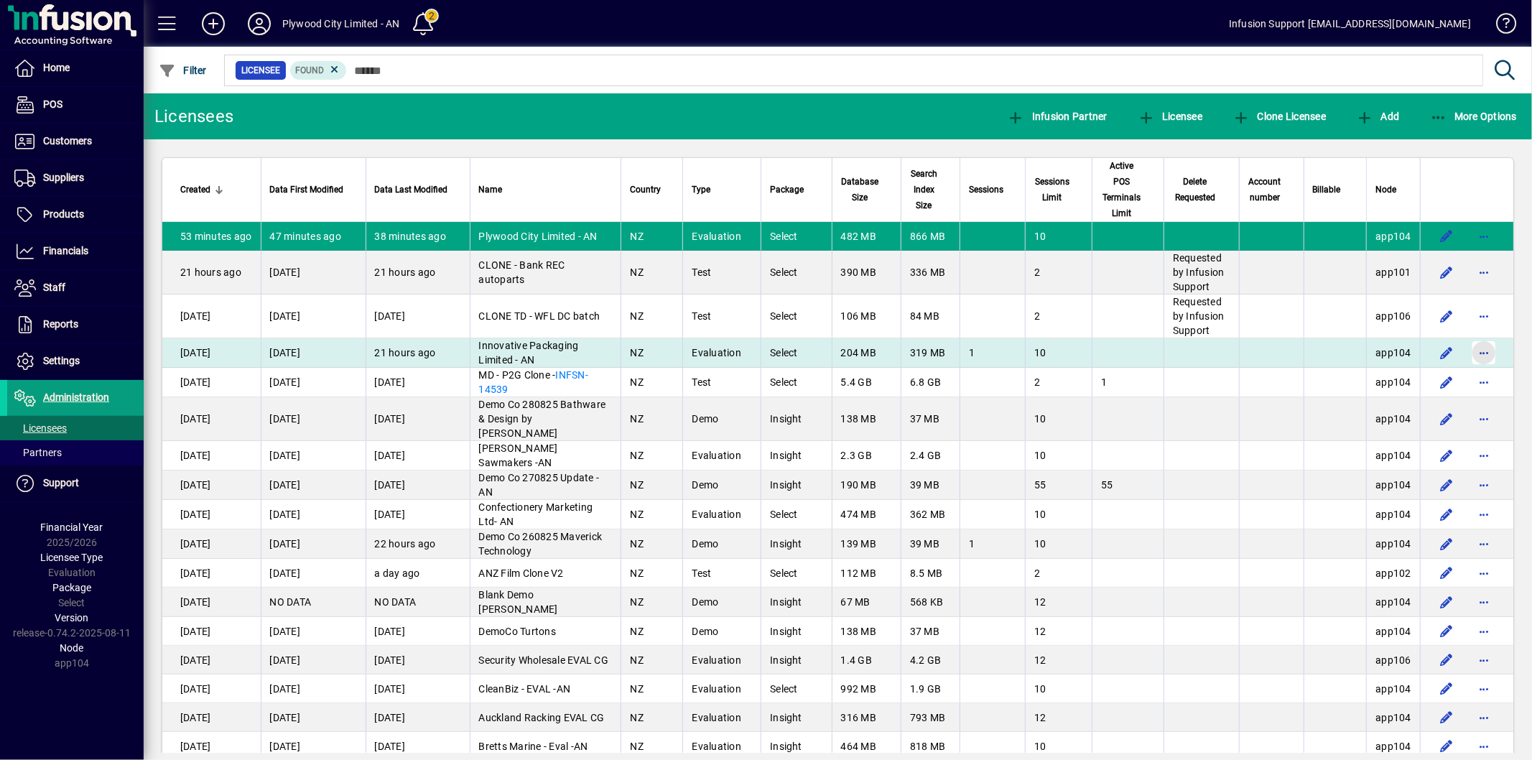
click at [1471, 351] on span "button" at bounding box center [1484, 352] width 34 height 34
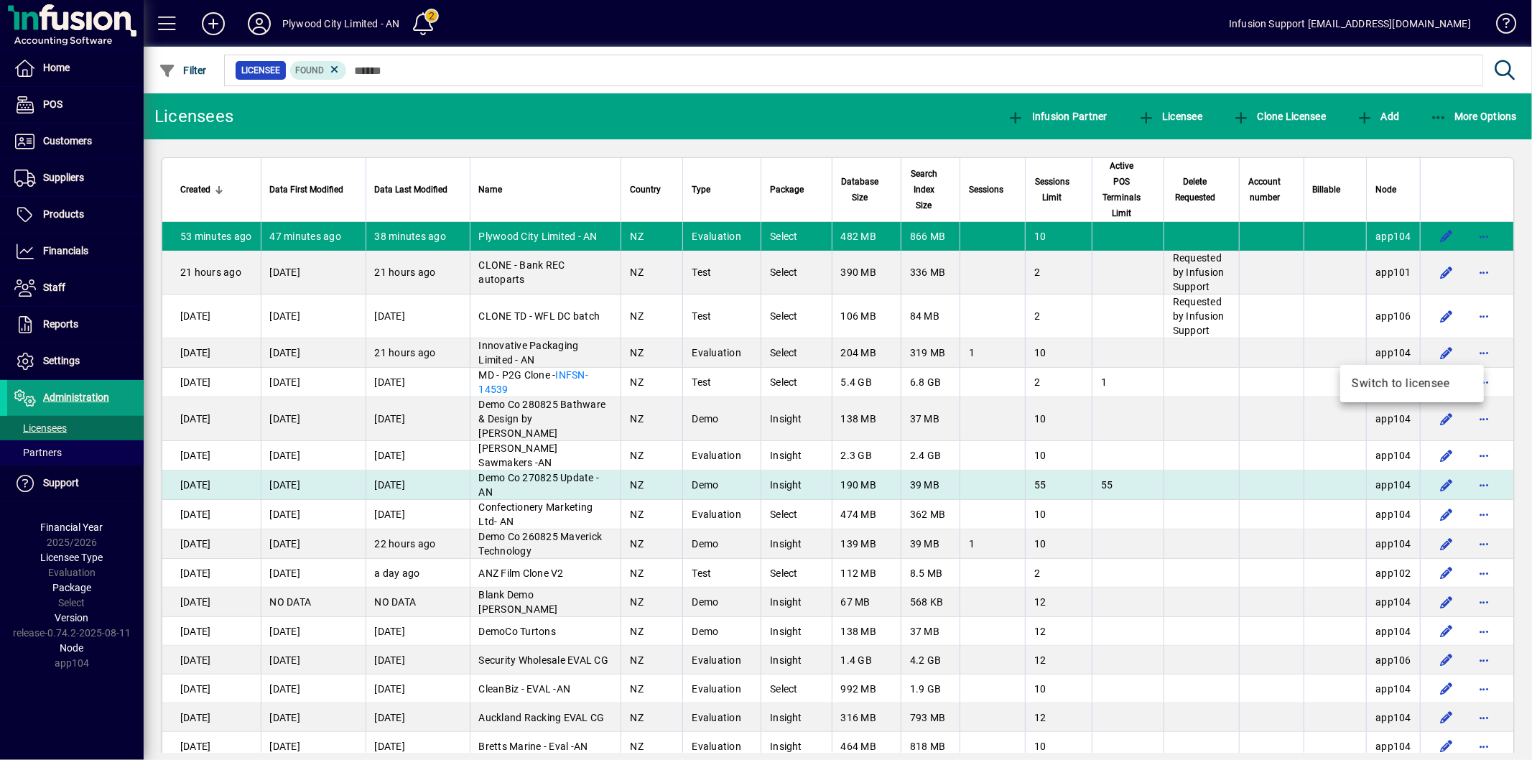
click at [1401, 382] on span "Switch to licensee" at bounding box center [1412, 383] width 121 height 17
